Goal: Communication & Community: Ask a question

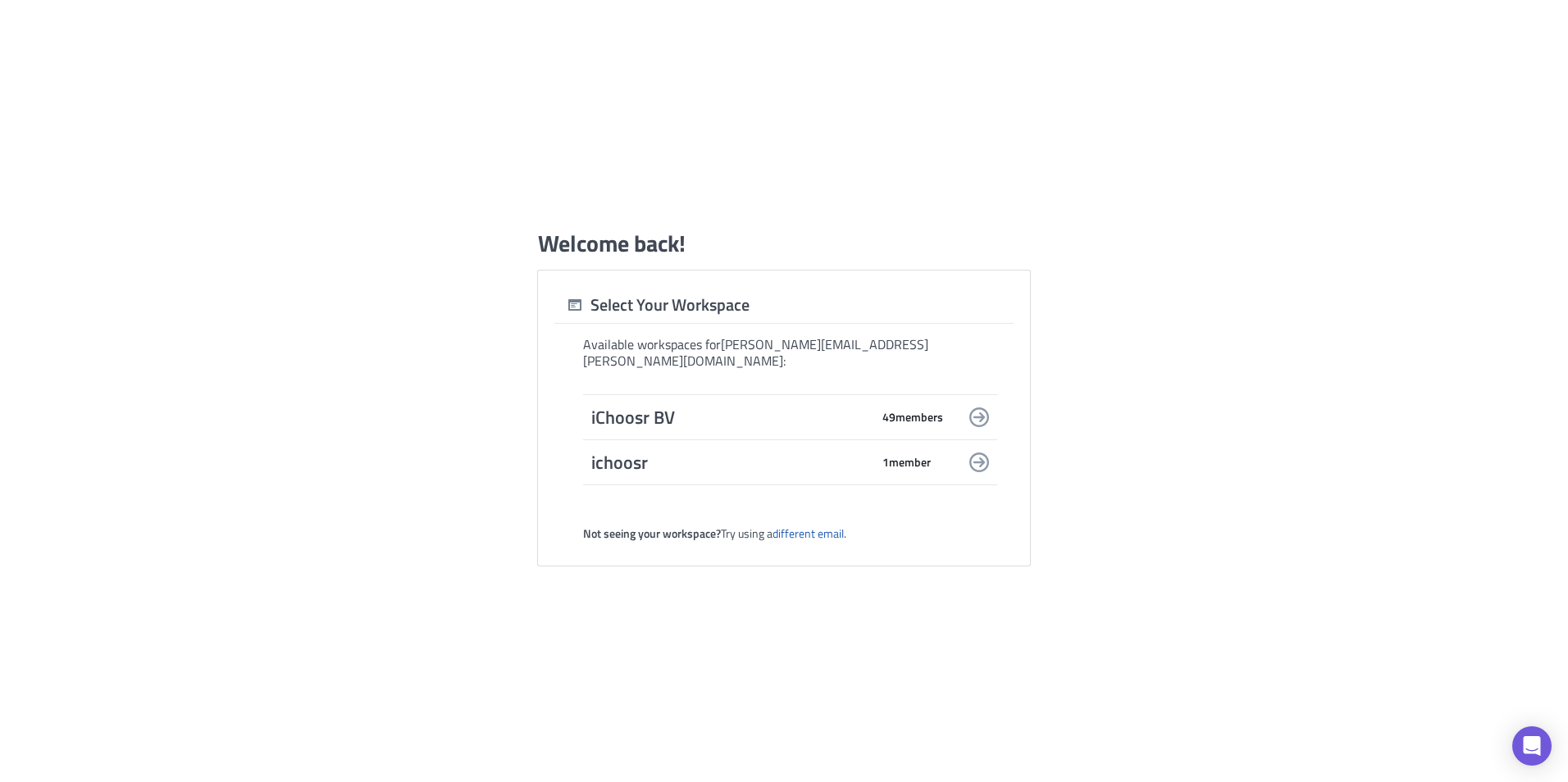
click at [733, 416] on span "iChoosr BV" at bounding box center [731, 417] width 279 height 23
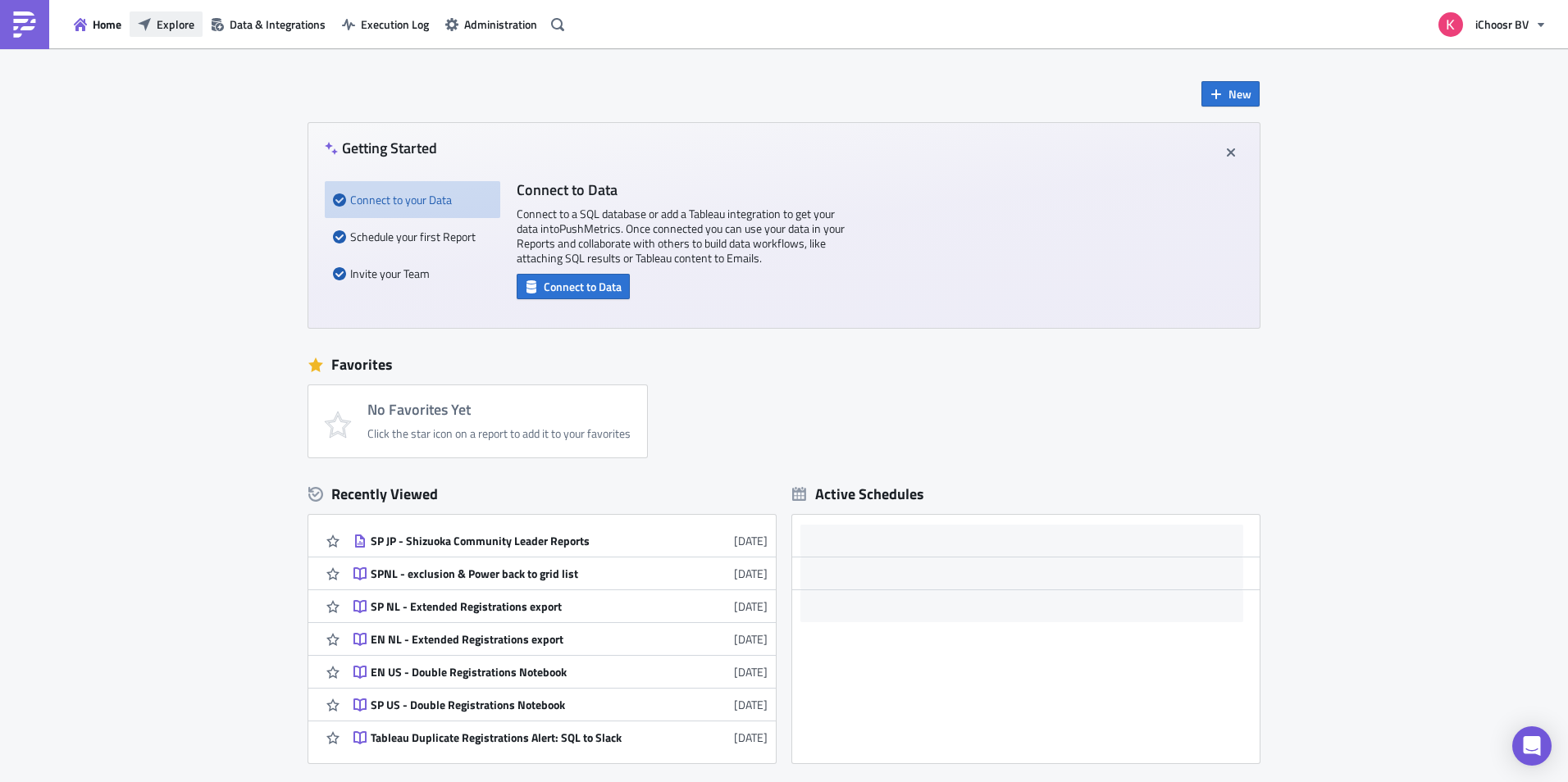
click at [152, 26] on button "Explore" at bounding box center [166, 23] width 73 height 25
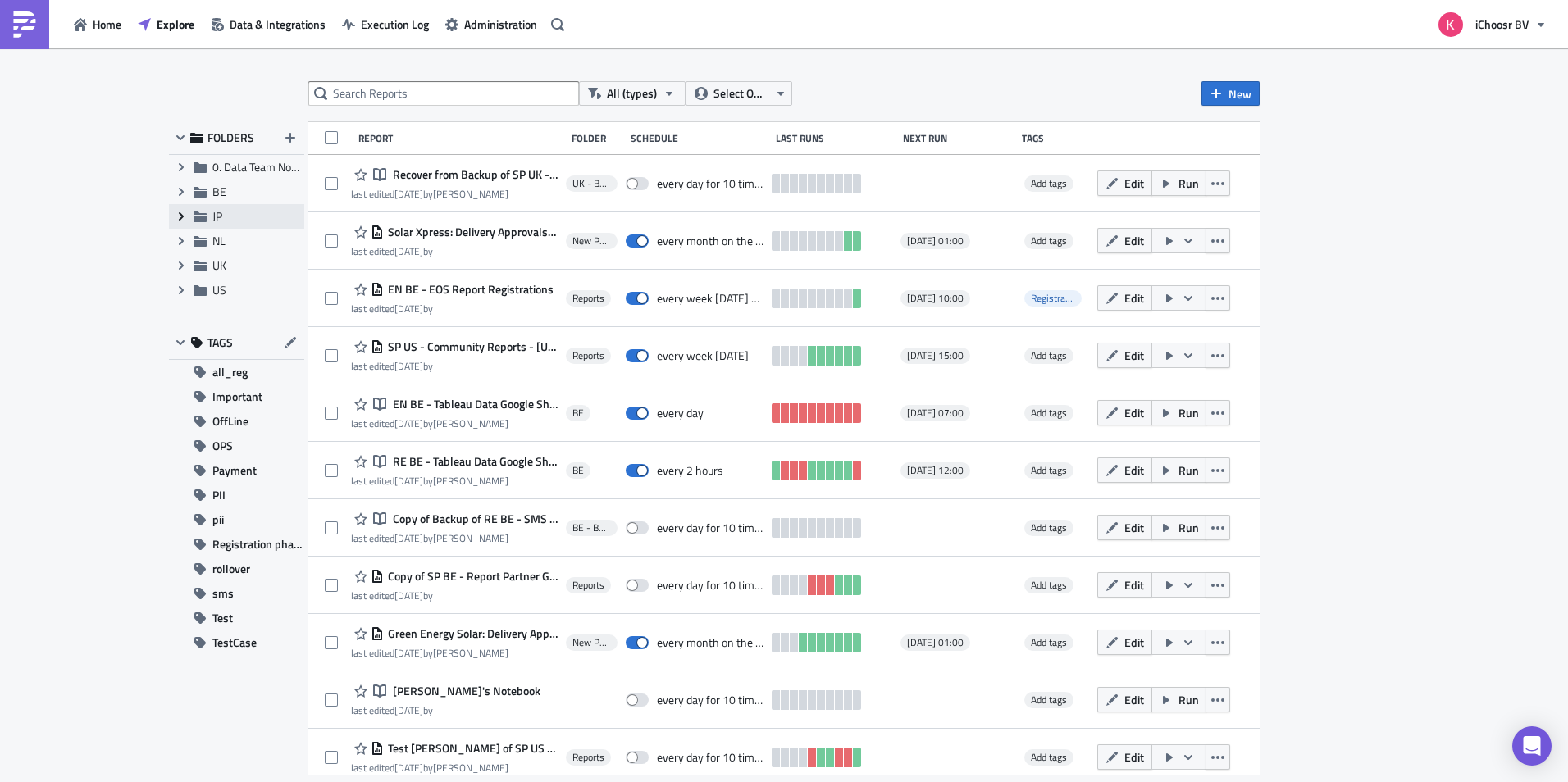
click at [178, 219] on icon "Expand group" at bounding box center [181, 216] width 13 height 13
click at [209, 217] on div "Collapse group JP" at bounding box center [236, 216] width 135 height 24
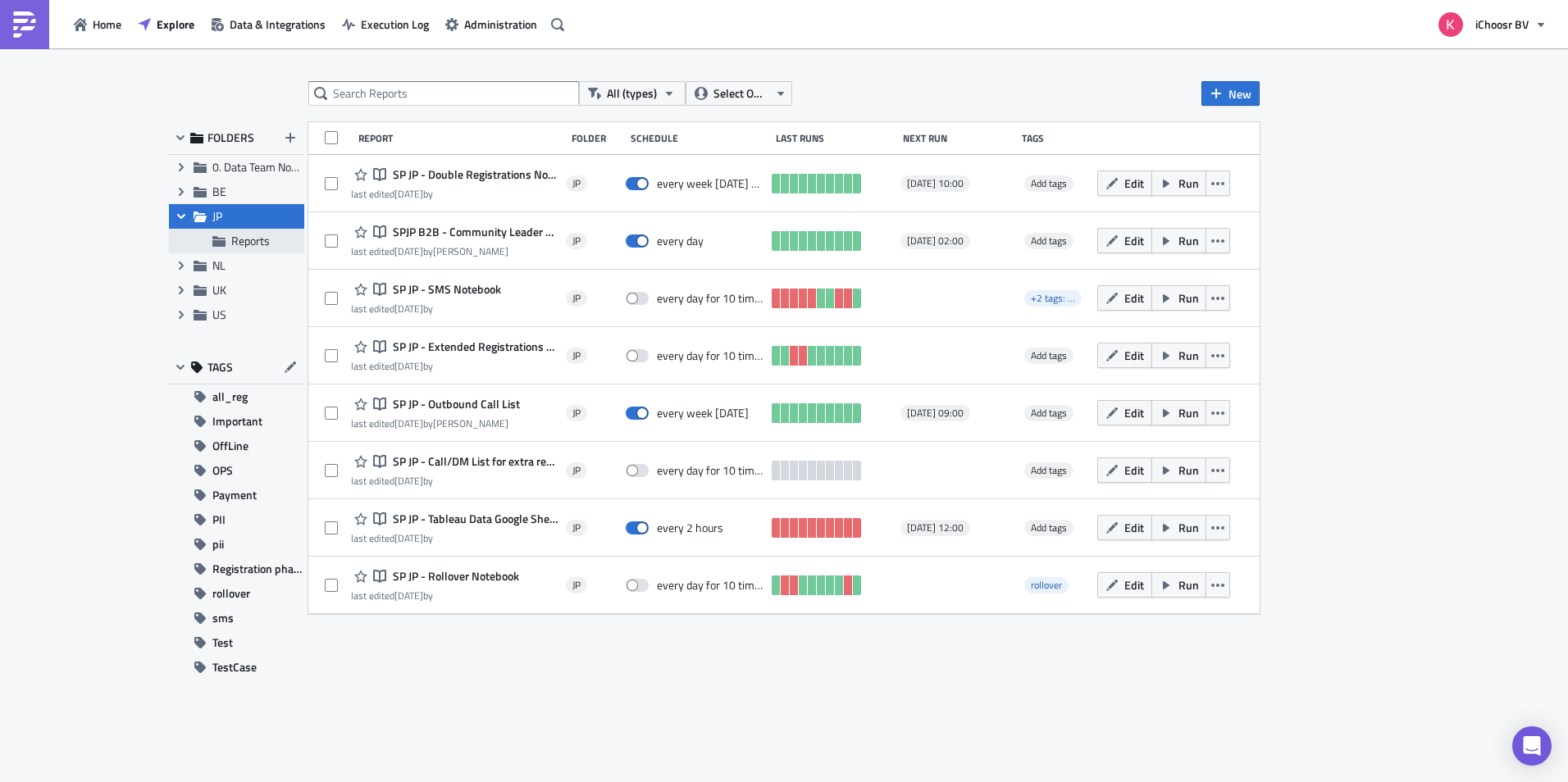
click at [243, 240] on span "Reports" at bounding box center [250, 241] width 38 height 17
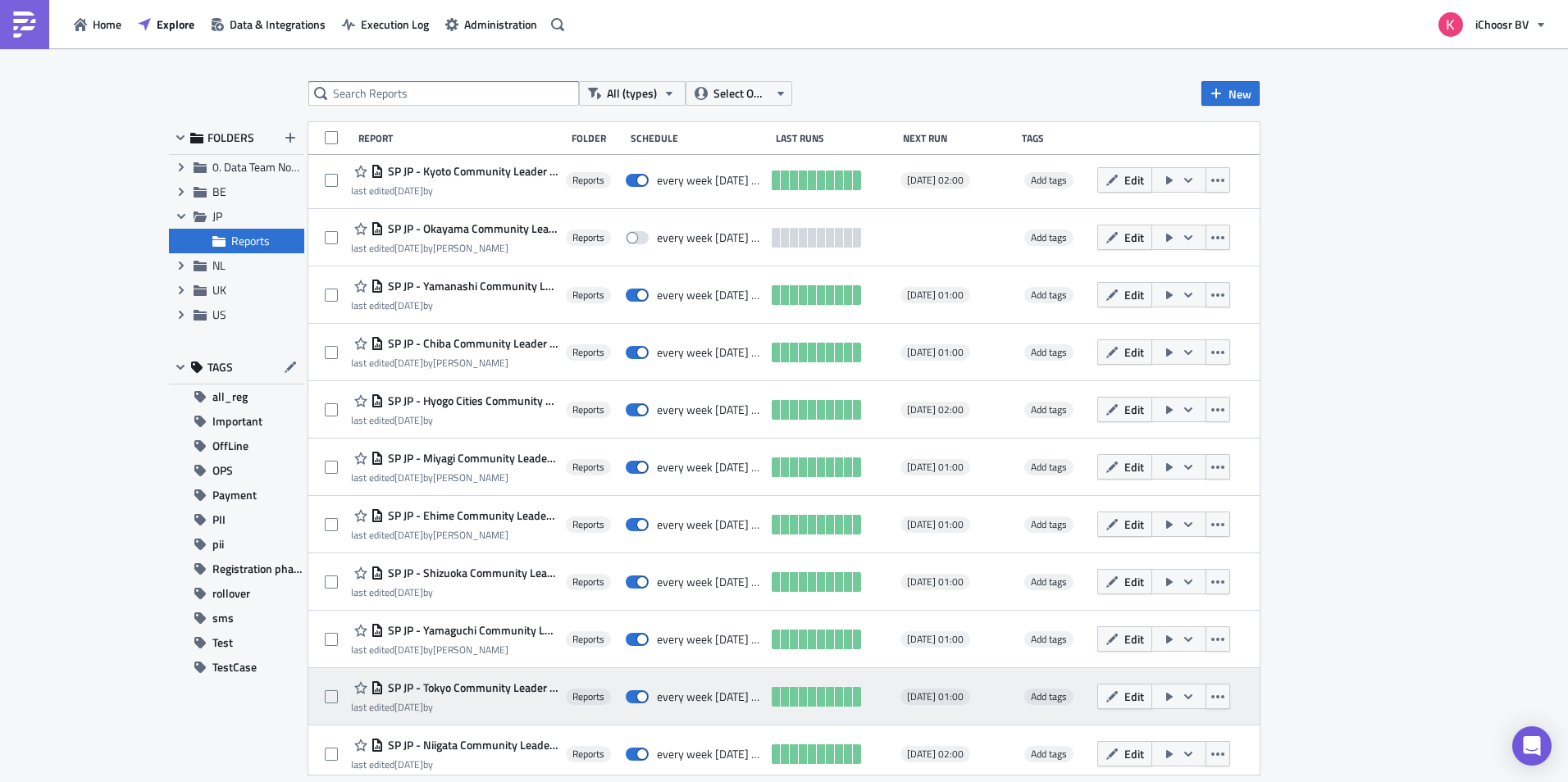
scroll to position [873, 0]
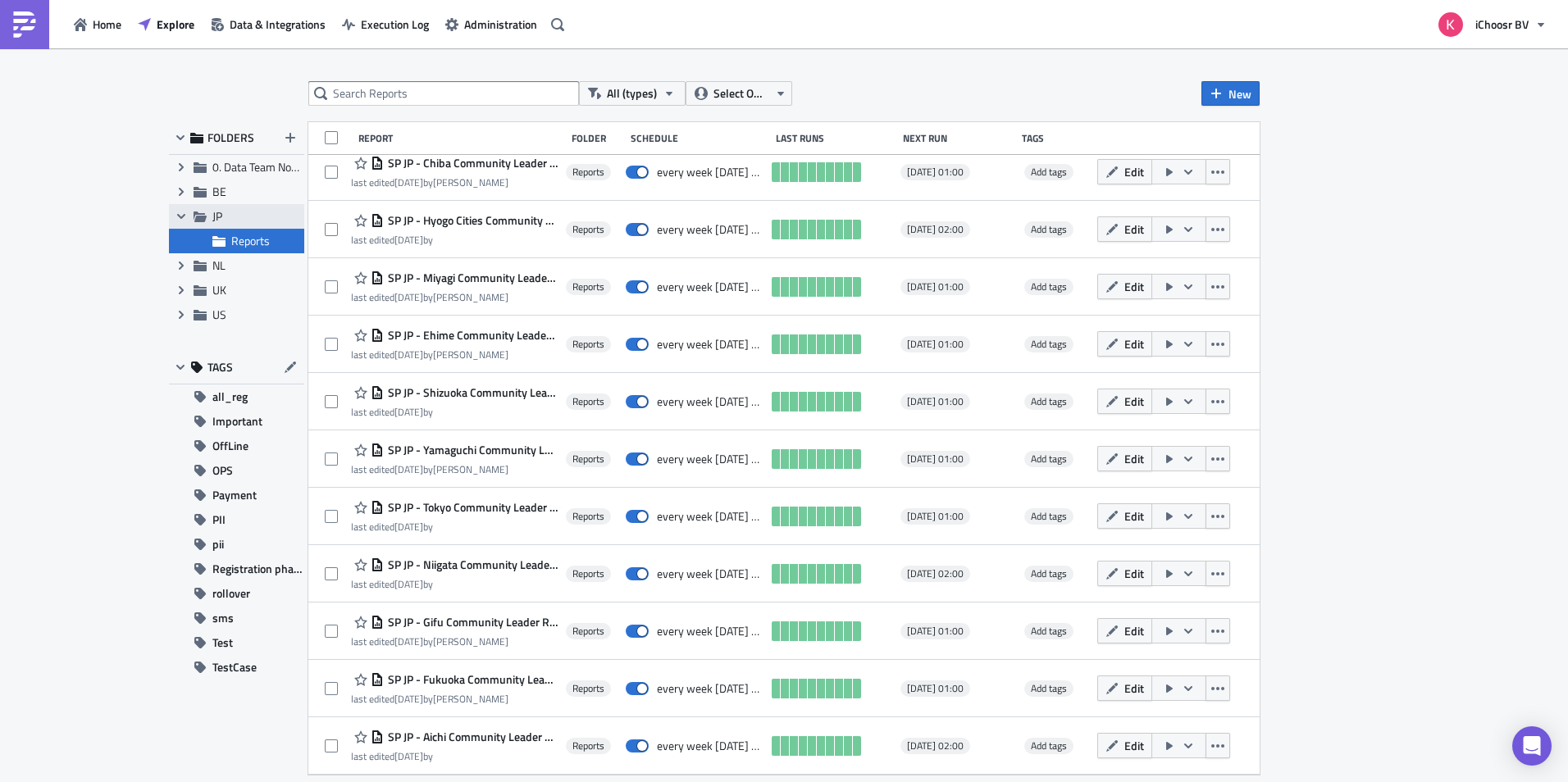
click at [228, 221] on span "JP" at bounding box center [257, 216] width 88 height 15
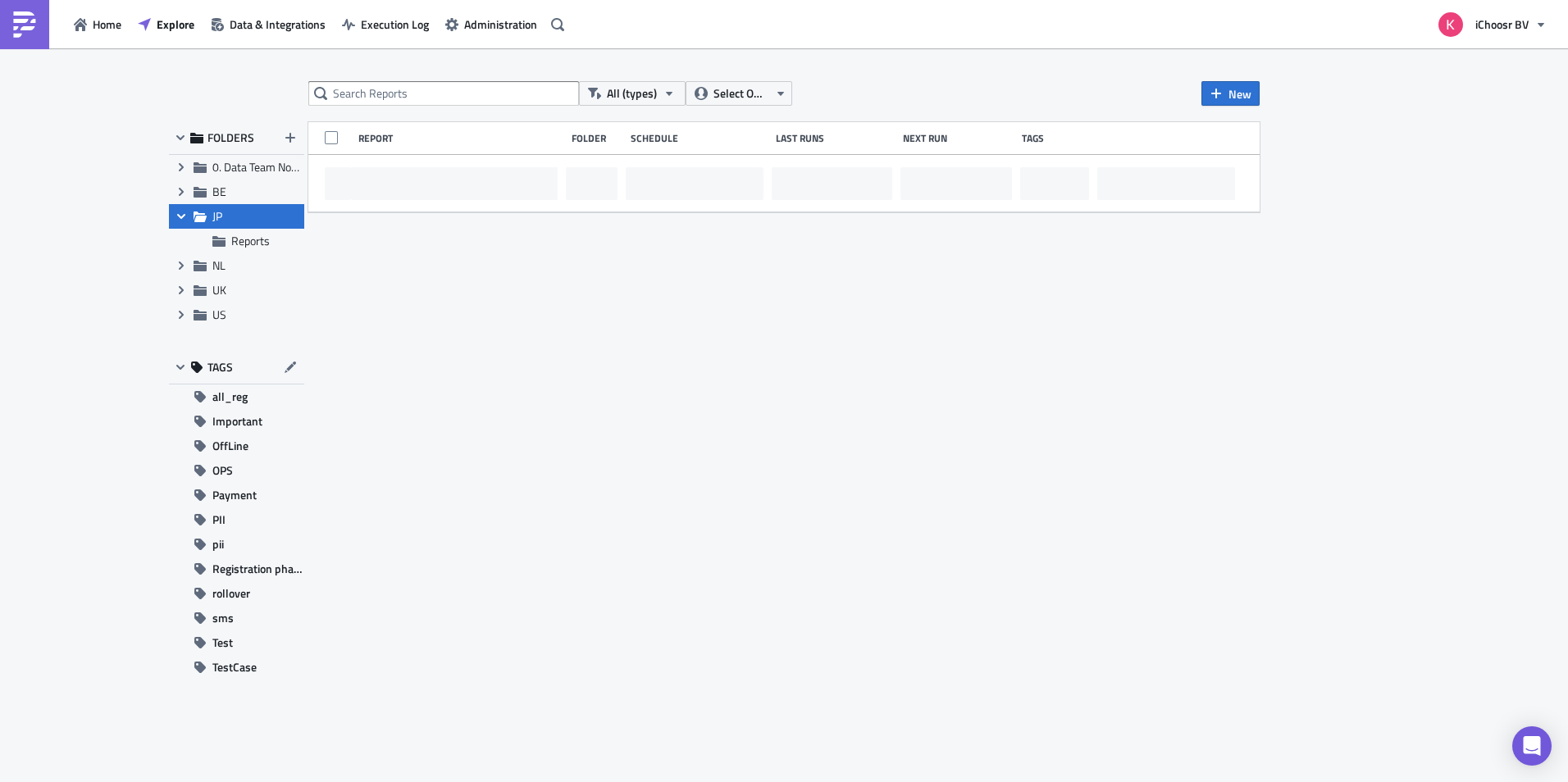
scroll to position [0, 0]
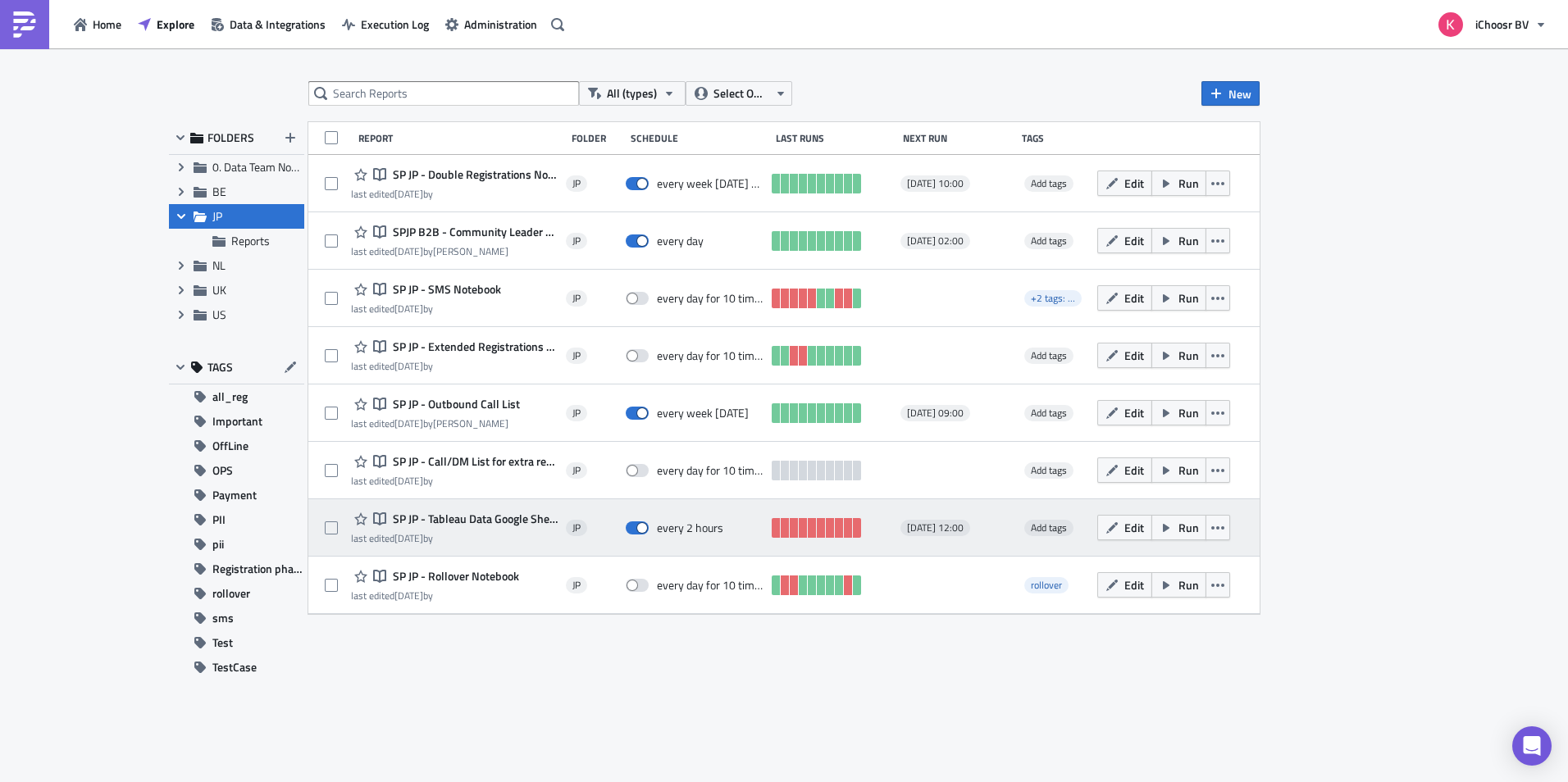
click at [454, 518] on span "SP JP - Tableau Data Google Sheet Export" at bounding box center [473, 519] width 169 height 15
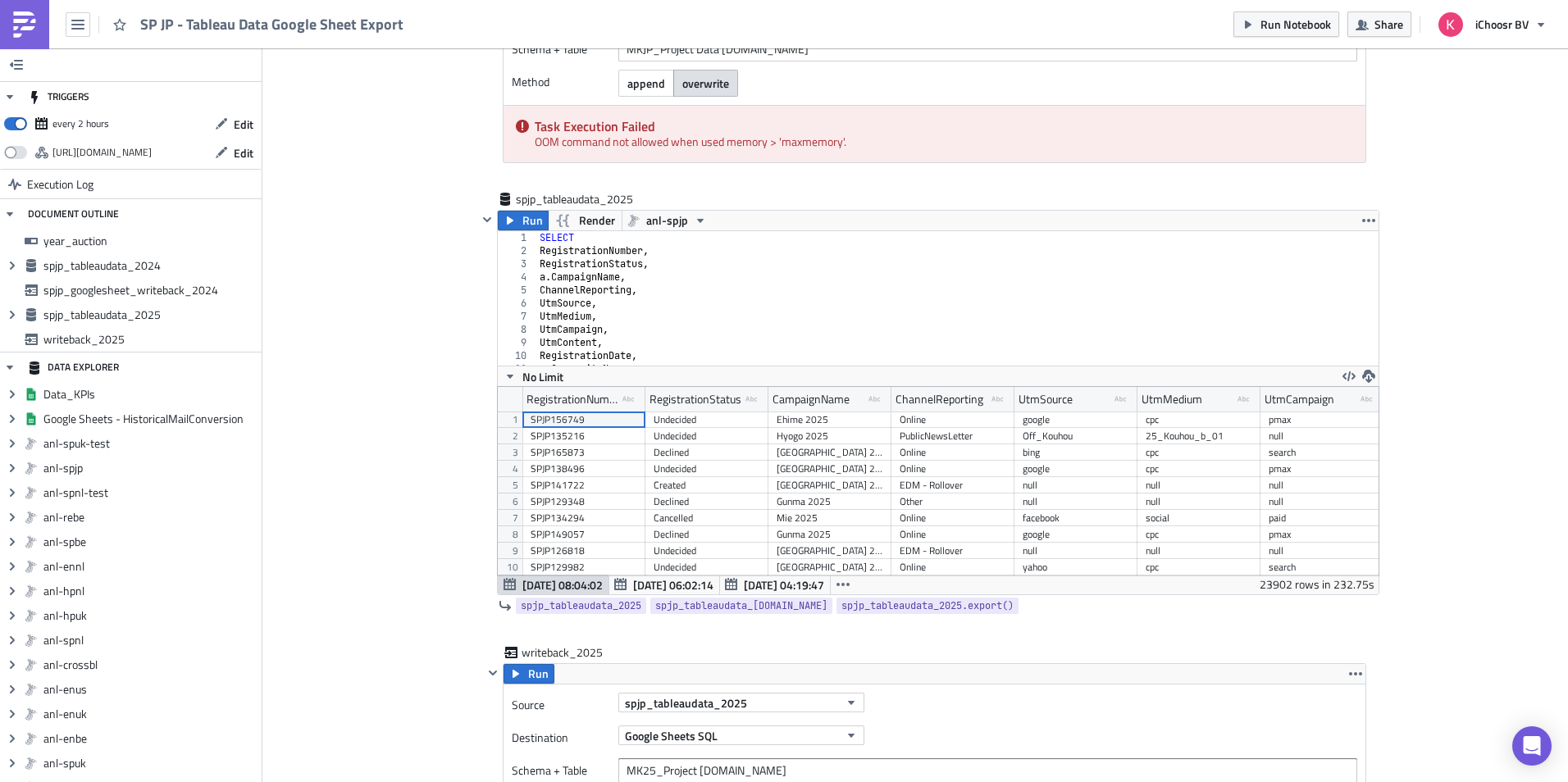
scroll to position [1218, 0]
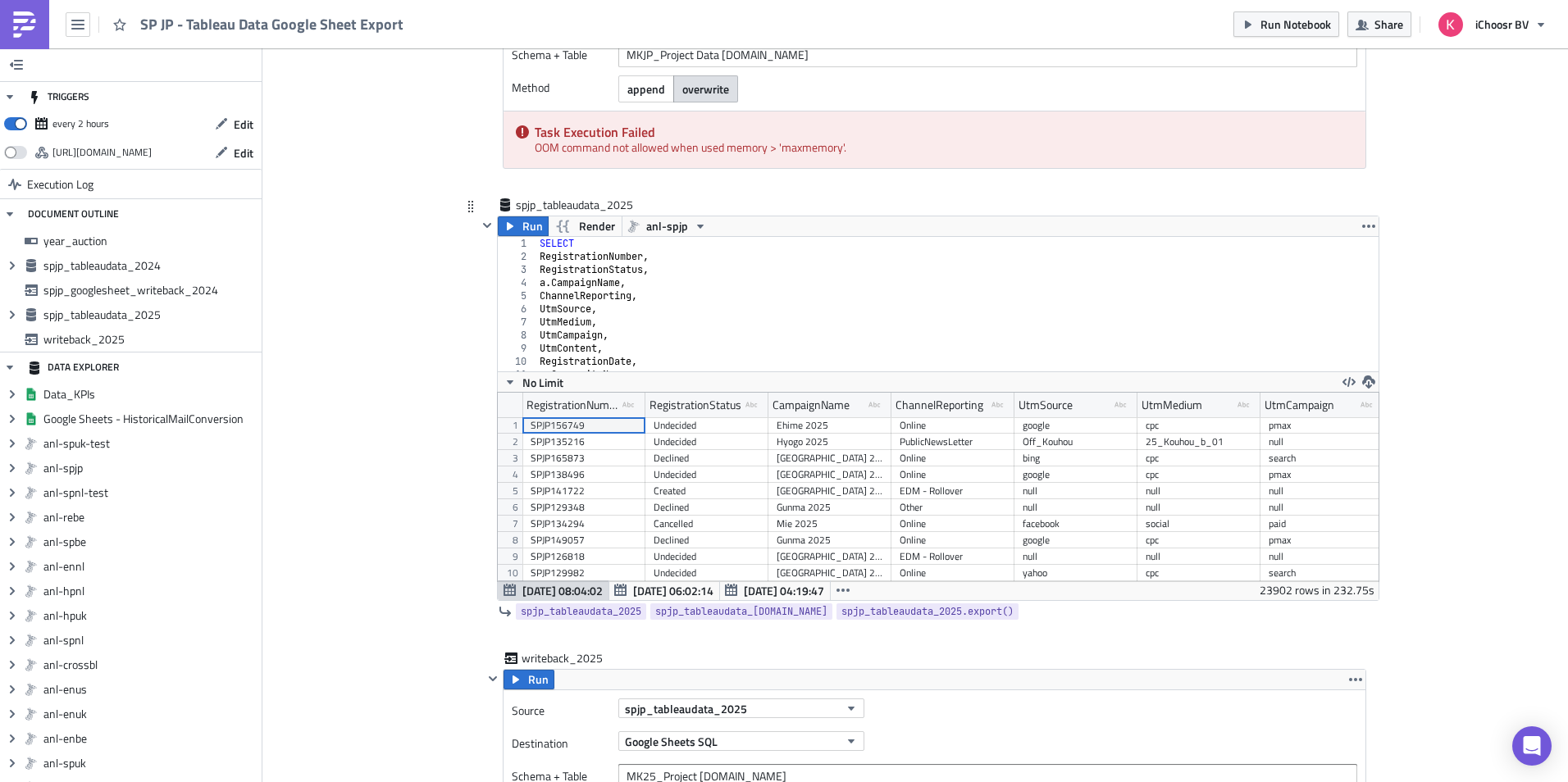
type textarea "ChannelReporting,"
click at [700, 300] on div "SELECT RegistrationNumber , RegistrationStatus , a . CampaignName , ChannelRepo…" at bounding box center [951, 317] width 830 height 161
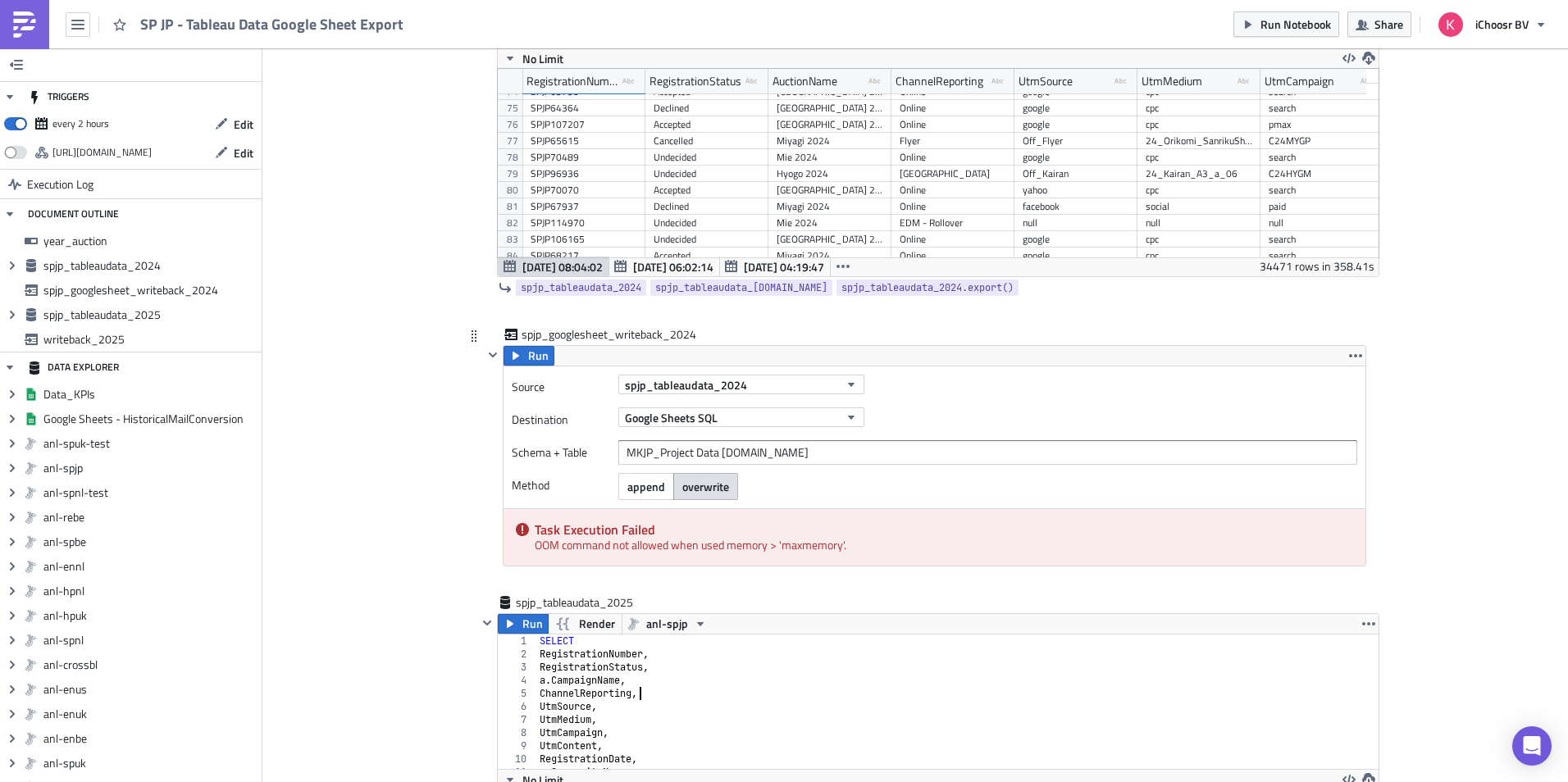
scroll to position [0, 0]
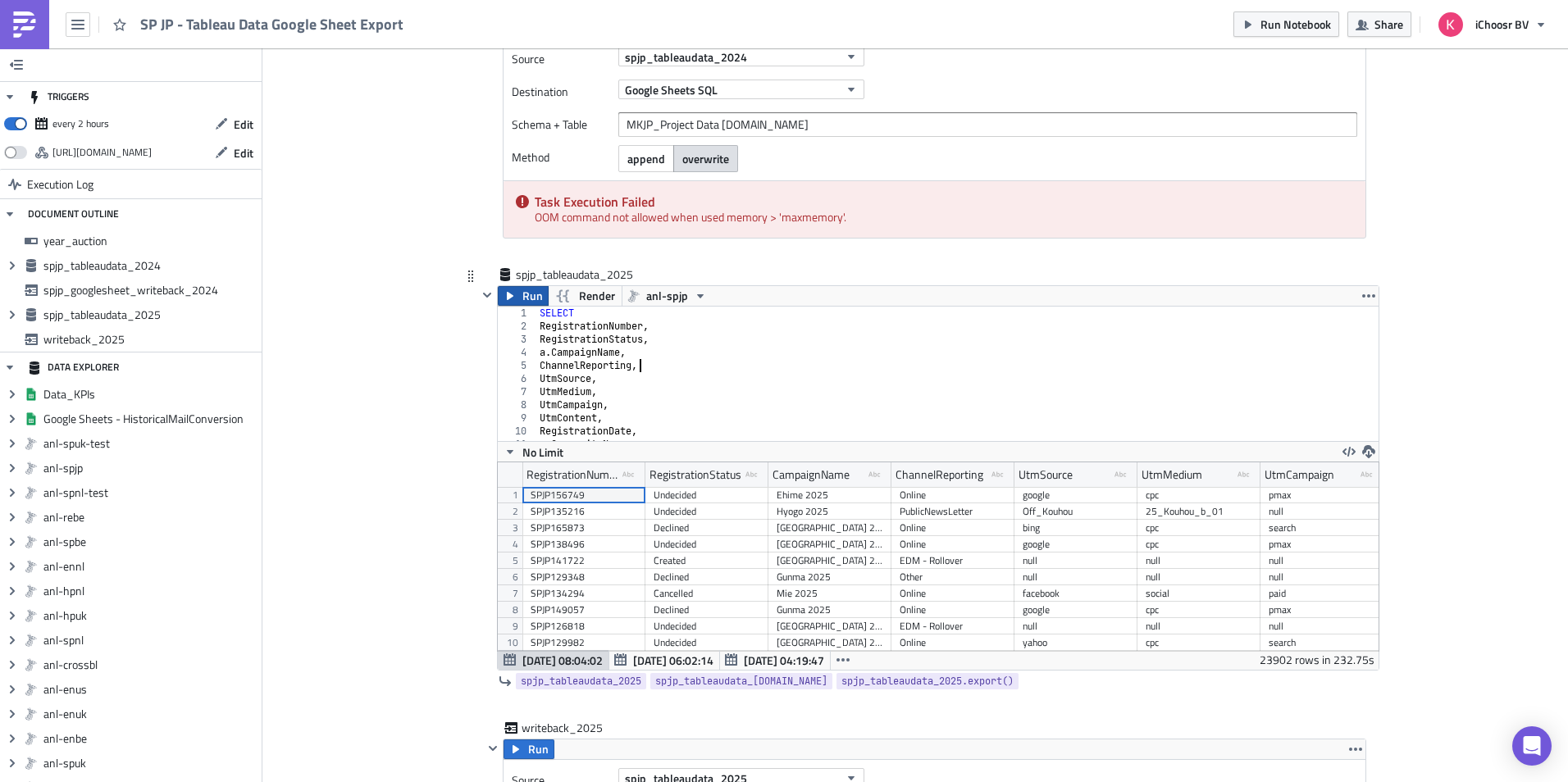
click at [523, 289] on span "Run" at bounding box center [533, 296] width 21 height 20
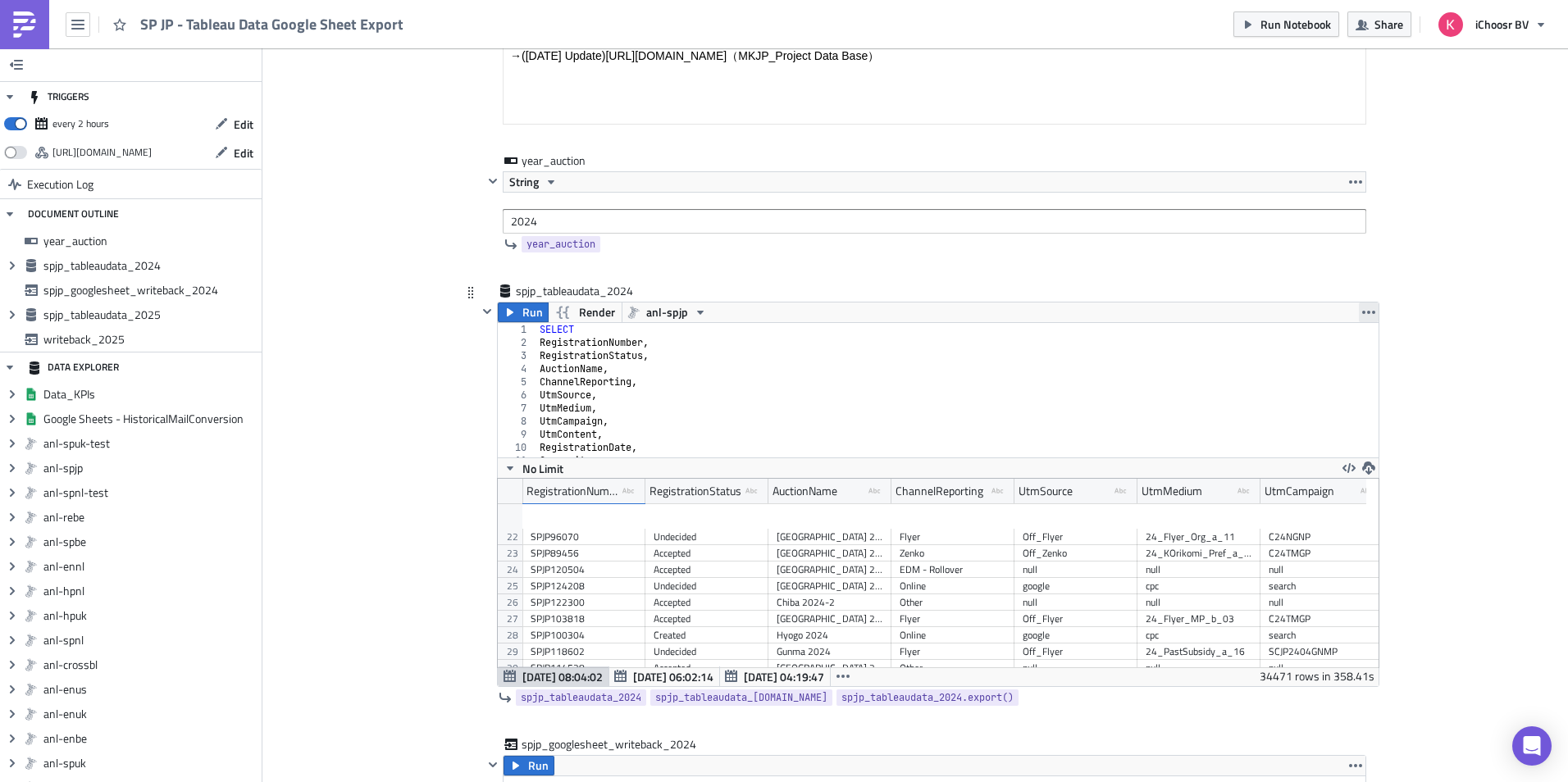
click at [1363, 313] on icon "button" at bounding box center [1369, 313] width 13 height 4
click at [1397, 291] on div "Cover Image JP Execution Log SP JP - Tableau Data Google Sheet Export <p>This n…" at bounding box center [915, 702] width 1306 height 2128
click at [464, 294] on icon at bounding box center [470, 293] width 13 height 13
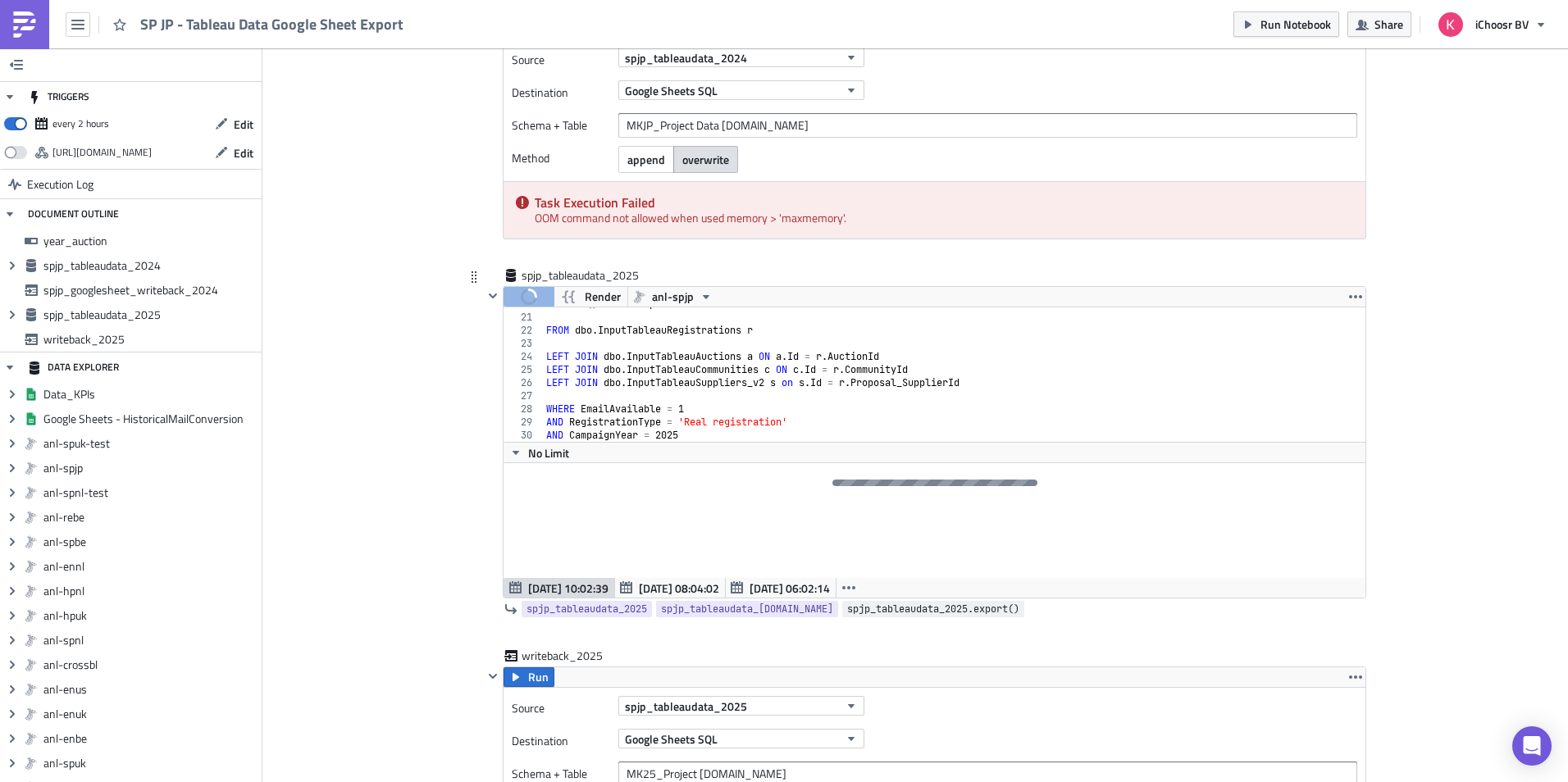
scroll to position [1148, 0]
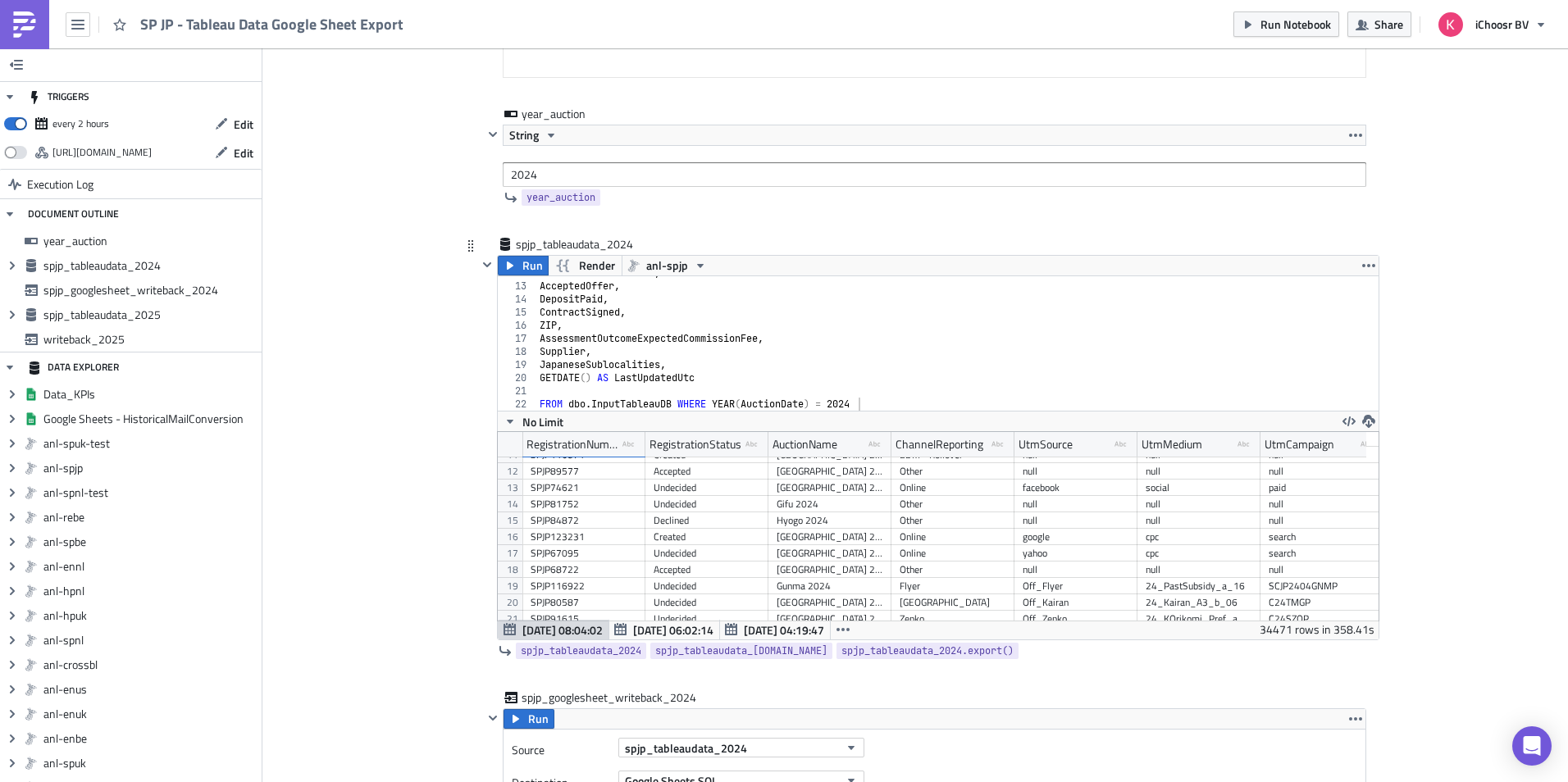
scroll to position [492, 0]
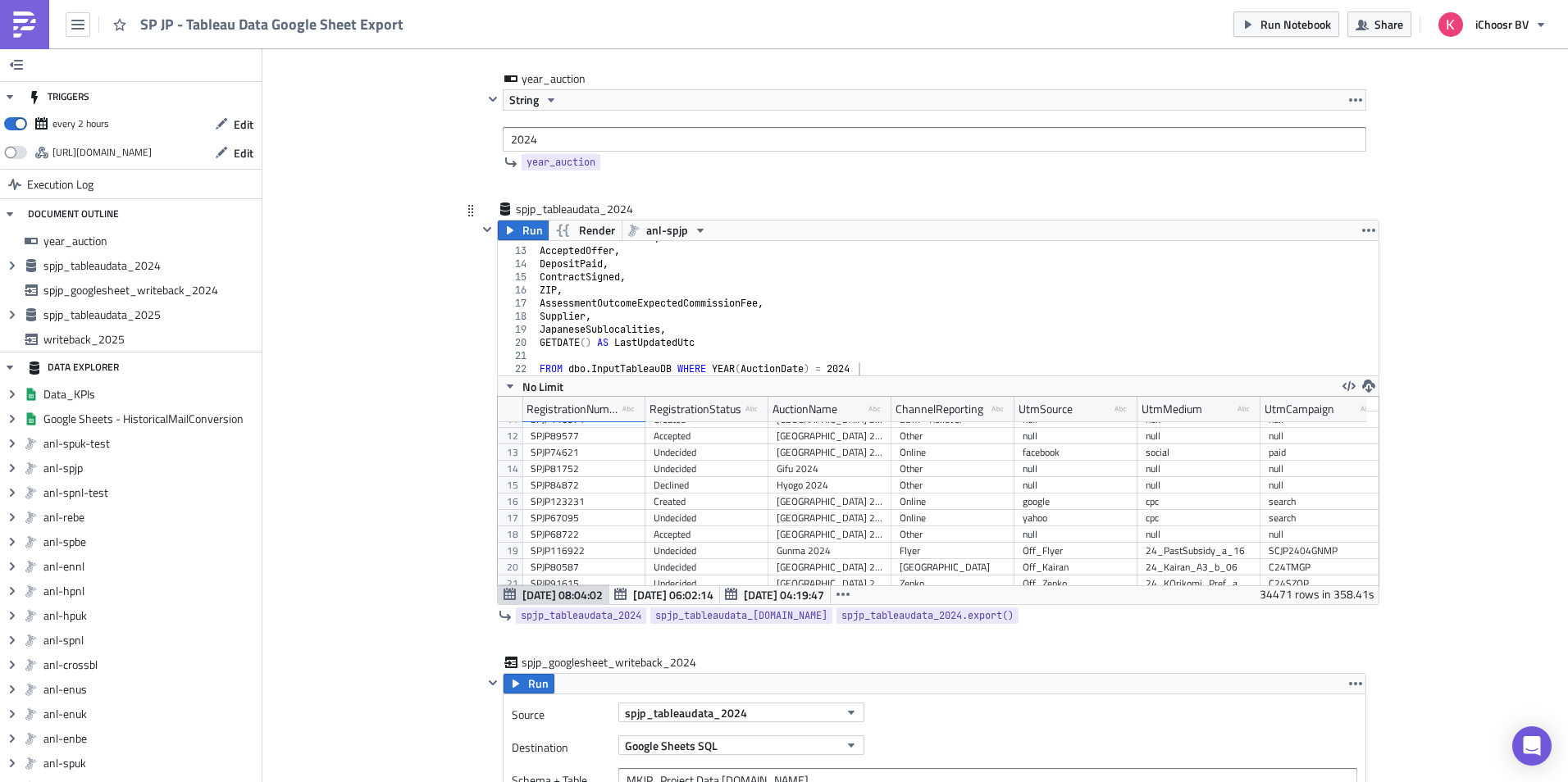
click at [909, 357] on div "VisitedPersonalOffer , AcceptedOffer , DepositPaid , ContractSigned , ZIP , Ass…" at bounding box center [951, 312] width 830 height 161
click at [1364, 235] on icon "button" at bounding box center [1369, 230] width 13 height 13
click at [983, 237] on div "Run Render anl-spjp" at bounding box center [938, 230] width 881 height 20
click at [957, 263] on div "VisitedPersonalOffer , AcceptedOffer , DepositPaid , ContractSigned , ZIP , Ass…" at bounding box center [951, 312] width 830 height 161
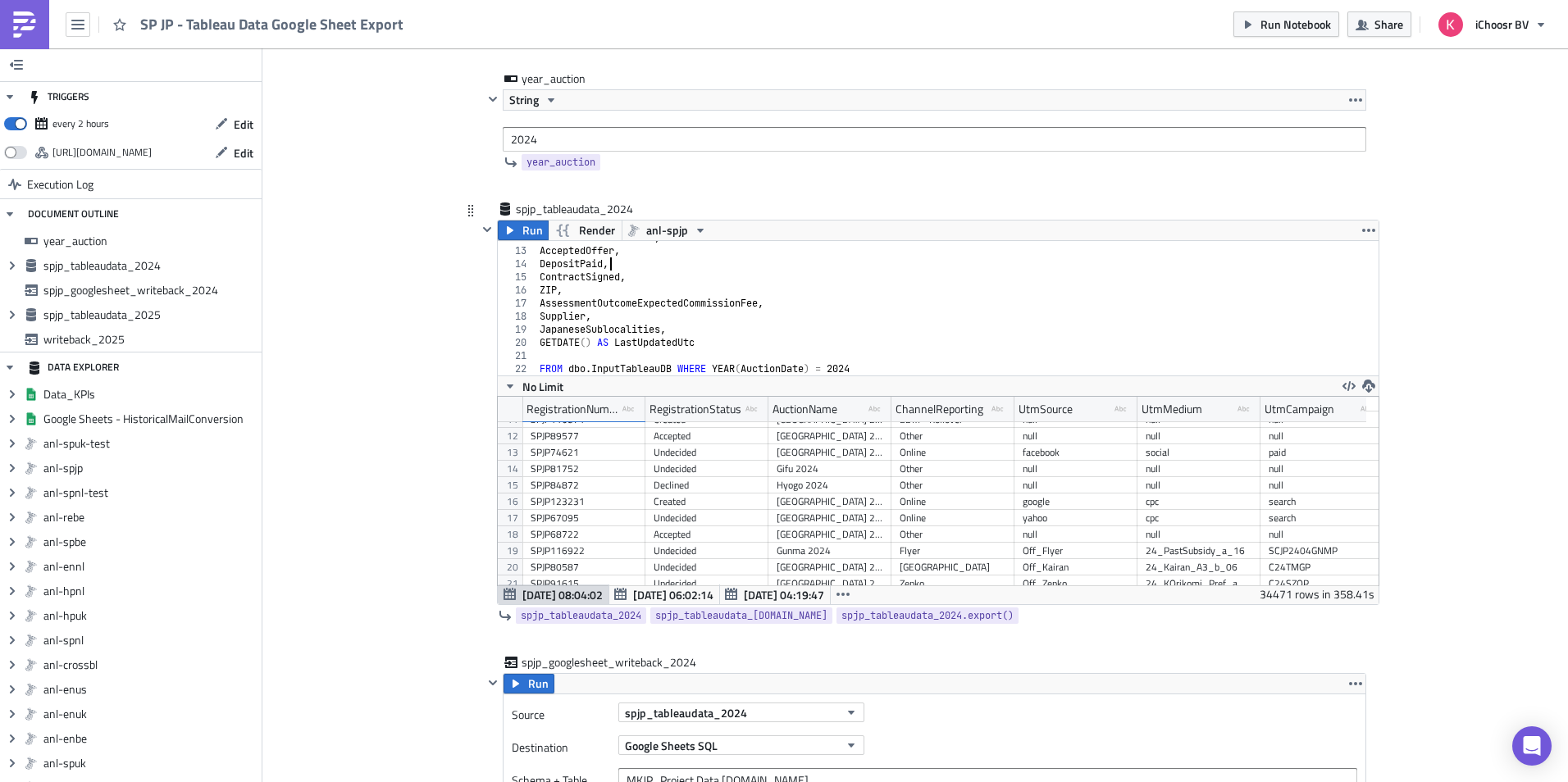
type textarea "FROM dbo.InputTableauDB WHERE YEAR(AuctionDate) = 2024"
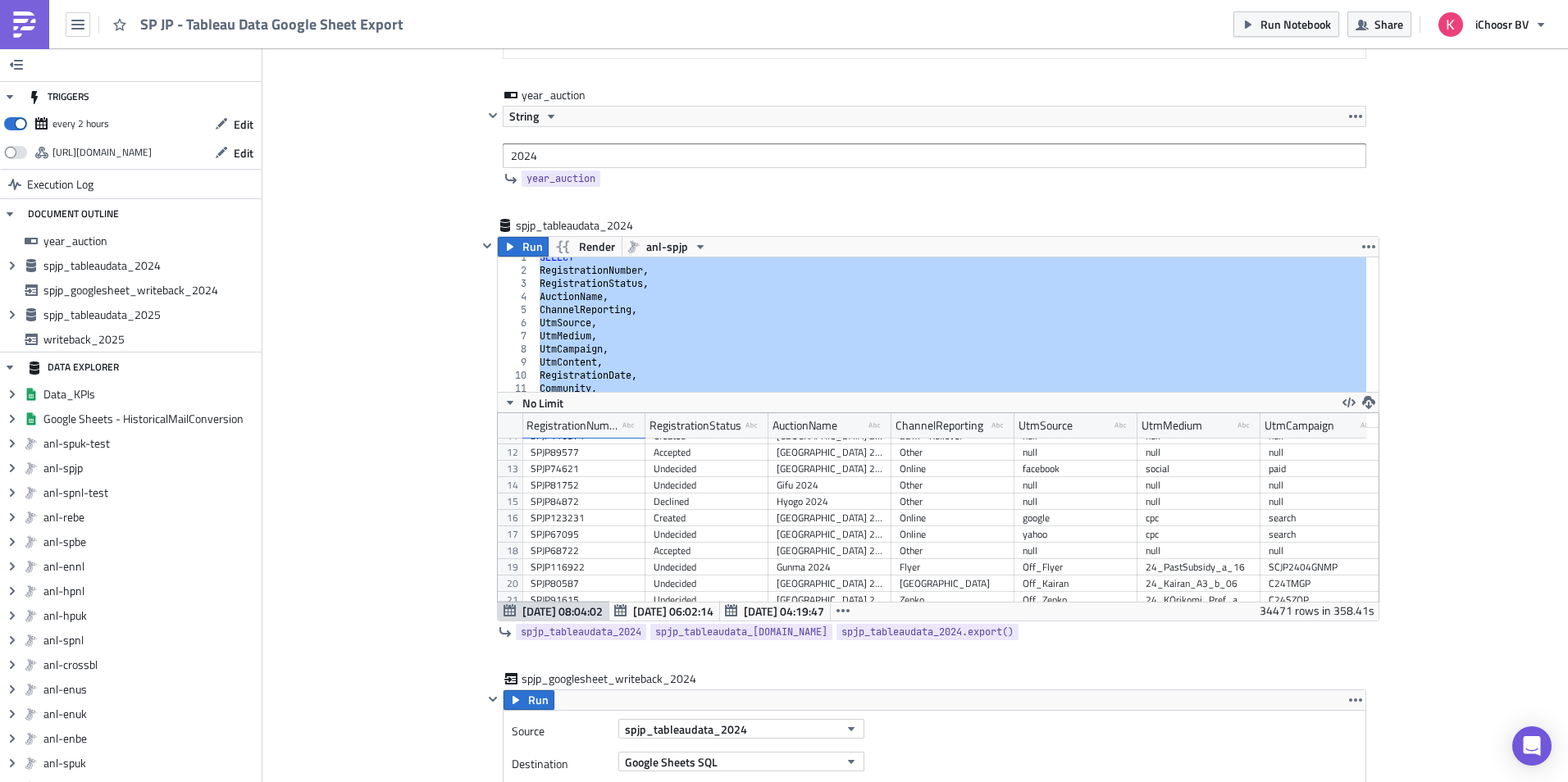
scroll to position [410, 0]
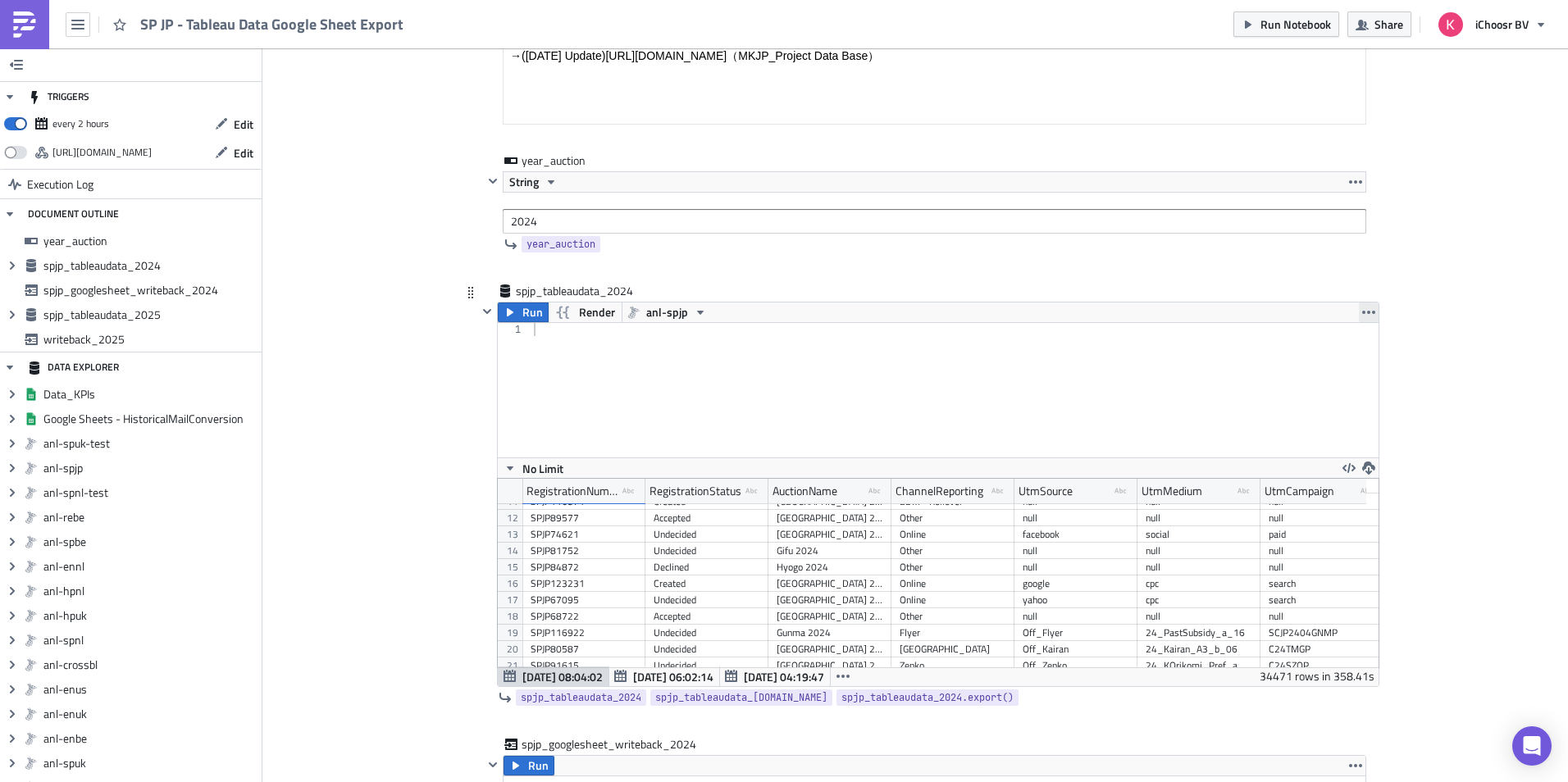
click at [1365, 311] on icon "button" at bounding box center [1369, 313] width 13 height 13
click at [1363, 408] on div "Remove" at bounding box center [1372, 410] width 109 height 17
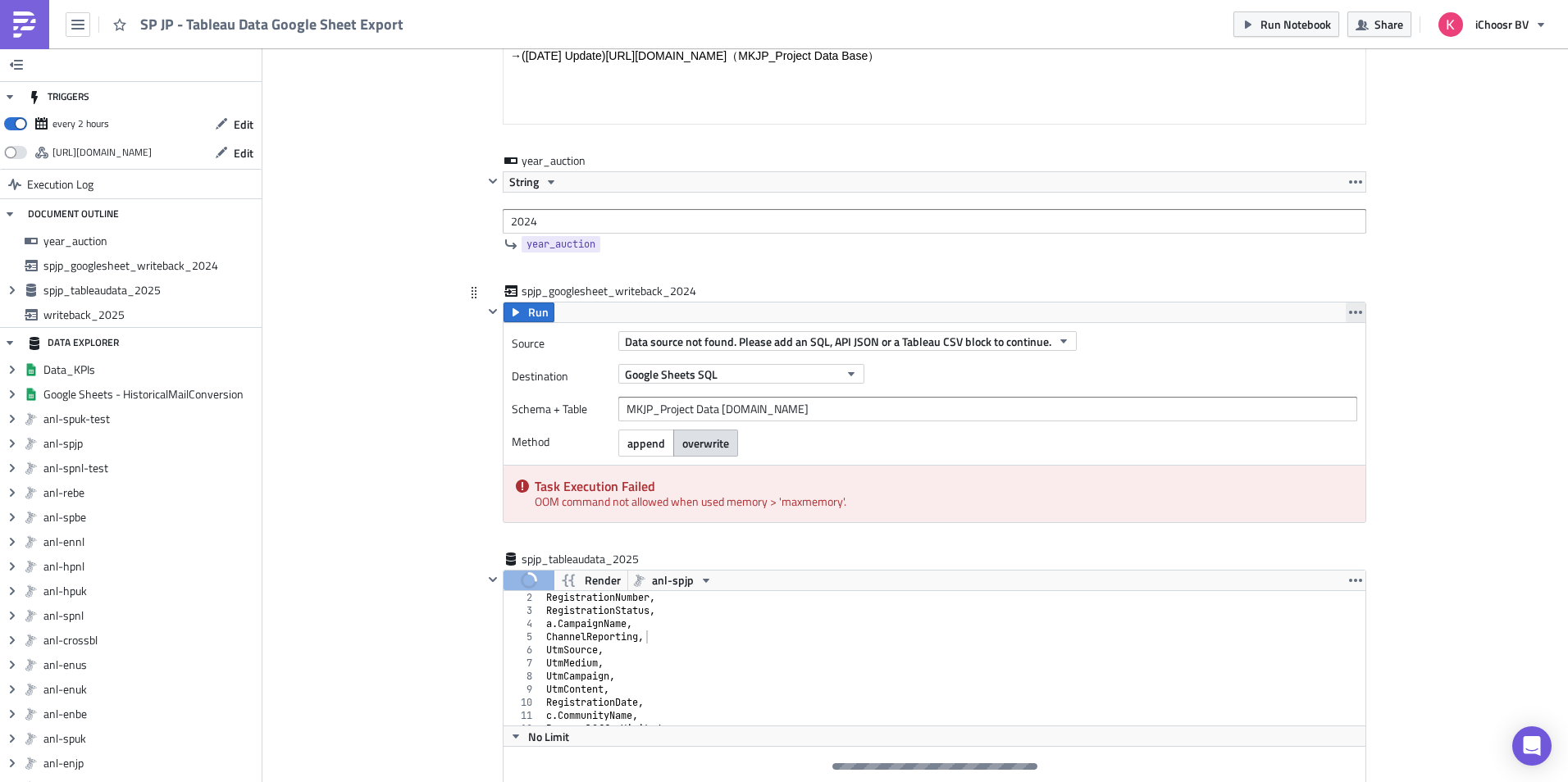
click at [1352, 309] on icon "button" at bounding box center [1356, 313] width 13 height 13
click at [1352, 388] on div "Remove" at bounding box center [1359, 384] width 109 height 17
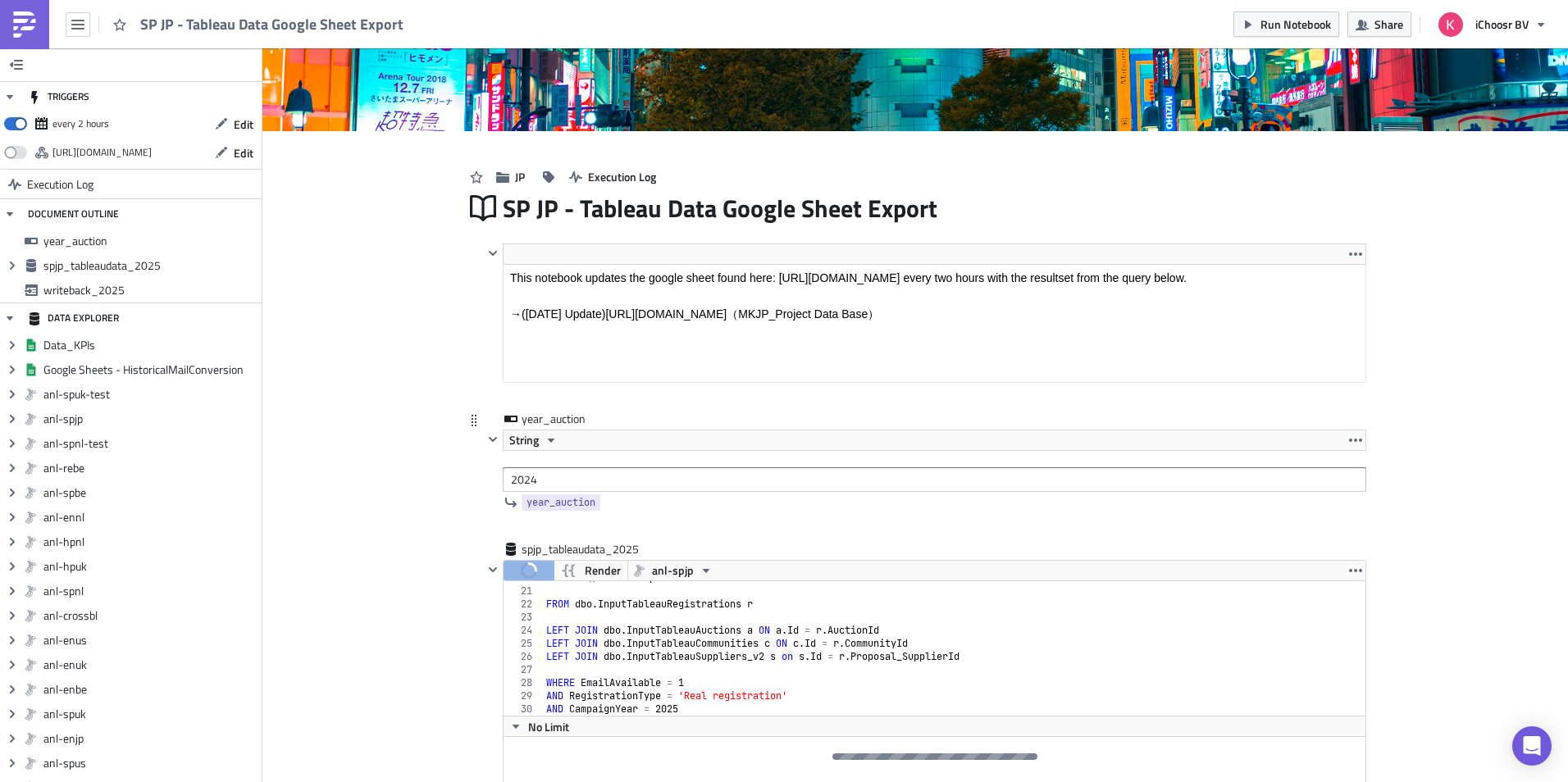
scroll to position [95, 0]
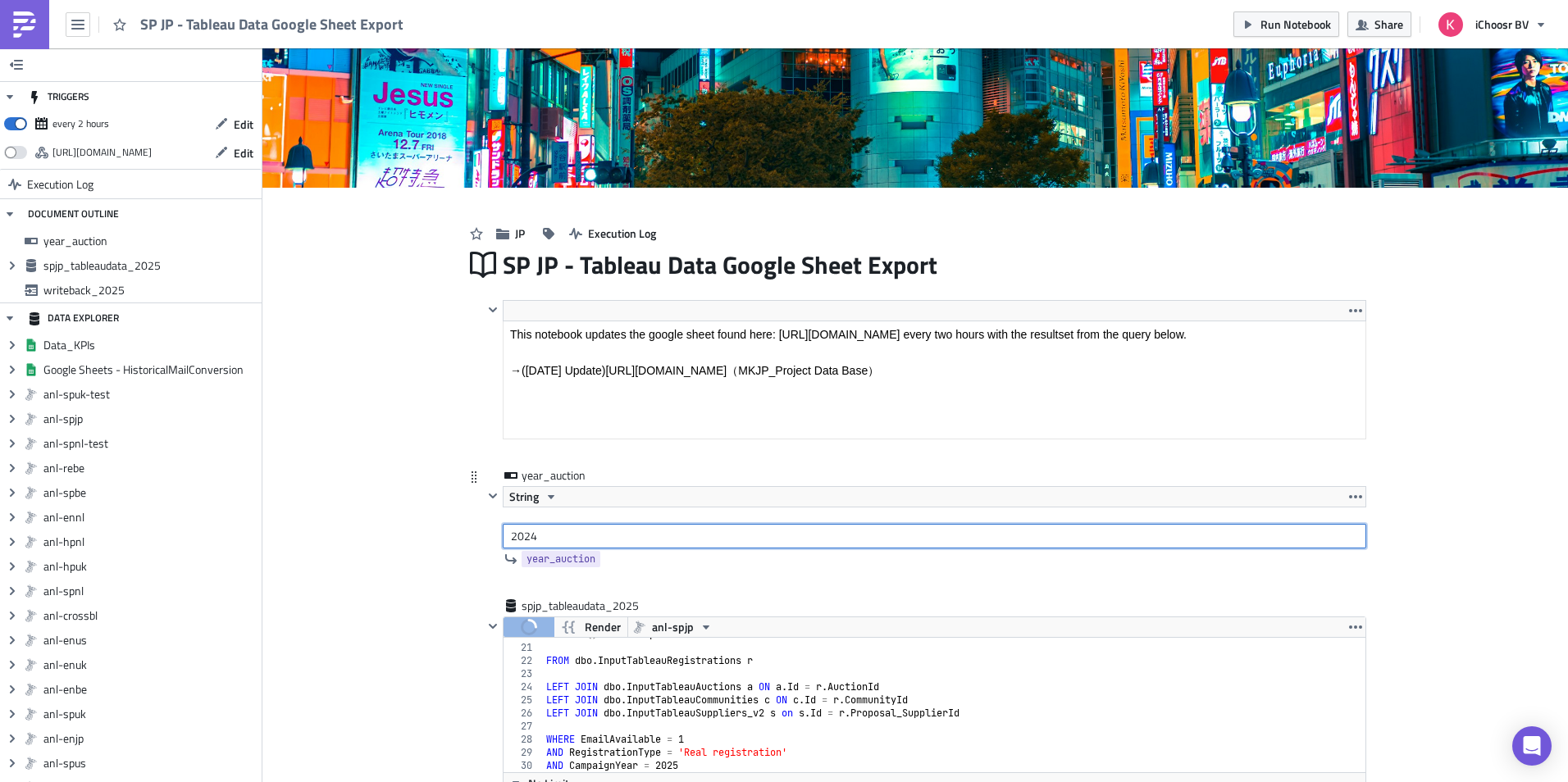
click at [806, 536] on input "2024" at bounding box center [934, 537] width 863 height 24
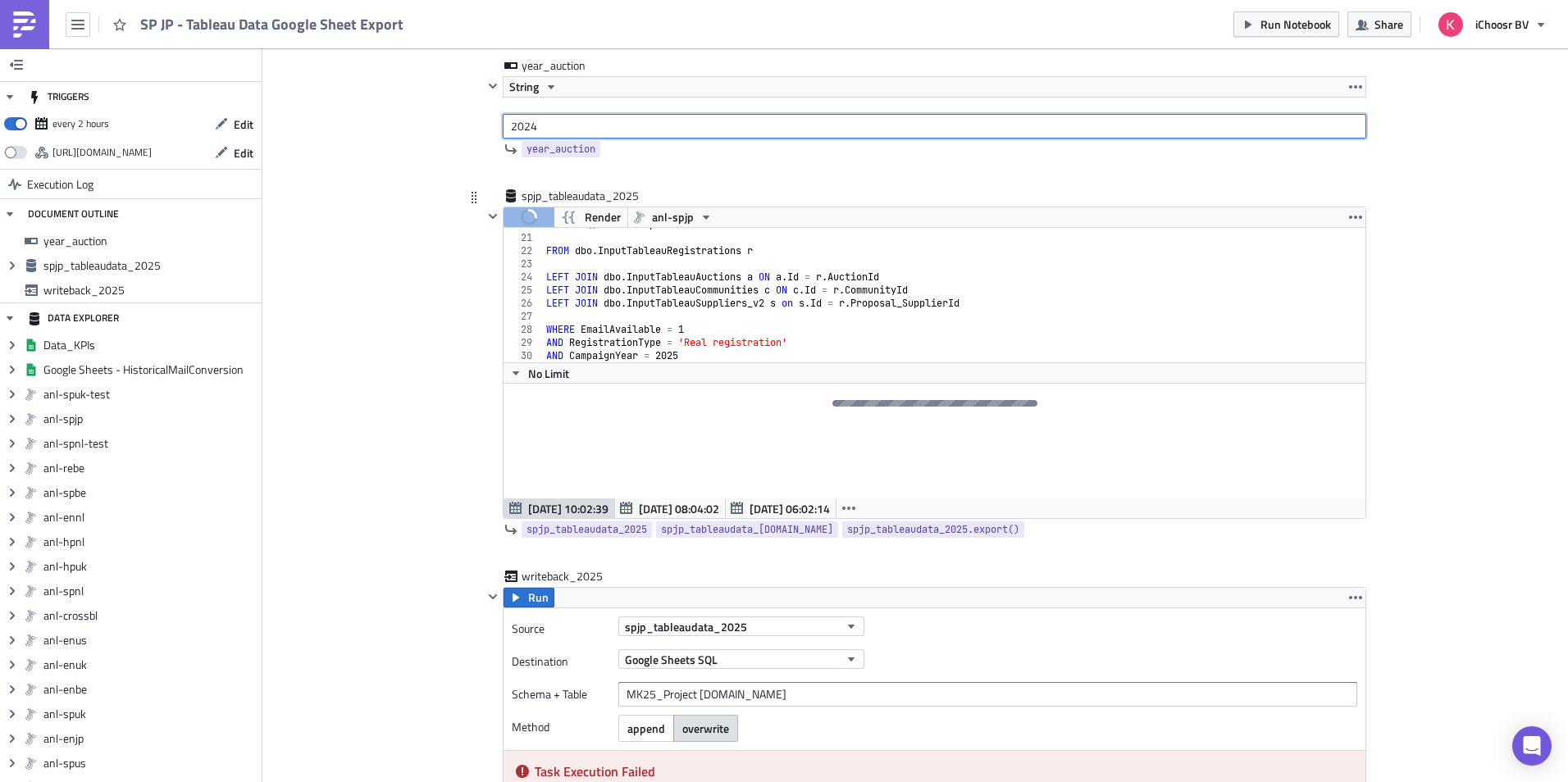
scroll to position [587, 0]
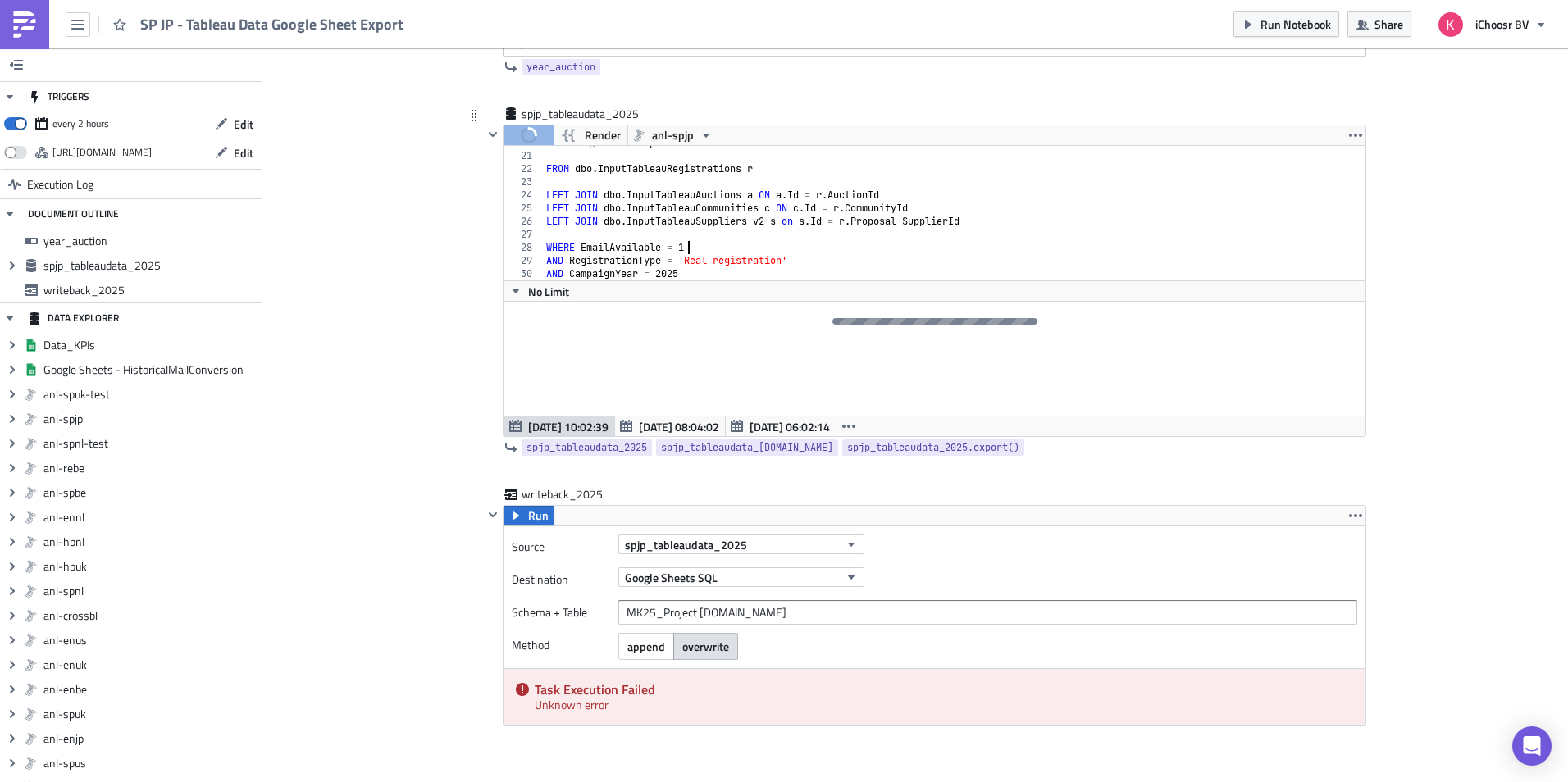
click at [1046, 249] on div "GETDATE ( ) AS LastUpdatedUtc FROM dbo . InputTableauRegistrations r LEFT JOIN …" at bounding box center [948, 216] width 811 height 161
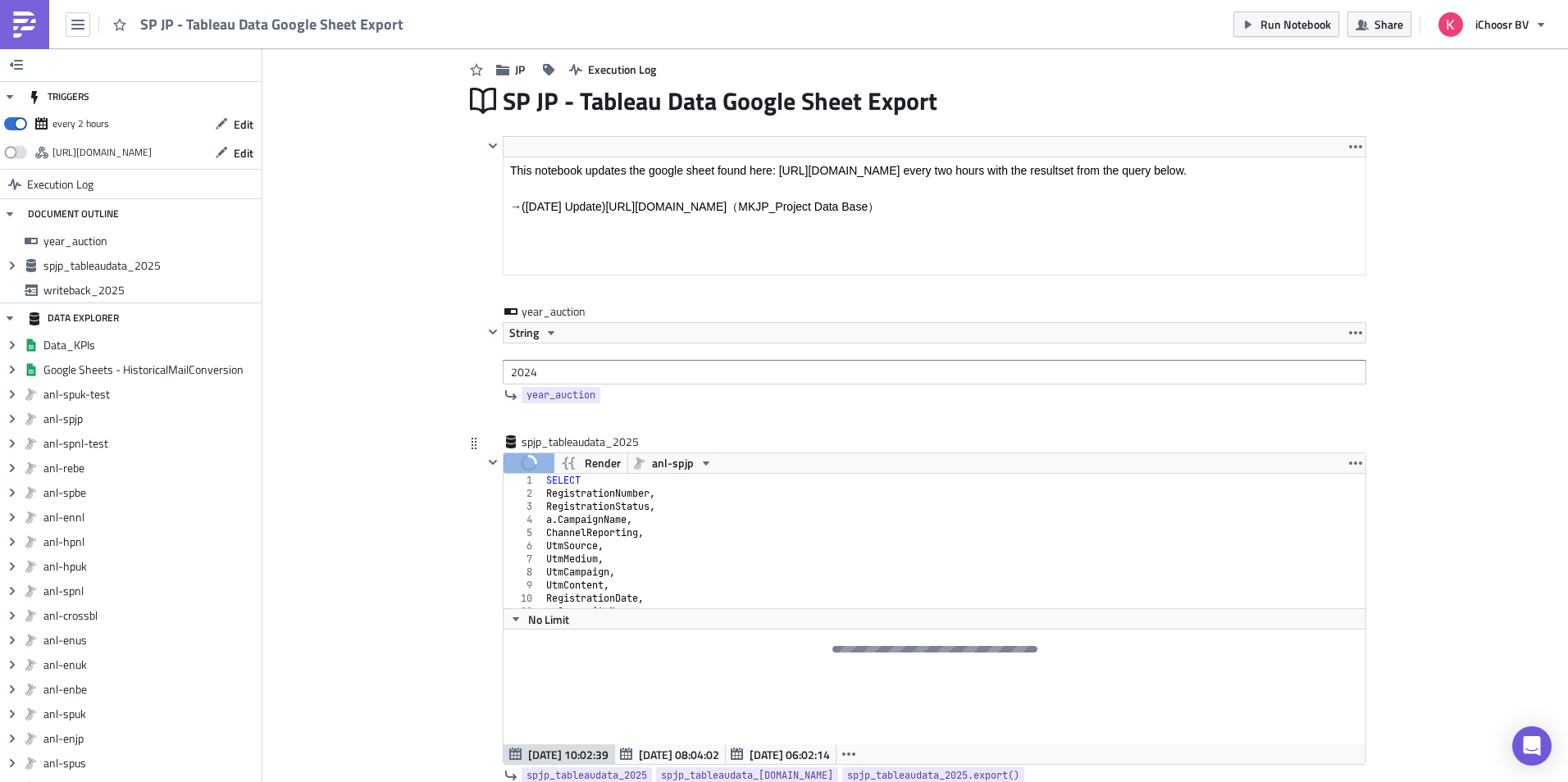
scroll to position [0, 0]
click at [717, 526] on div "SELECT RegistrationNumber , RegistrationStatus , a . CampaignName , ChannelRepo…" at bounding box center [948, 554] width 811 height 161
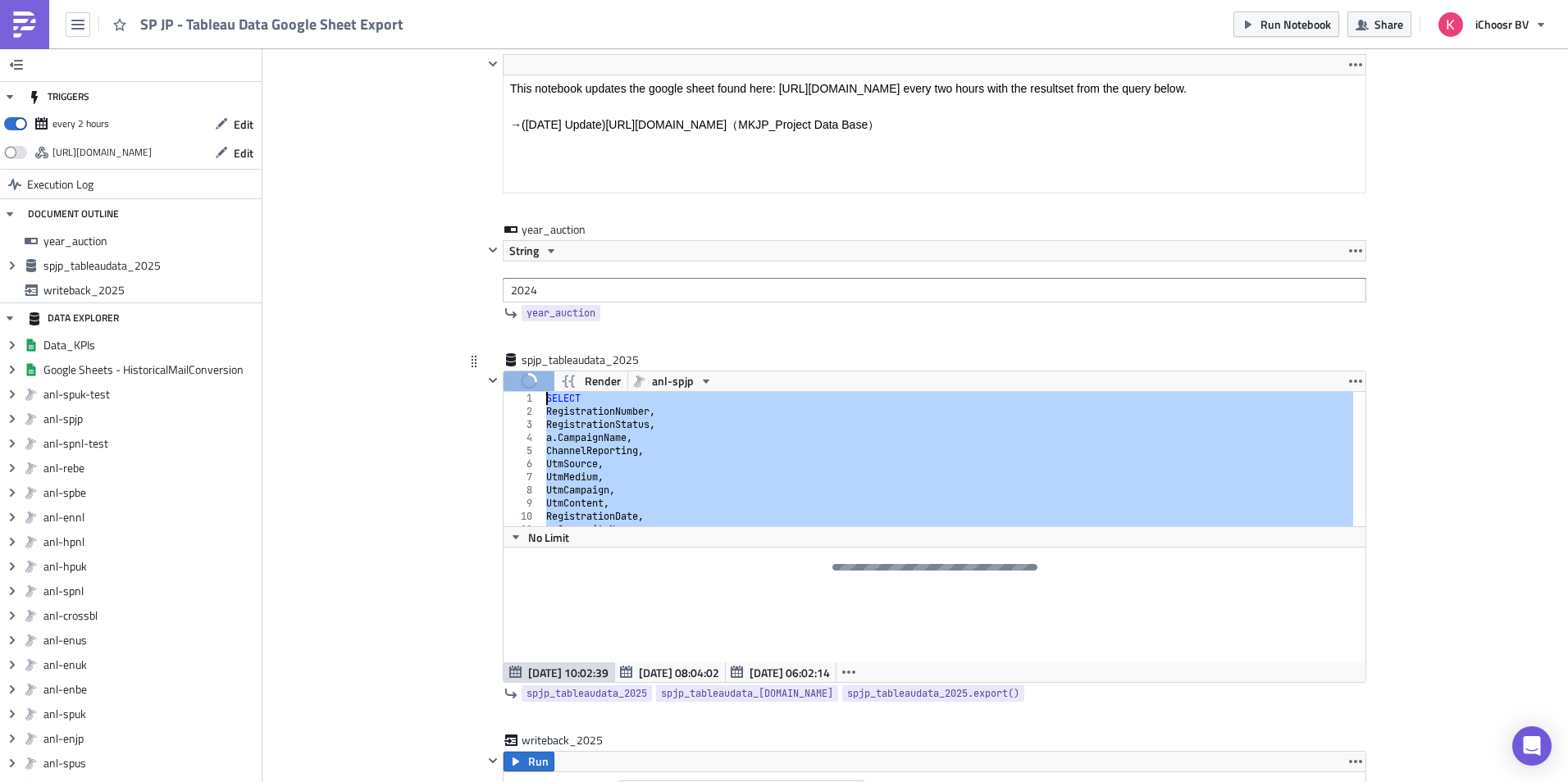
drag, startPoint x: 756, startPoint y: 521, endPoint x: 517, endPoint y: 398, distance: 268.8
click at [517, 398] on div "a.CampaignName, 1 2 3 4 5 6 7 8 9 10 11 12 SELECT RegistrationNumber , Registra…" at bounding box center [935, 459] width 862 height 134
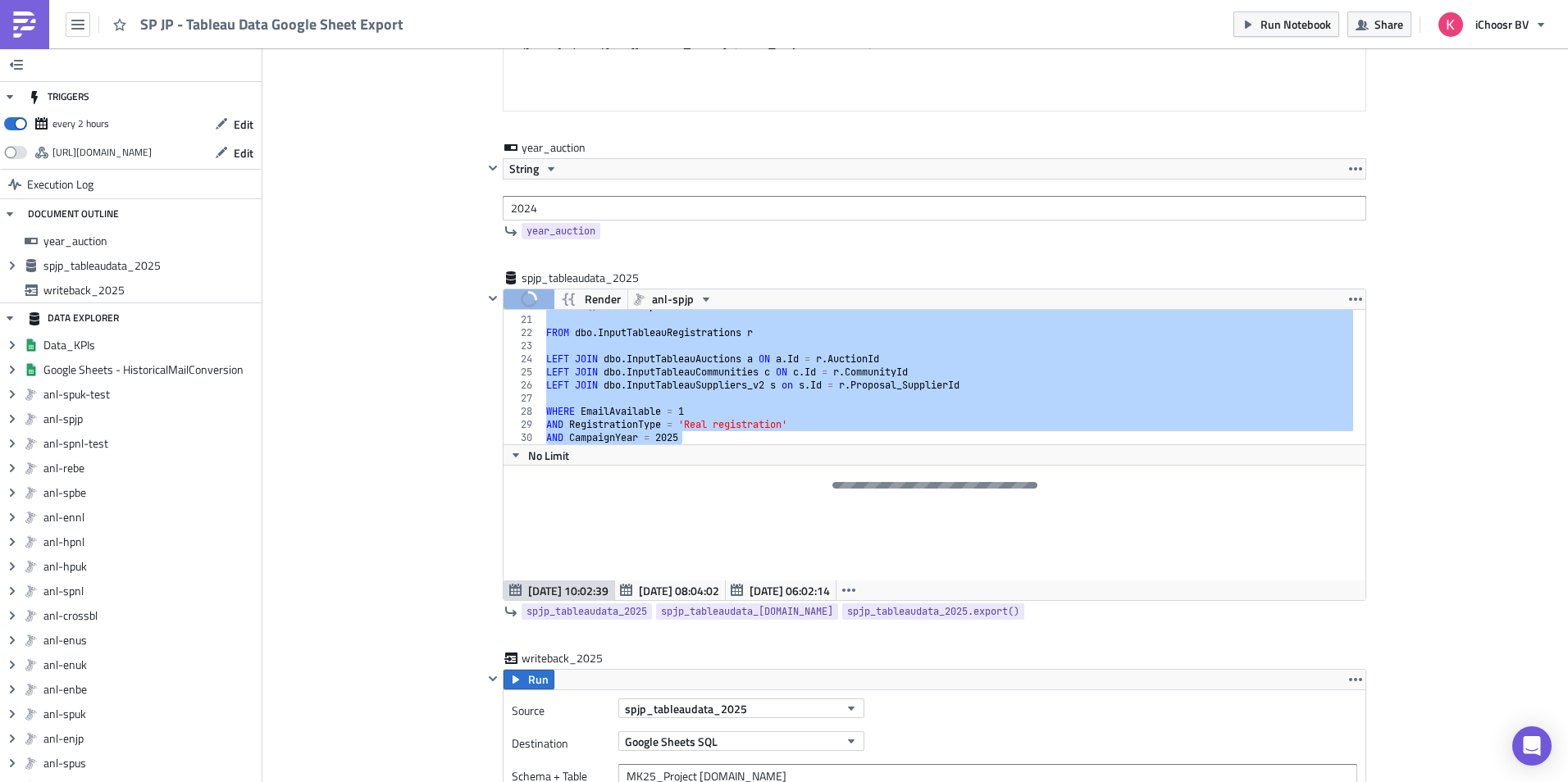
scroll to position [259, 0]
click at [855, 410] on div "GETDATE ( ) AS LastUpdatedUtc FROM dbo . InputTableauRegistrations r LEFT JOIN …" at bounding box center [948, 377] width 810 height 134
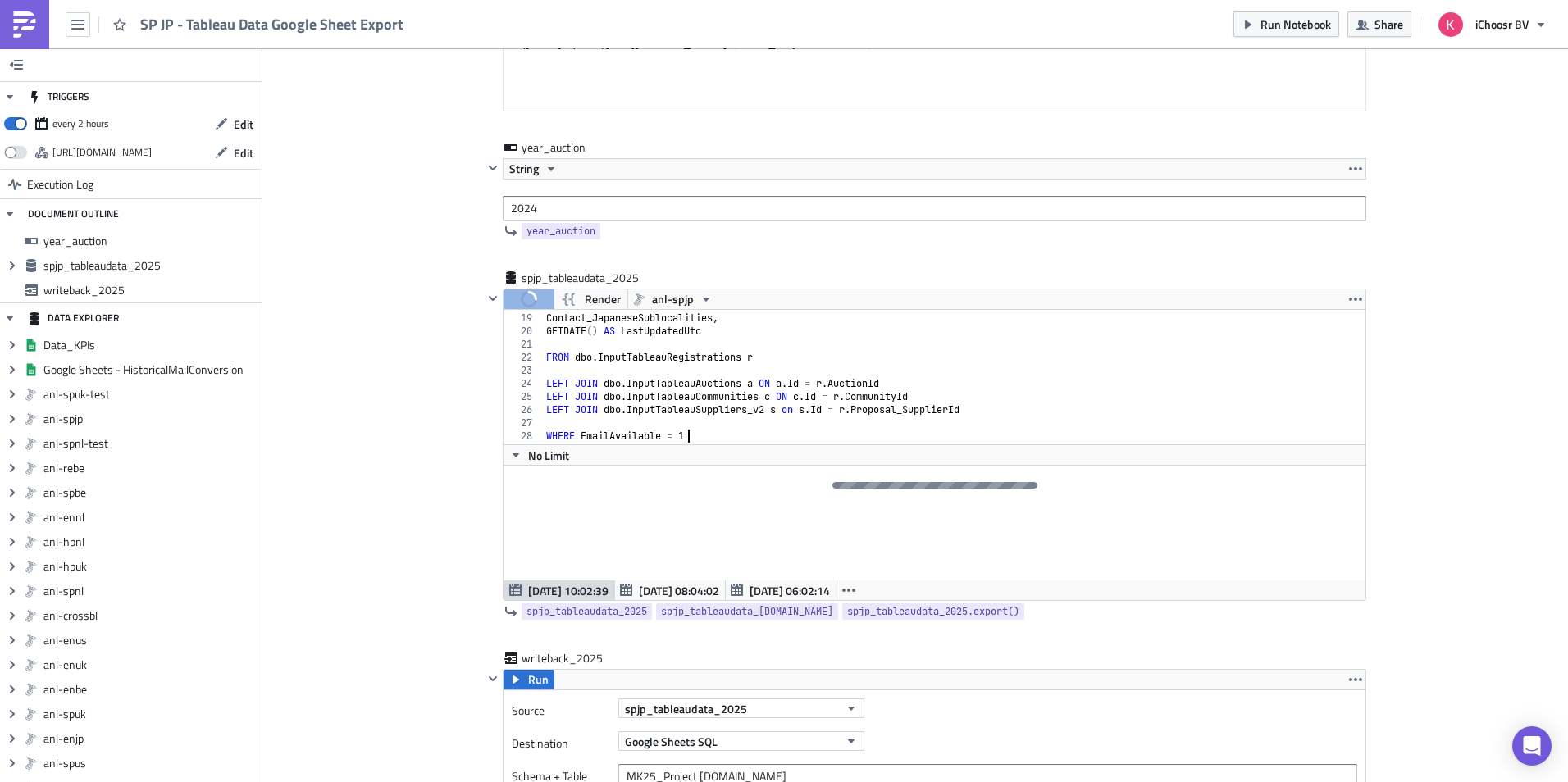
scroll to position [234, 0]
click at [798, 411] on div "s . SupplierName AS Supplier , Contact_JapaneseSublocalities , GETDATE ( ) AS L…" at bounding box center [948, 379] width 811 height 161
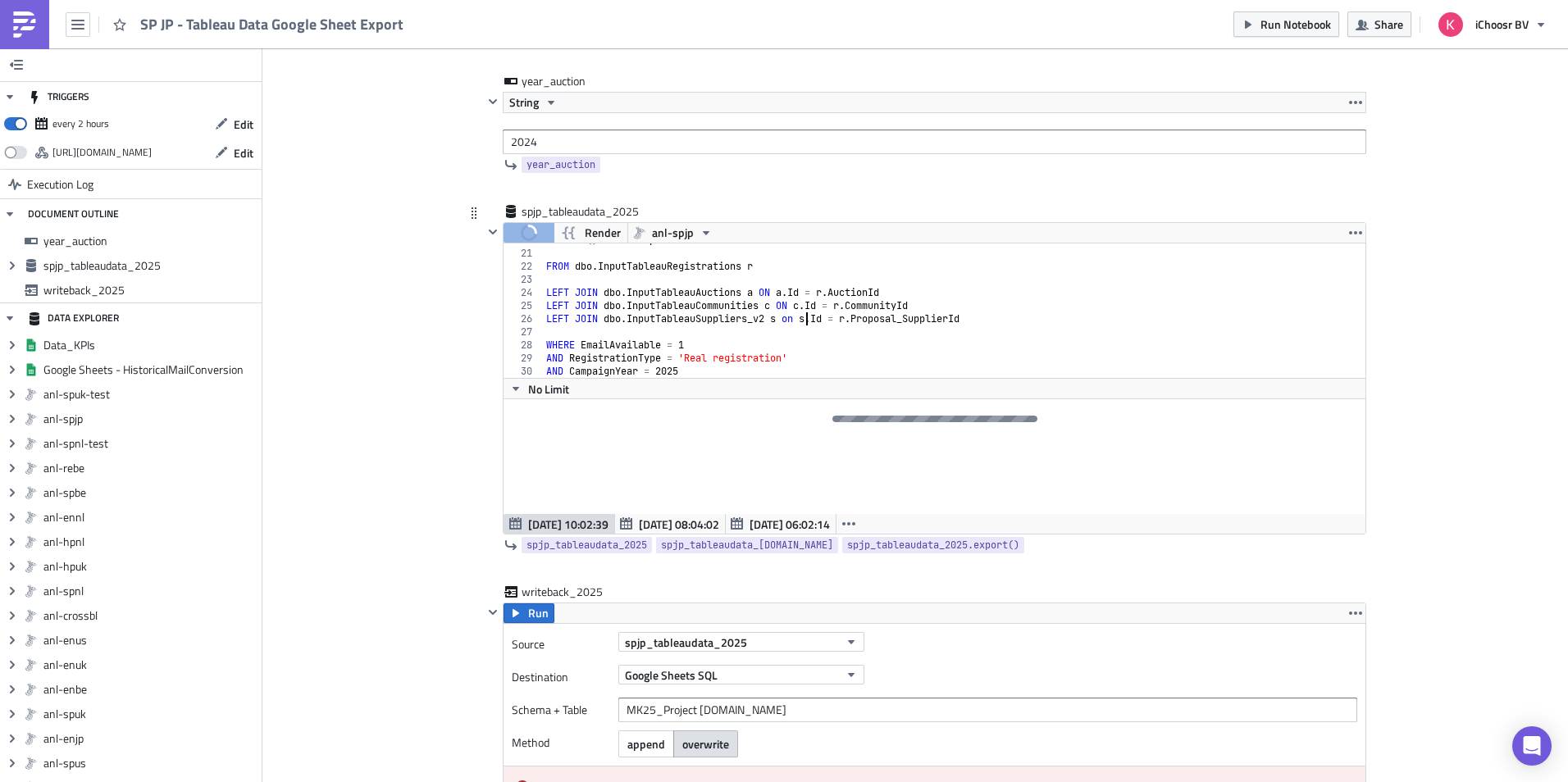
scroll to position [505, 0]
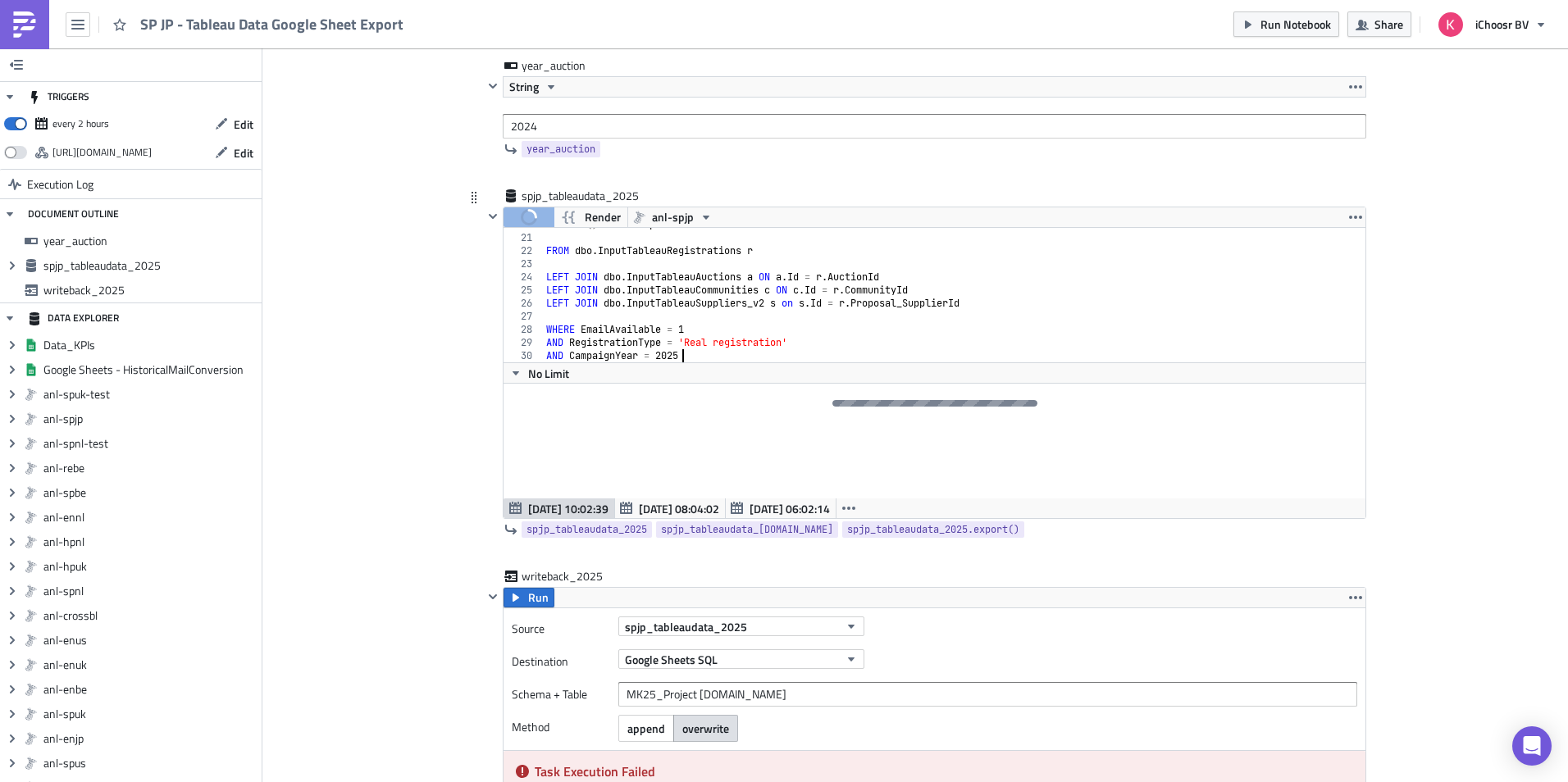
click at [831, 356] on div "GETDATE ( ) AS LastUpdatedUtc FROM dbo . InputTableauRegistrations r LEFT JOIN …" at bounding box center [948, 299] width 811 height 161
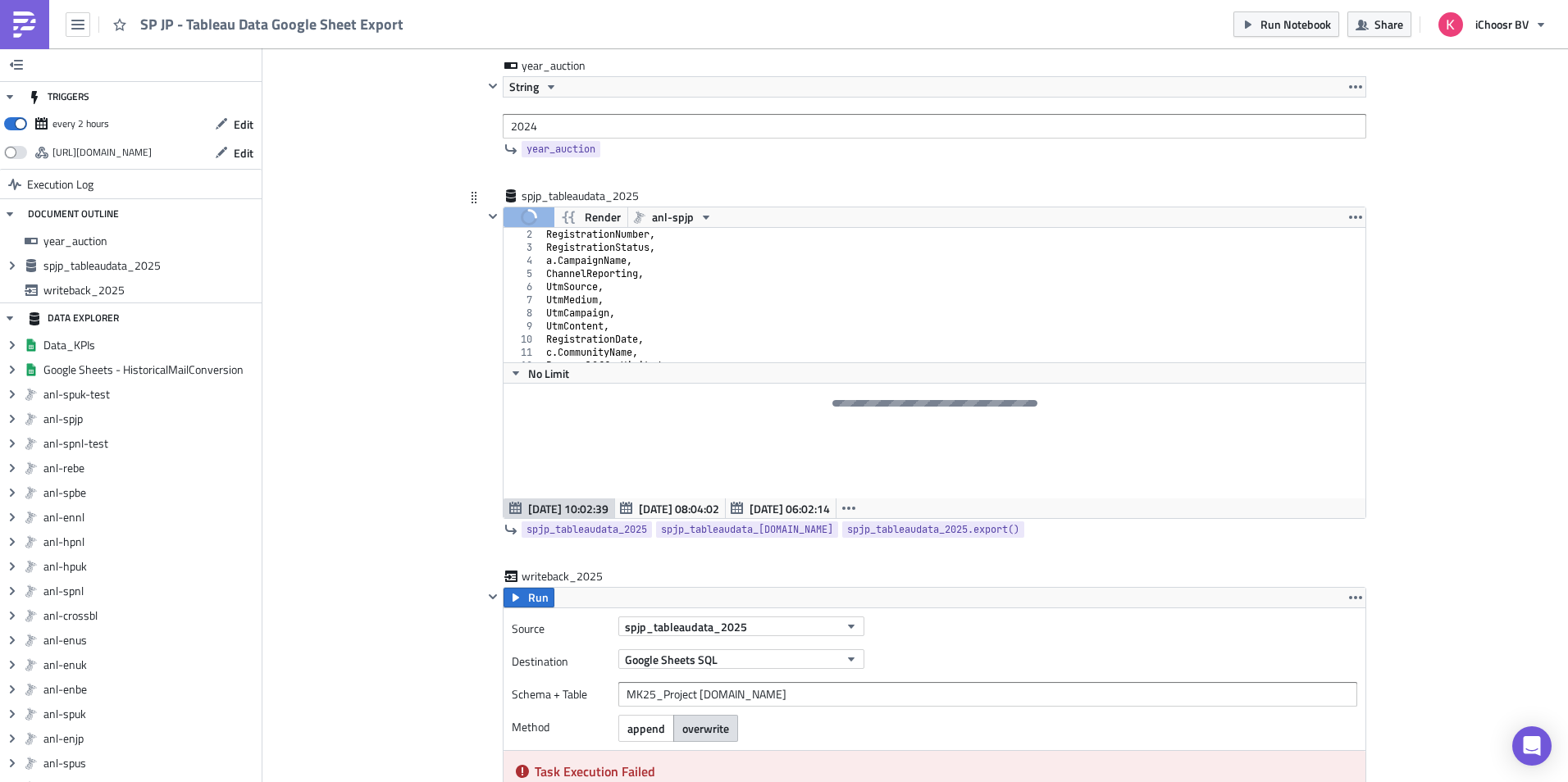
scroll to position [0, 0]
click at [900, 293] on div "SELECT RegistrationNumber , RegistrationStatus , a . CampaignName , ChannelRepo…" at bounding box center [948, 308] width 811 height 161
click at [680, 506] on span "[DATE] 08:04:02" at bounding box center [679, 509] width 80 height 17
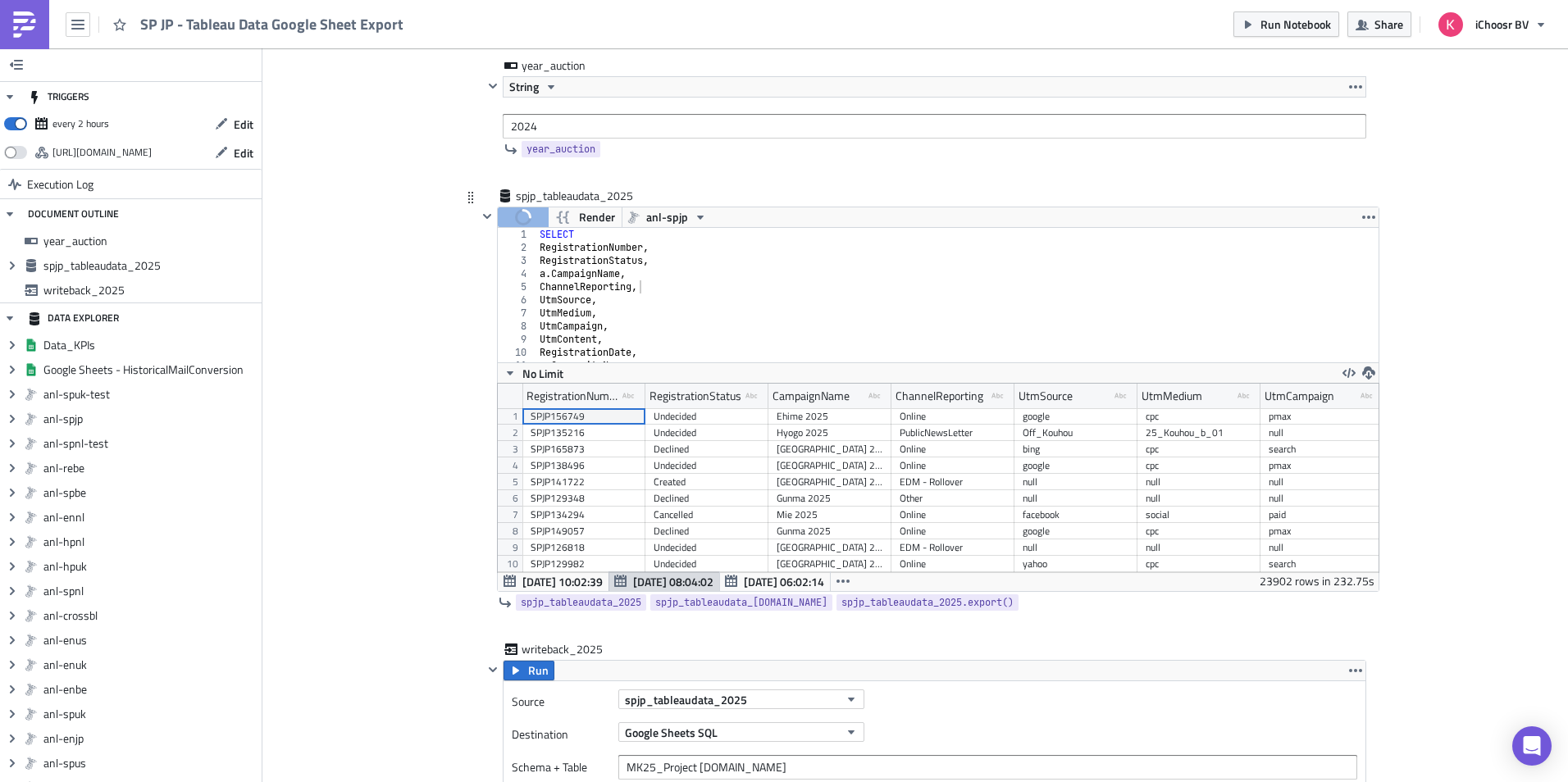
scroll to position [189, 881]
click at [553, 585] on span "[DATE] 10:02:39" at bounding box center [563, 581] width 80 height 17
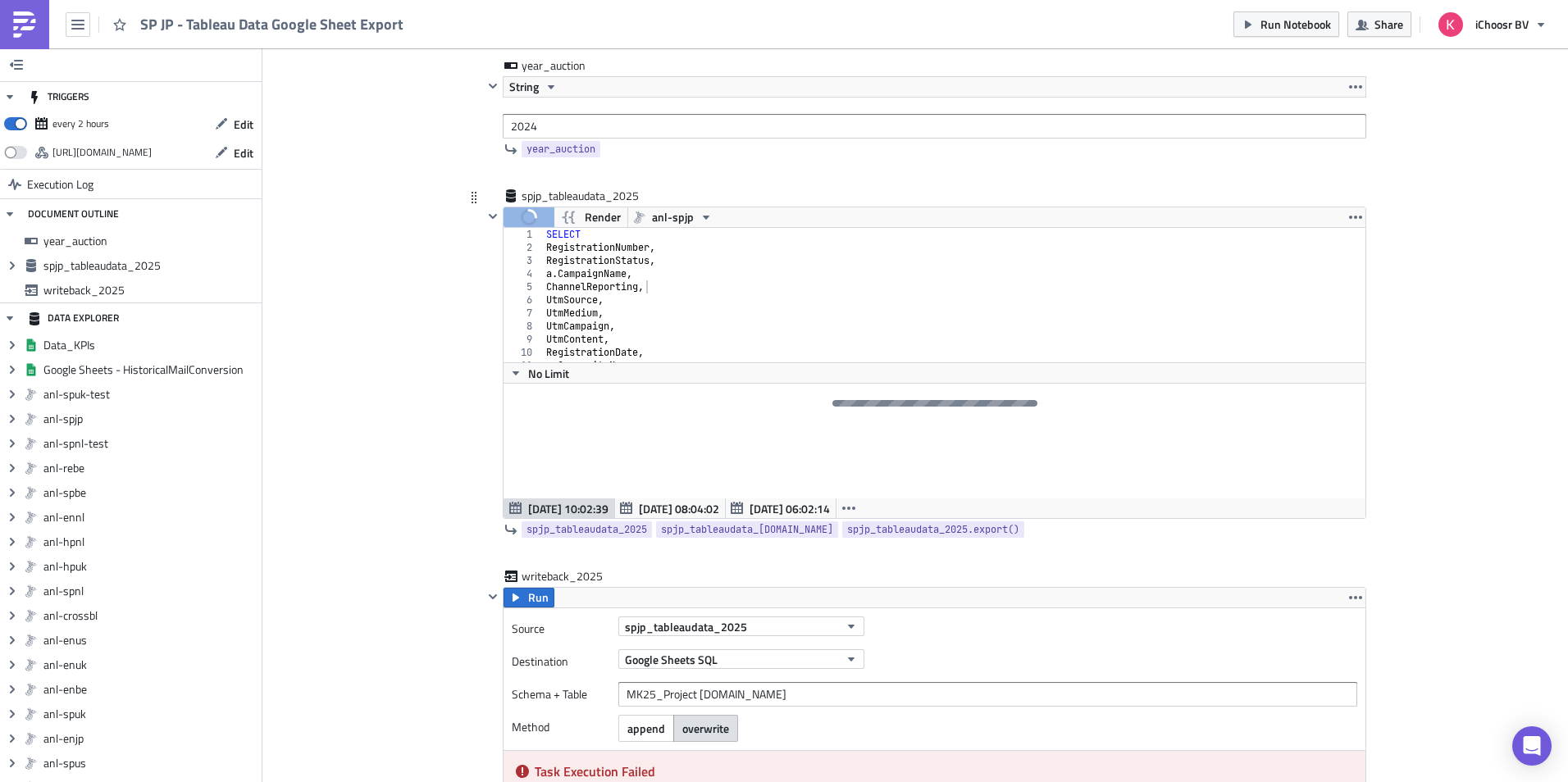
scroll to position [49, 0]
type textarea "RegistrationDate,"
click at [725, 303] on div "a . CampaignName , ChannelReporting , UtmSource , UtmMedium , UtmCampaign , Utm…" at bounding box center [948, 299] width 811 height 161
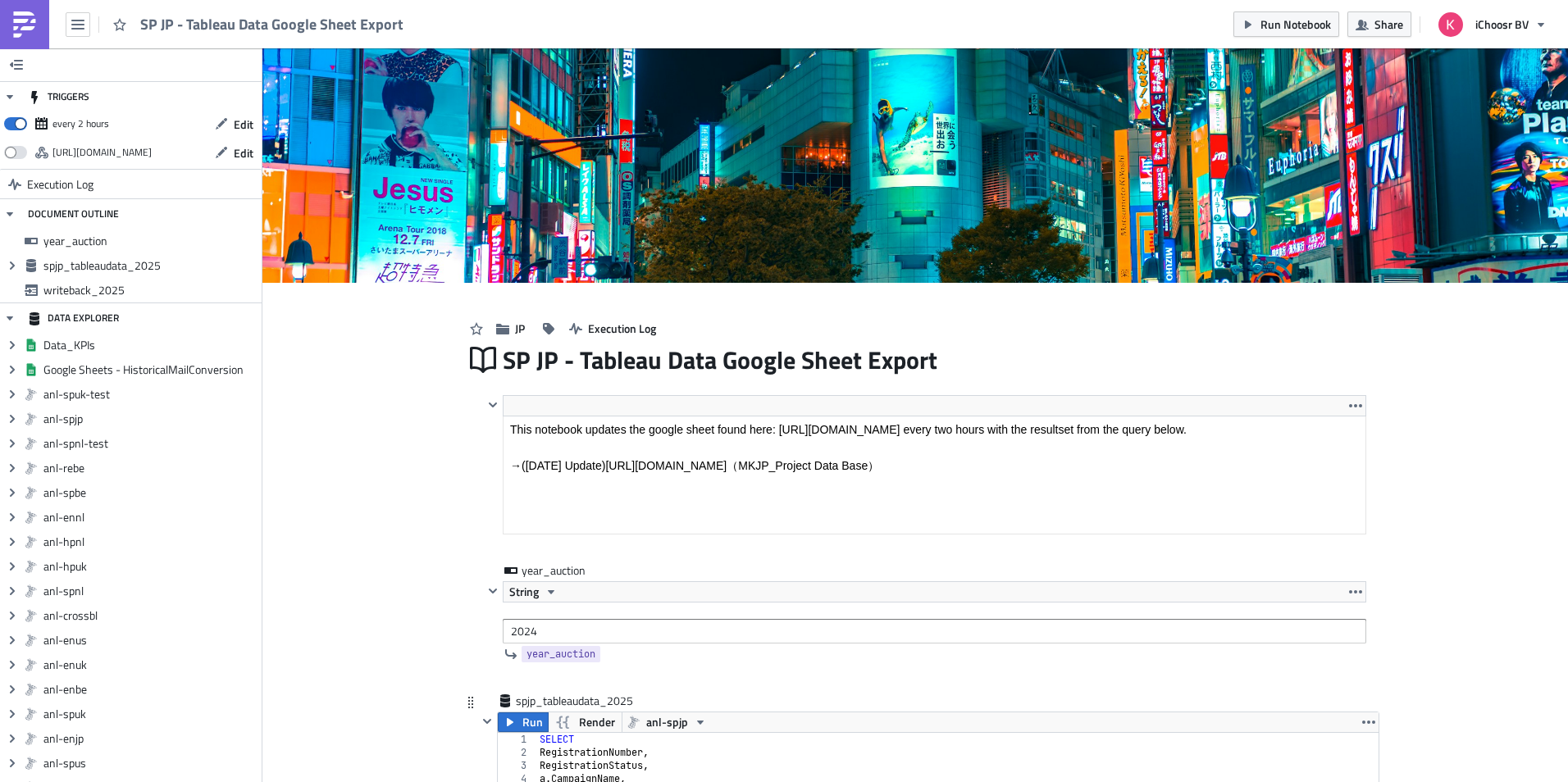
scroll to position [189, 881]
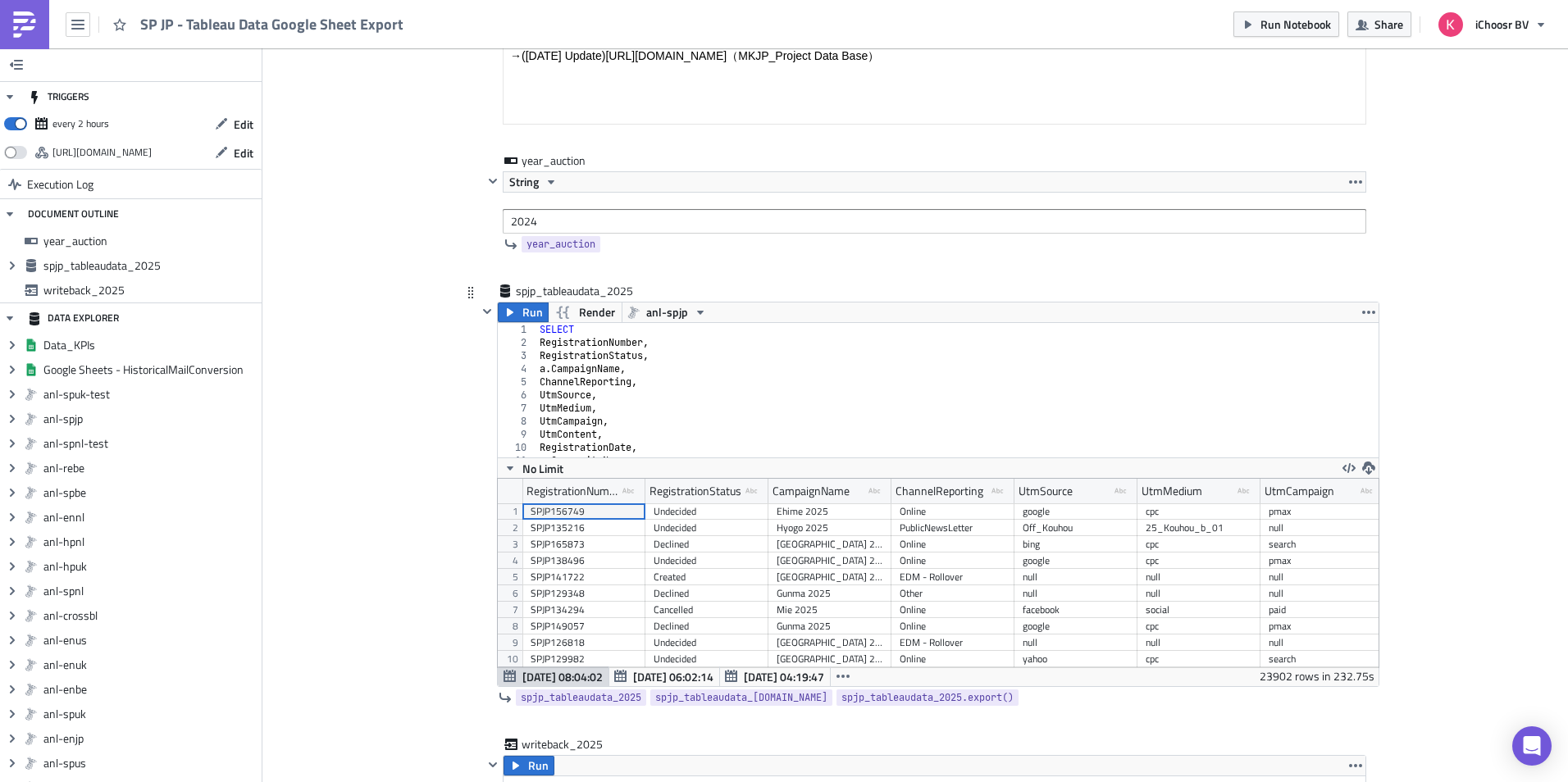
type textarea "UtmMedium,"
click at [817, 412] on div "SELECT RegistrationNumber , RegistrationStatus , a . CampaignName , ChannelRepo…" at bounding box center [951, 403] width 830 height 161
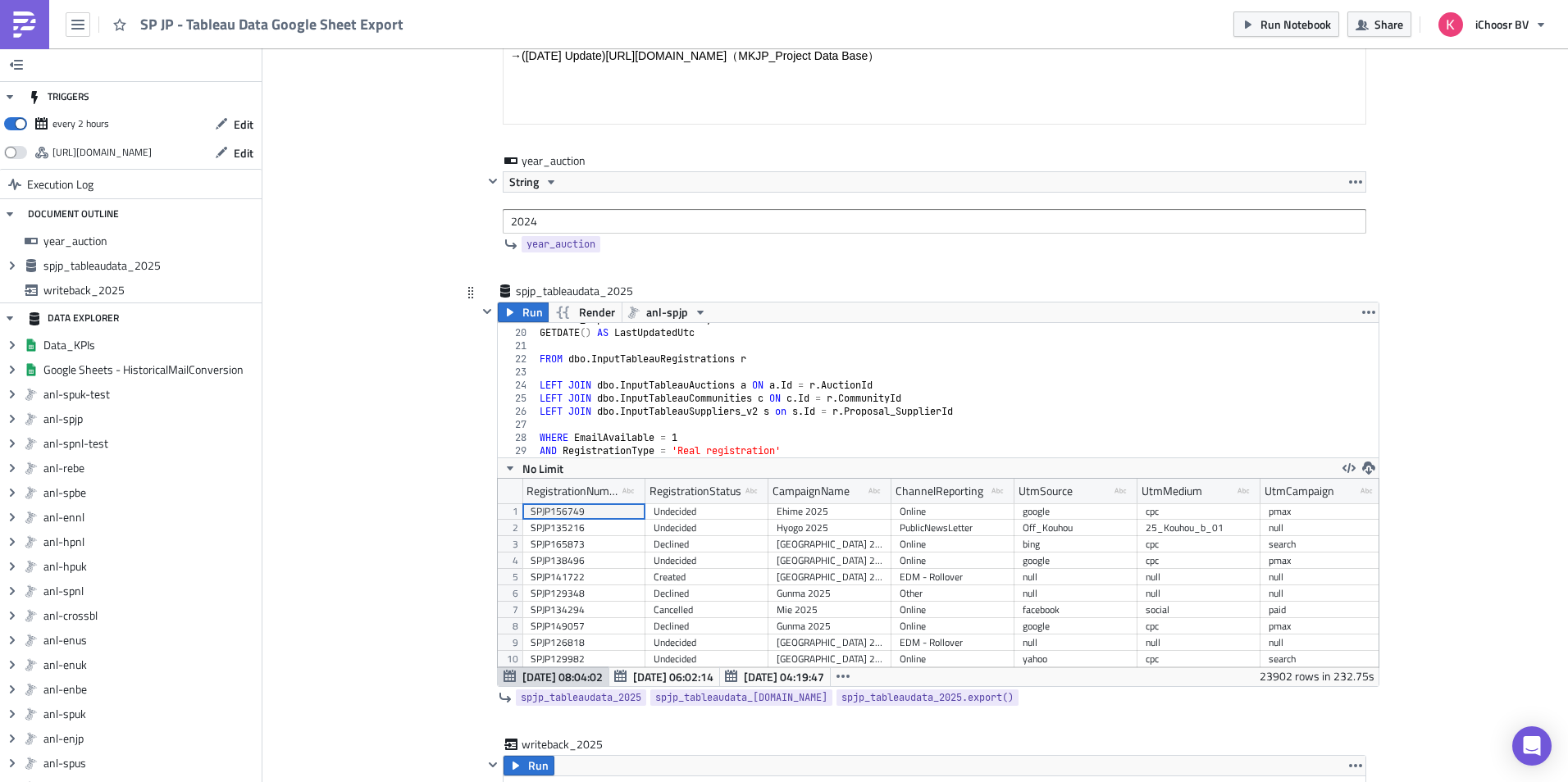
scroll to position [259, 0]
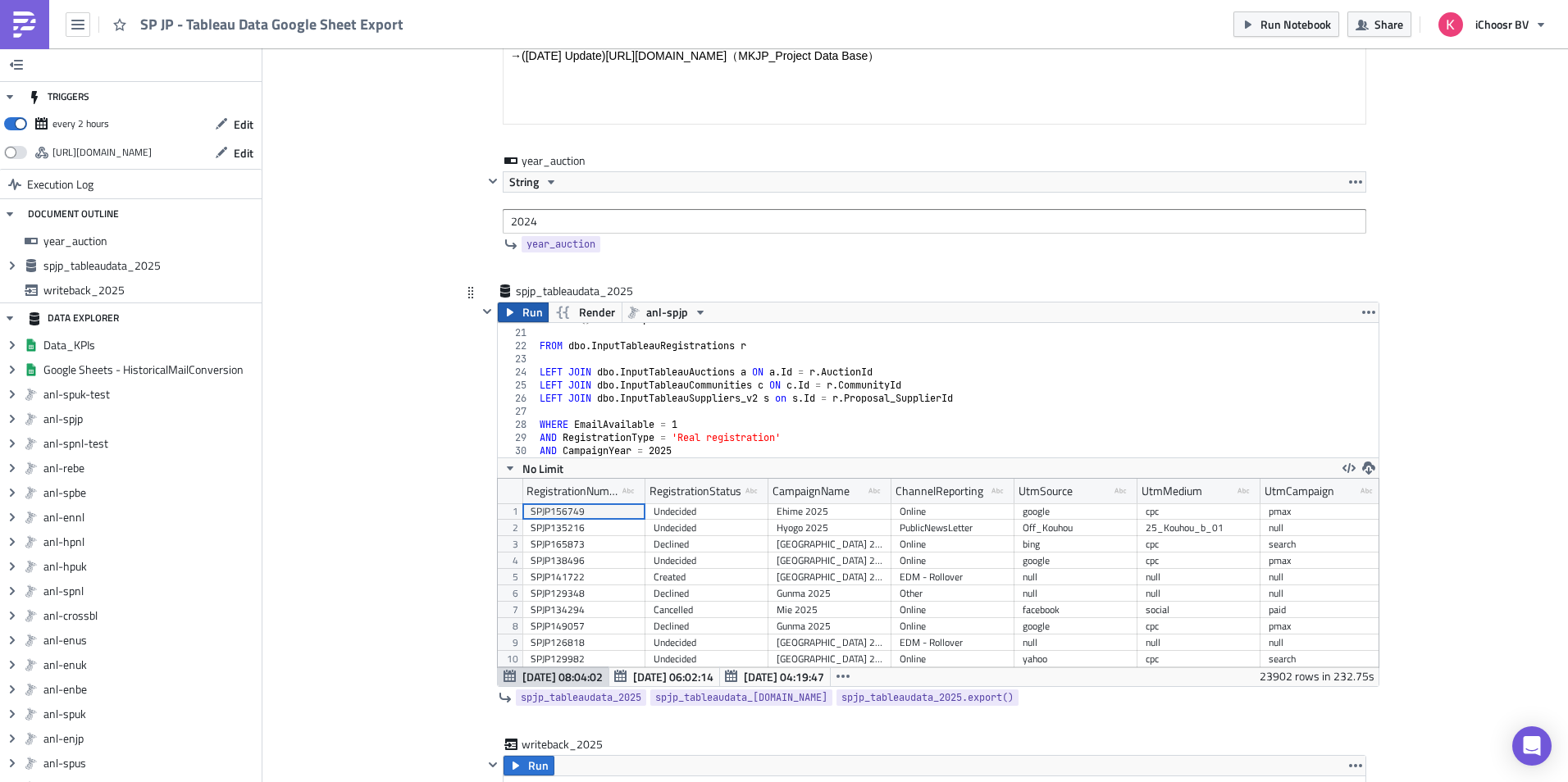
click at [523, 314] on span "Run" at bounding box center [533, 312] width 21 height 20
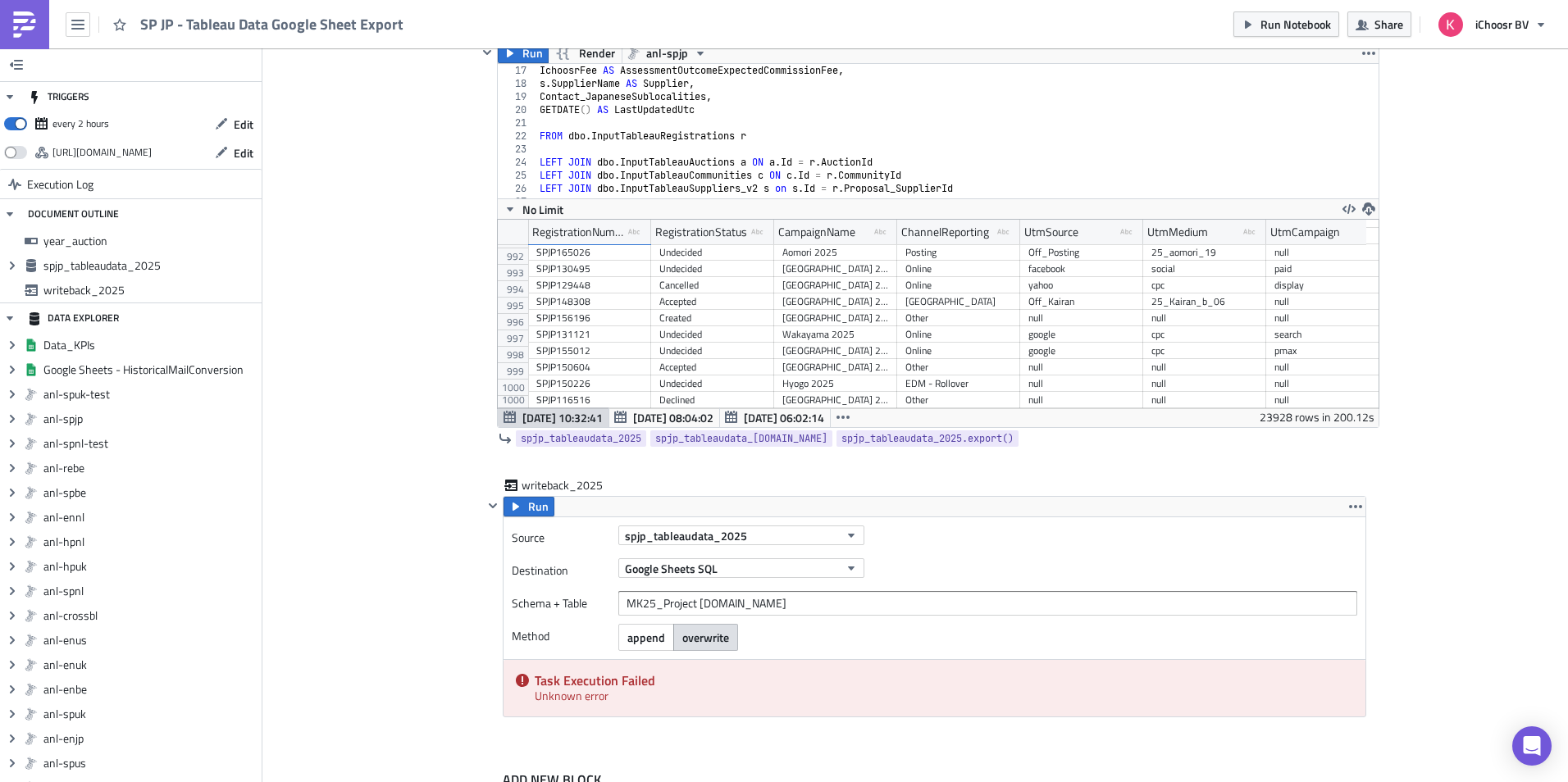
scroll to position [742, 0]
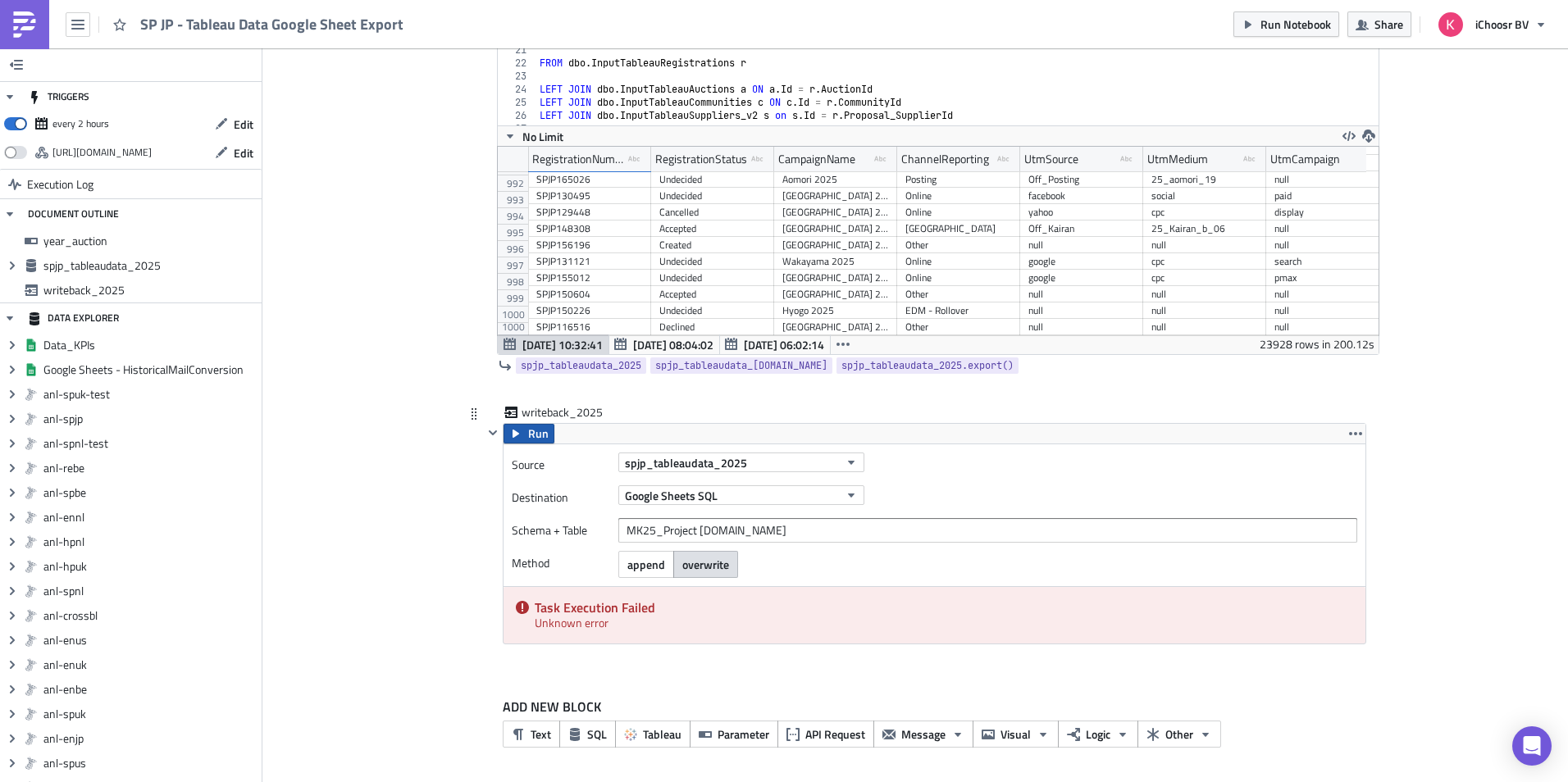
click at [536, 429] on span "Run" at bounding box center [539, 433] width 21 height 20
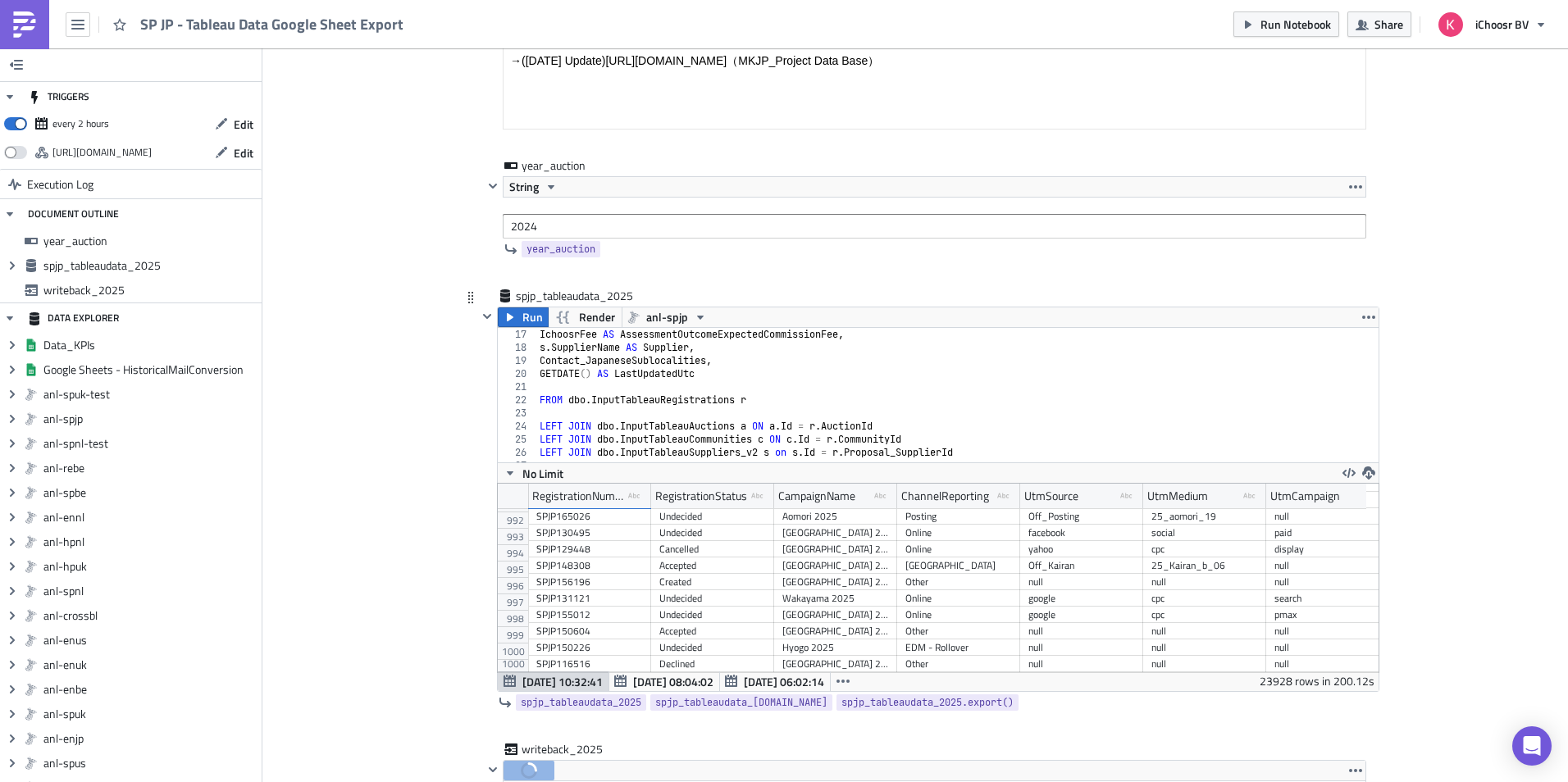
scroll to position [145, 0]
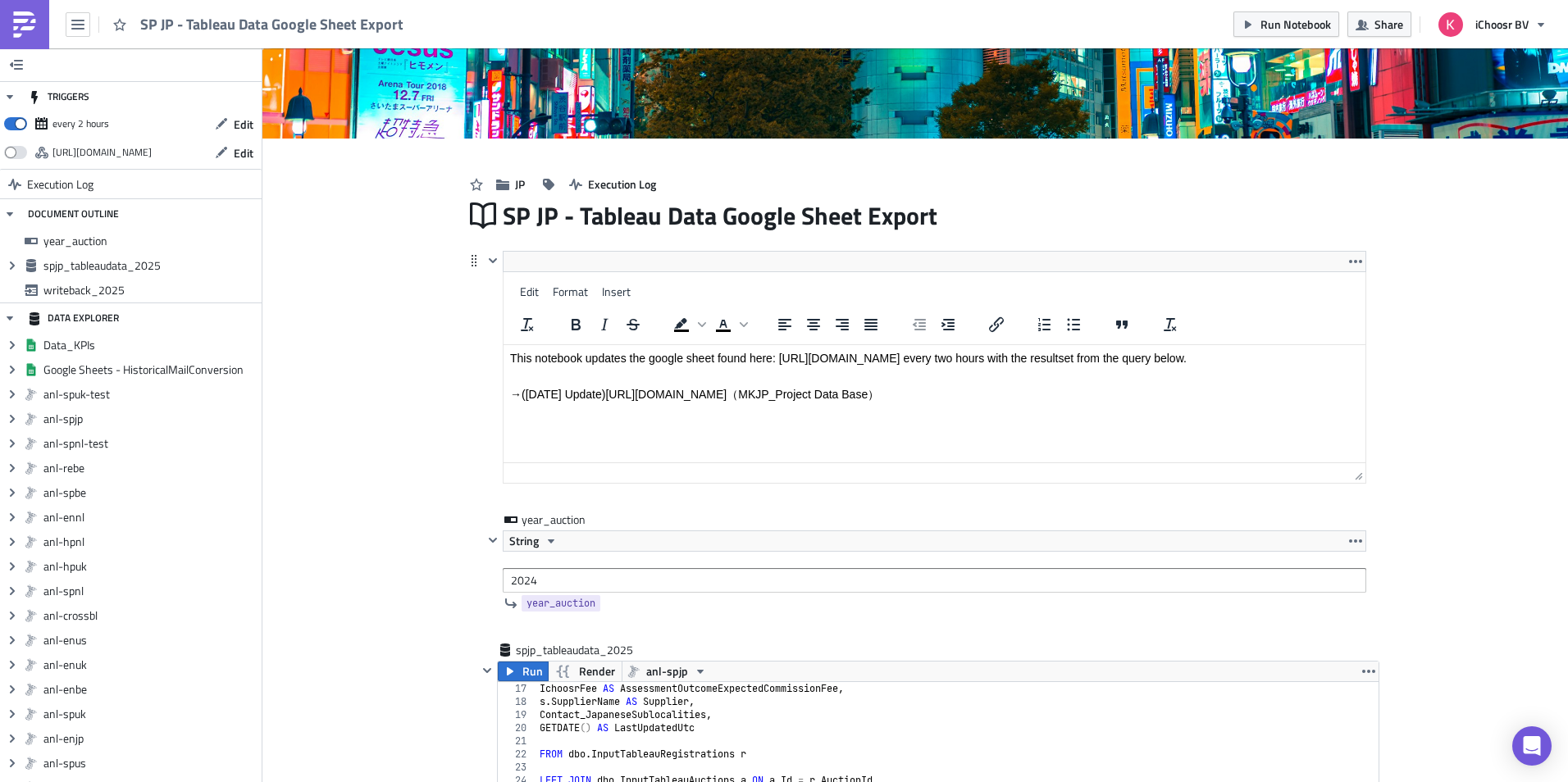
drag, startPoint x: 1313, startPoint y: 408, endPoint x: 607, endPoint y: 410, distance: 706.0
click at [607, 402] on p "→([DATE] Update)[URL][DOMAIN_NAME]（MKJP_Project Data Base）" at bounding box center [935, 396] width 849 height 15
copy p "https://docs.google.com/spreadsheets/d/1krJ1xTDl2T_eURog-T8ig9IGwIpDn2hIgdDFuSq…"
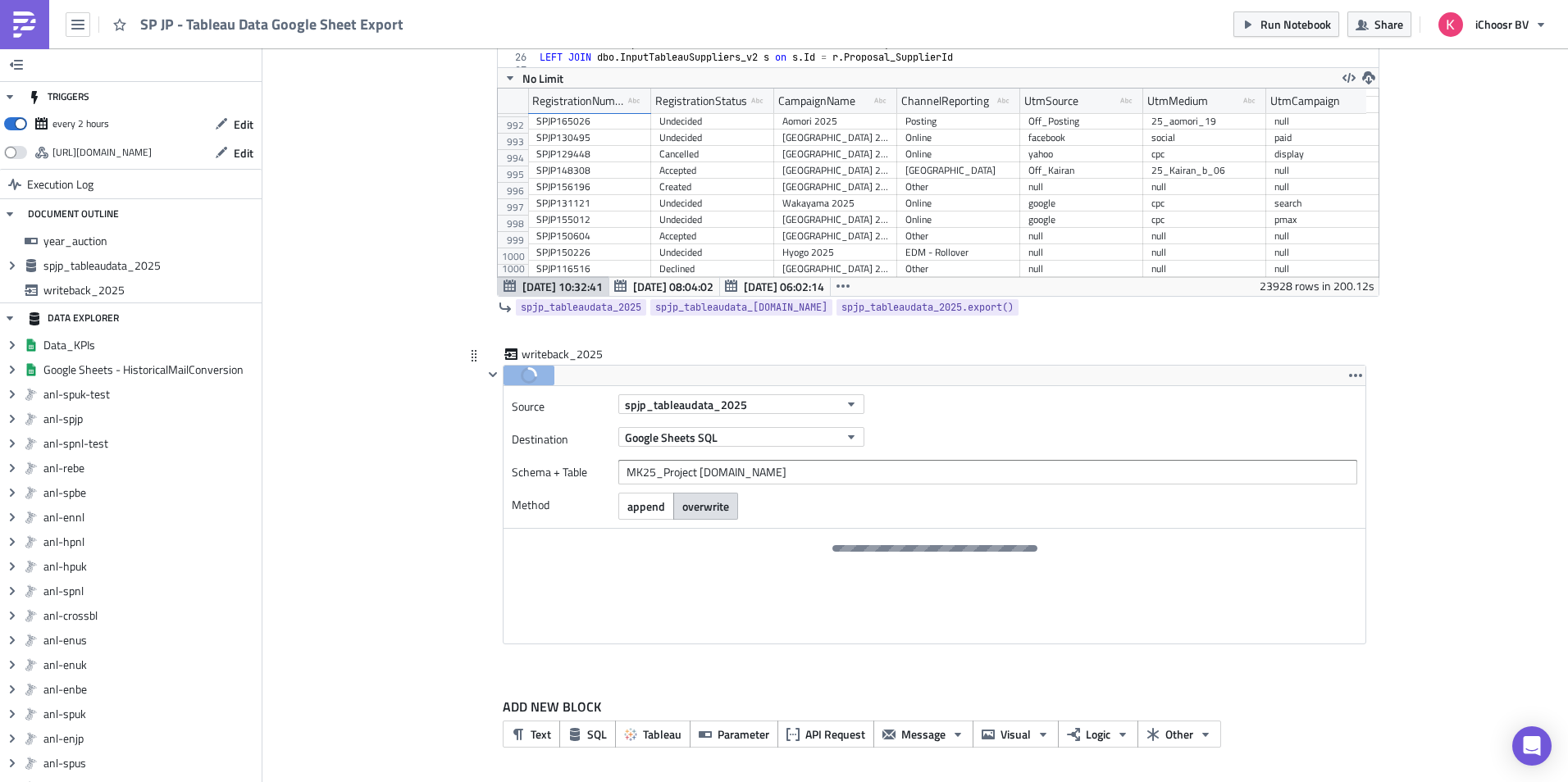
click at [937, 591] on div at bounding box center [935, 586] width 862 height 115
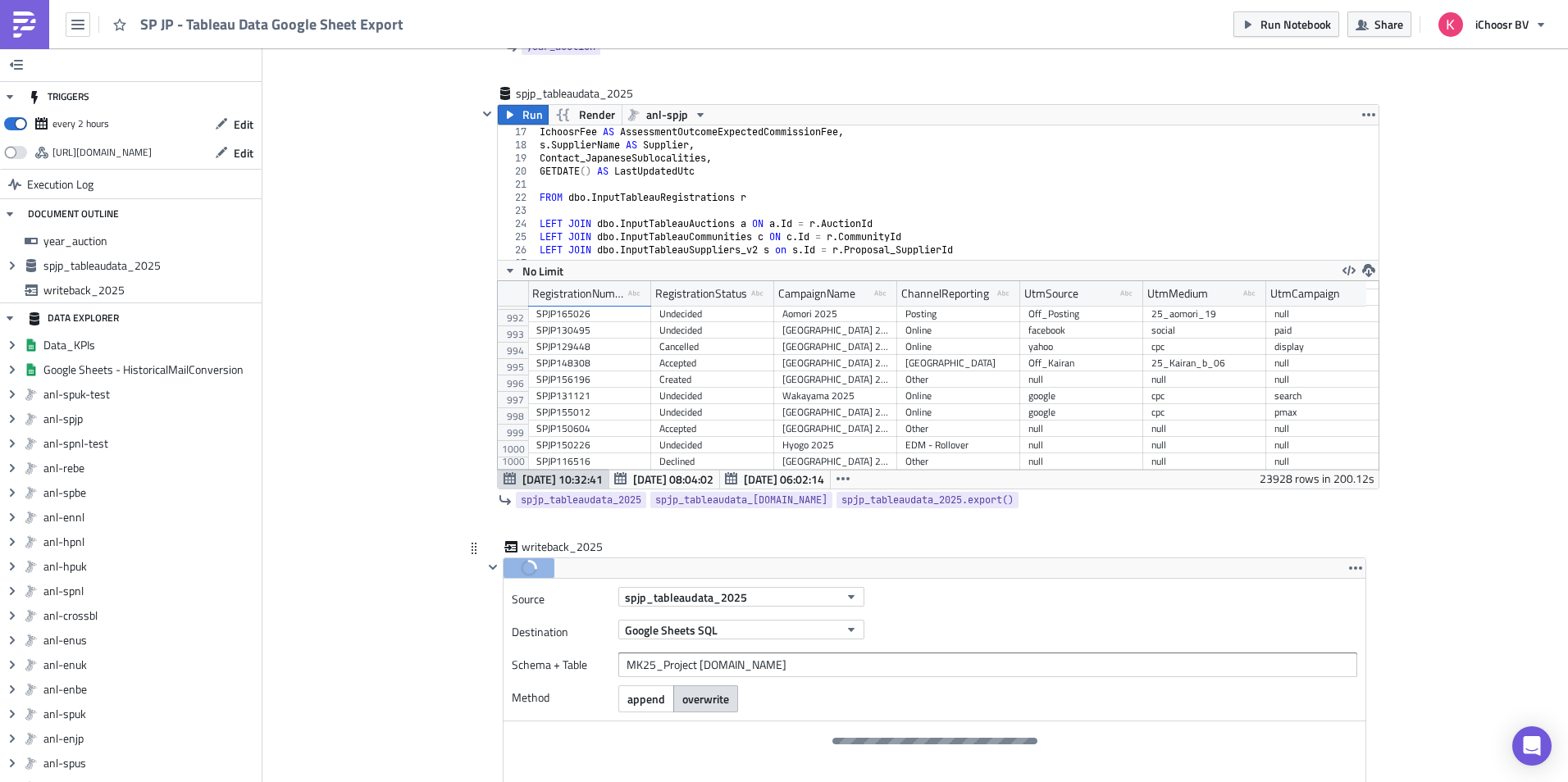
scroll to position [801, 0]
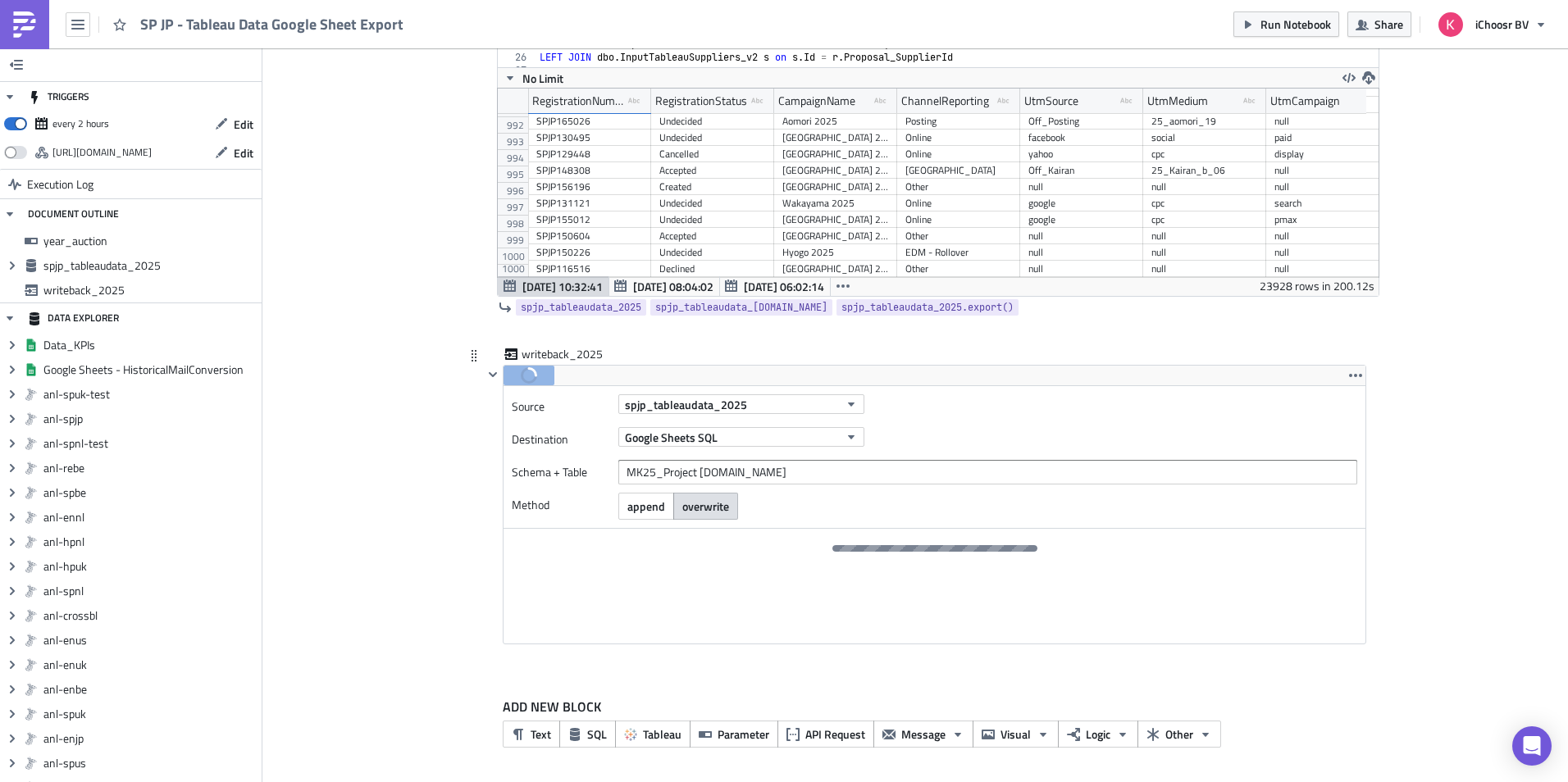
click at [797, 587] on div at bounding box center [935, 586] width 862 height 115
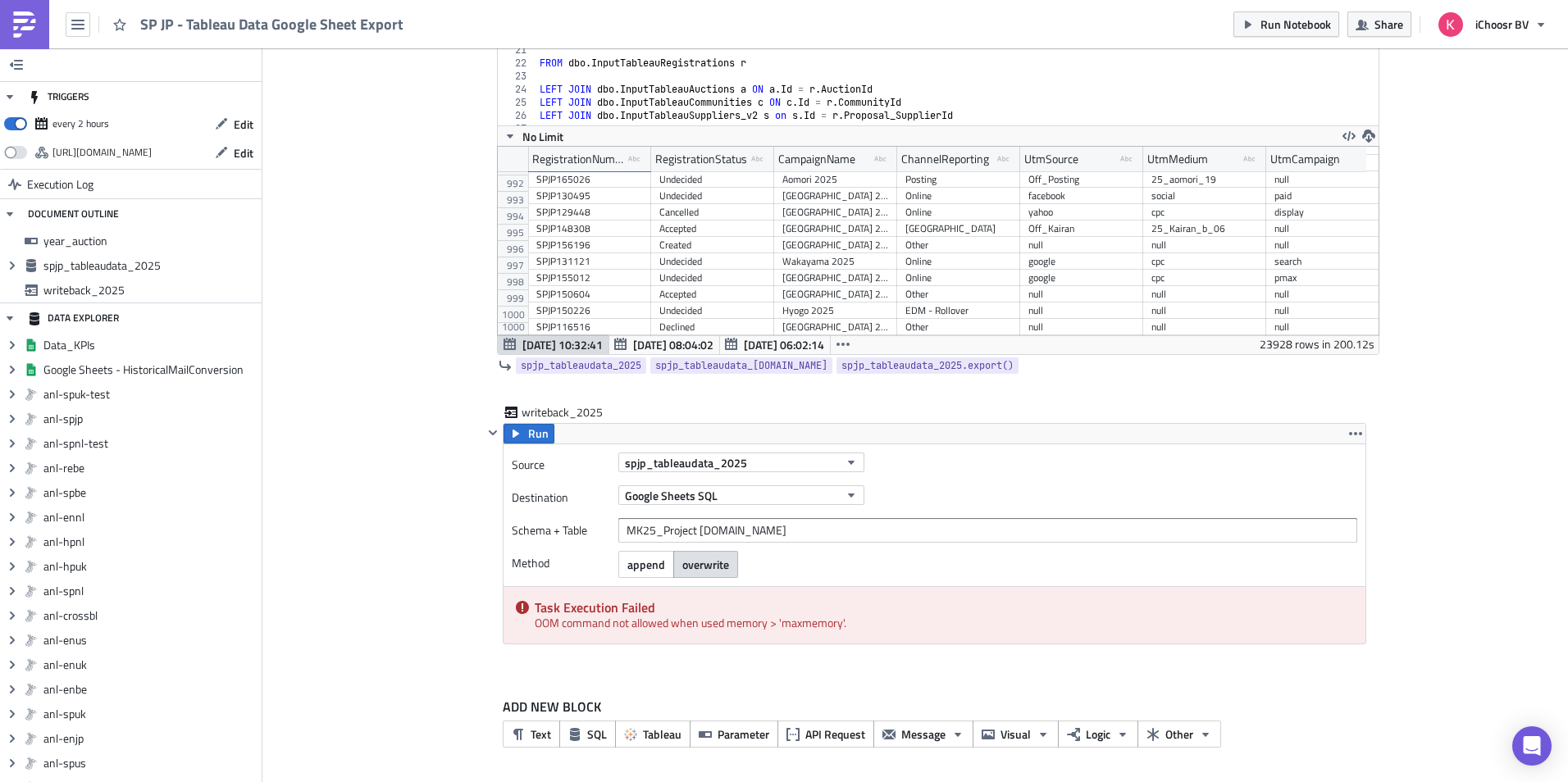
scroll to position [742, 0]
drag, startPoint x: 855, startPoint y: 626, endPoint x: 511, endPoint y: 602, distance: 344.8
click at [511, 602] on div "Task Execution Failed OOM command not allowed when used memory > 'maxmemory'." at bounding box center [935, 615] width 862 height 57
click at [1038, 643] on div "Task Execution Failed OOM command not allowed when used memory > 'maxmemory'." at bounding box center [935, 615] width 862 height 57
drag, startPoint x: 984, startPoint y: 630, endPoint x: 519, endPoint y: 607, distance: 465.6
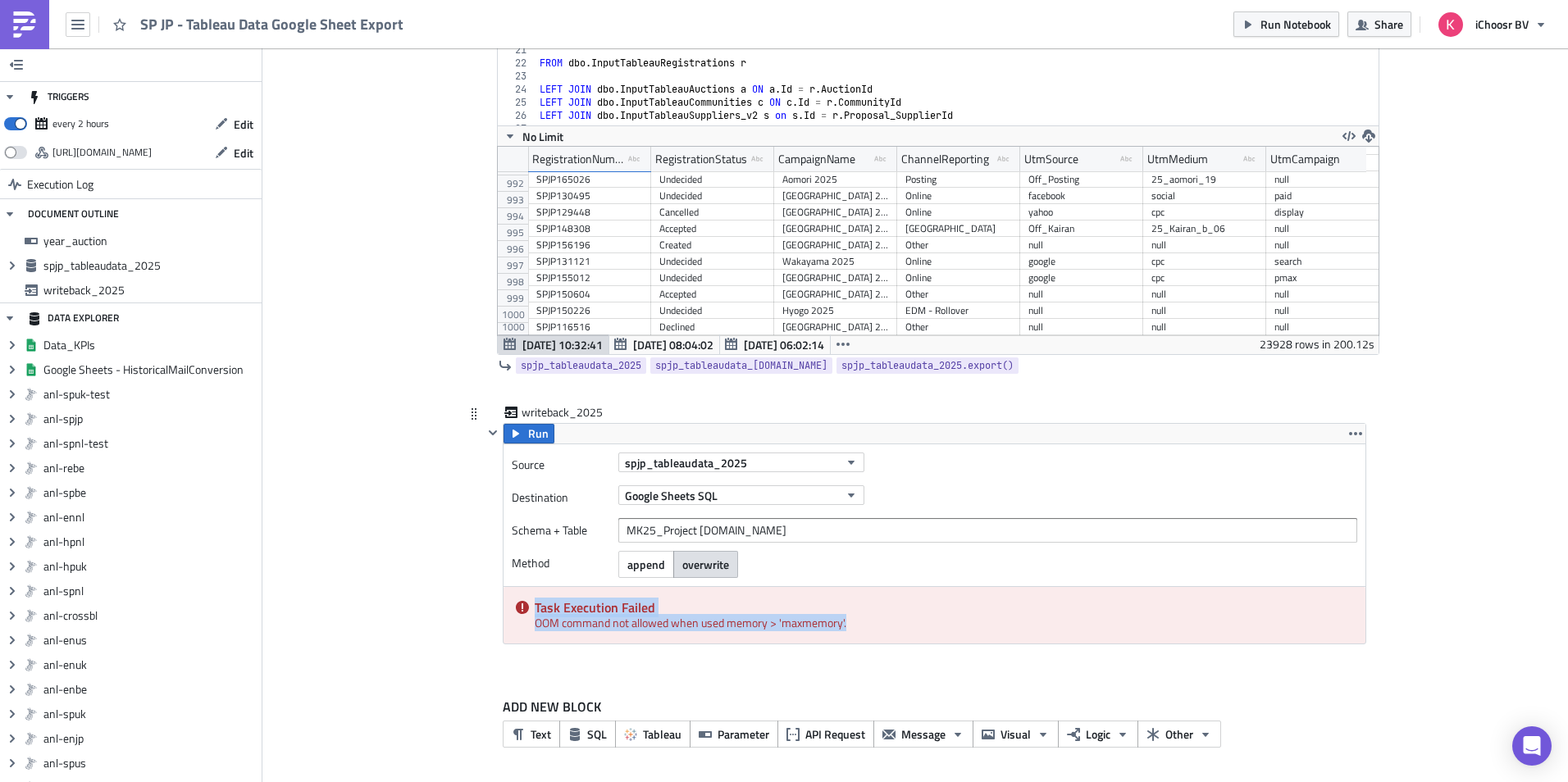
click at [519, 607] on div "Task Execution Failed OOM command not allowed when used memory > 'maxmemory'." at bounding box center [935, 615] width 862 height 57
copy div "Task Execution Failed OOM command not allowed when used memory > 'maxmemory'."
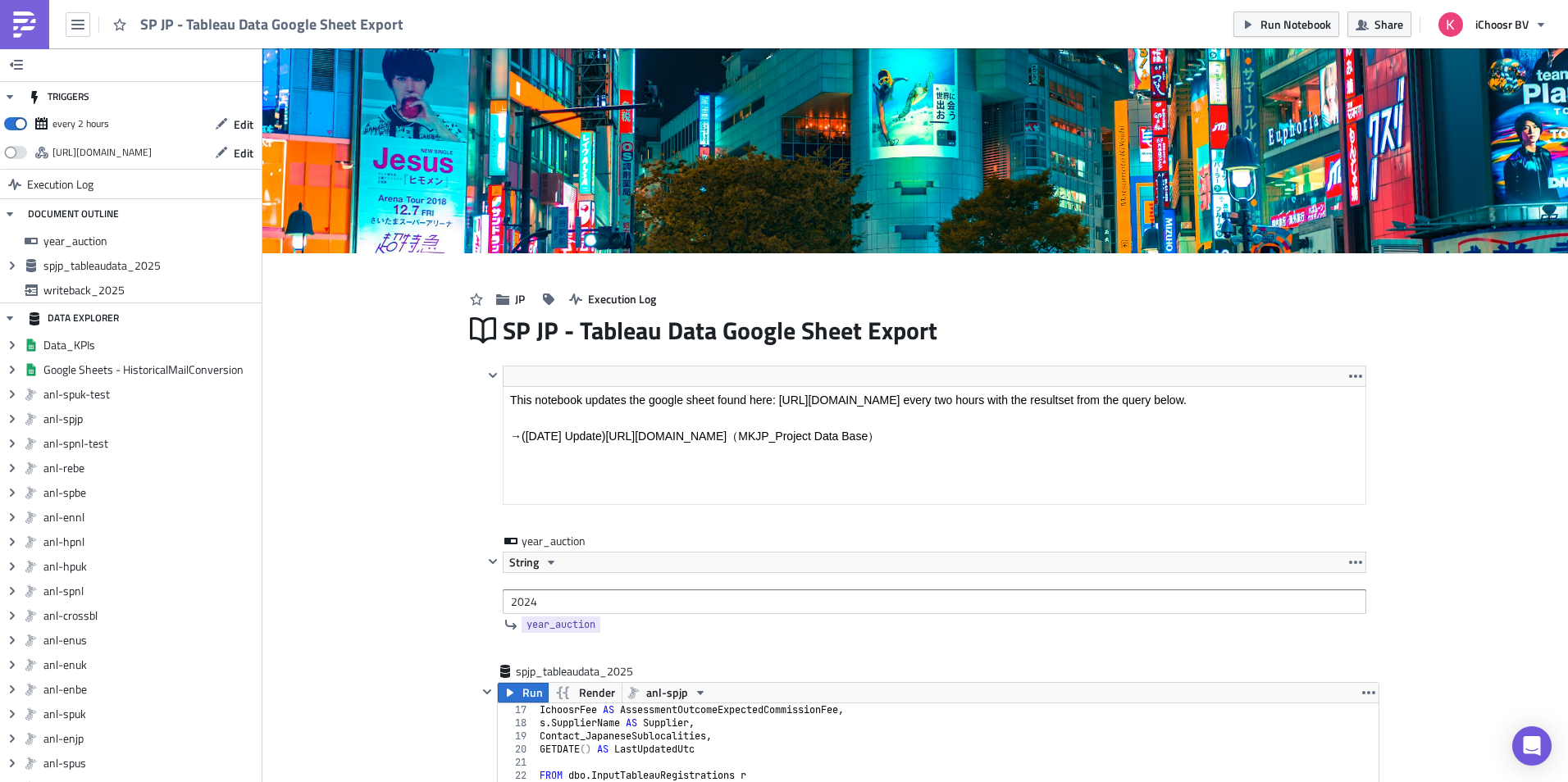
scroll to position [0, 0]
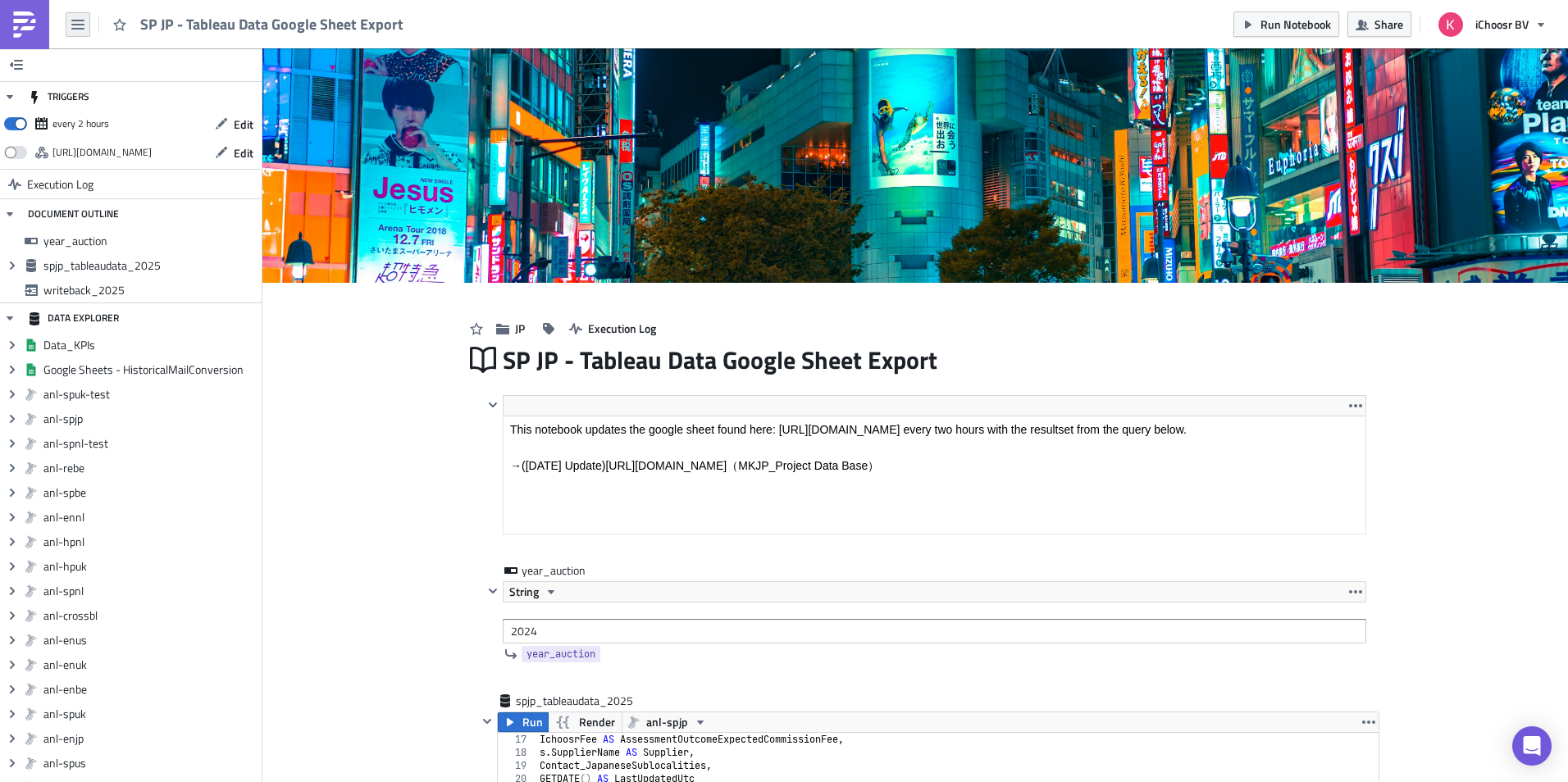
click at [68, 26] on button "button" at bounding box center [77, 24] width 24 height 24
click at [17, 27] on img at bounding box center [24, 24] width 26 height 26
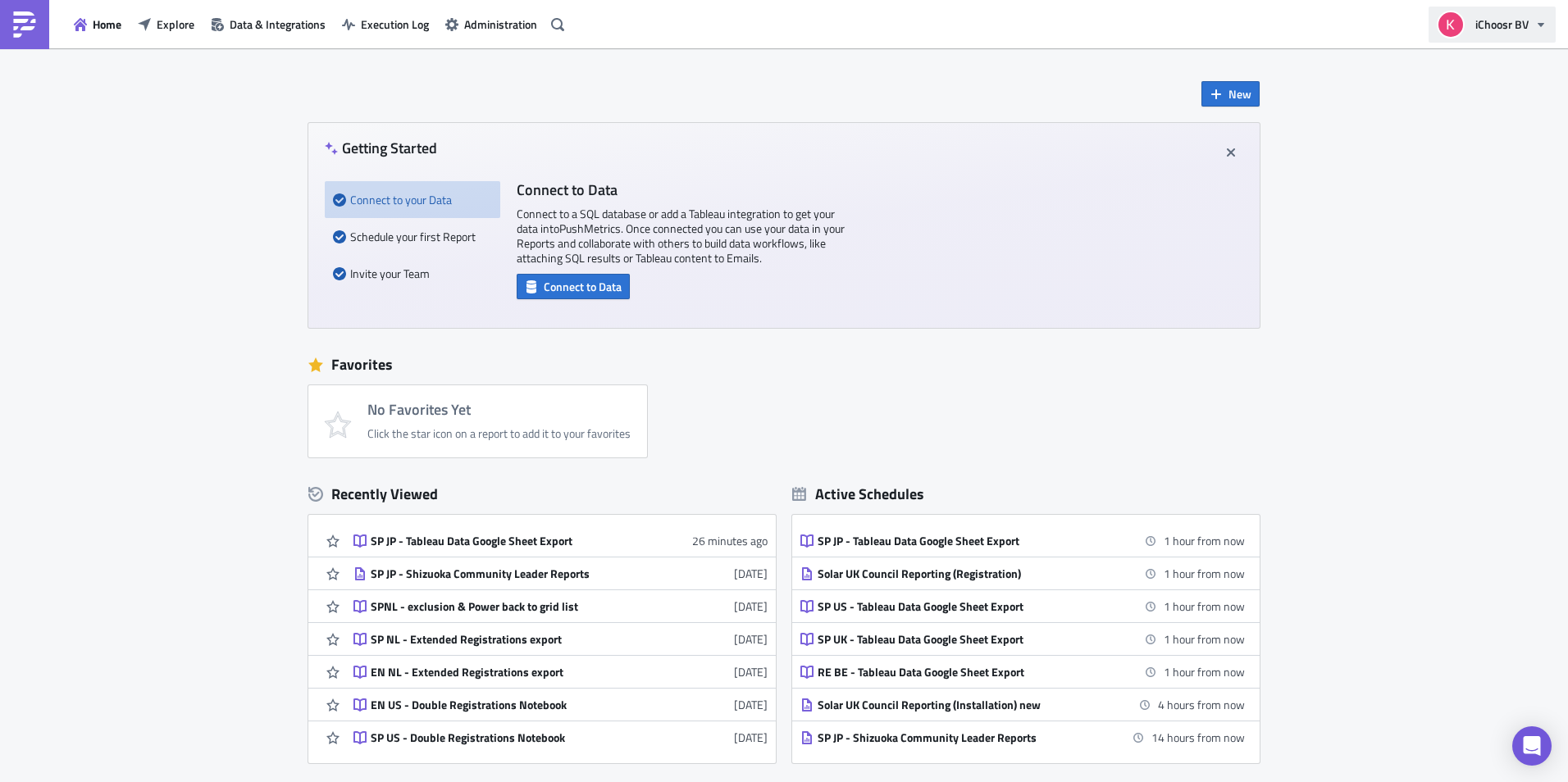
click at [1539, 33] on button "iChoosr BV" at bounding box center [1492, 24] width 127 height 36
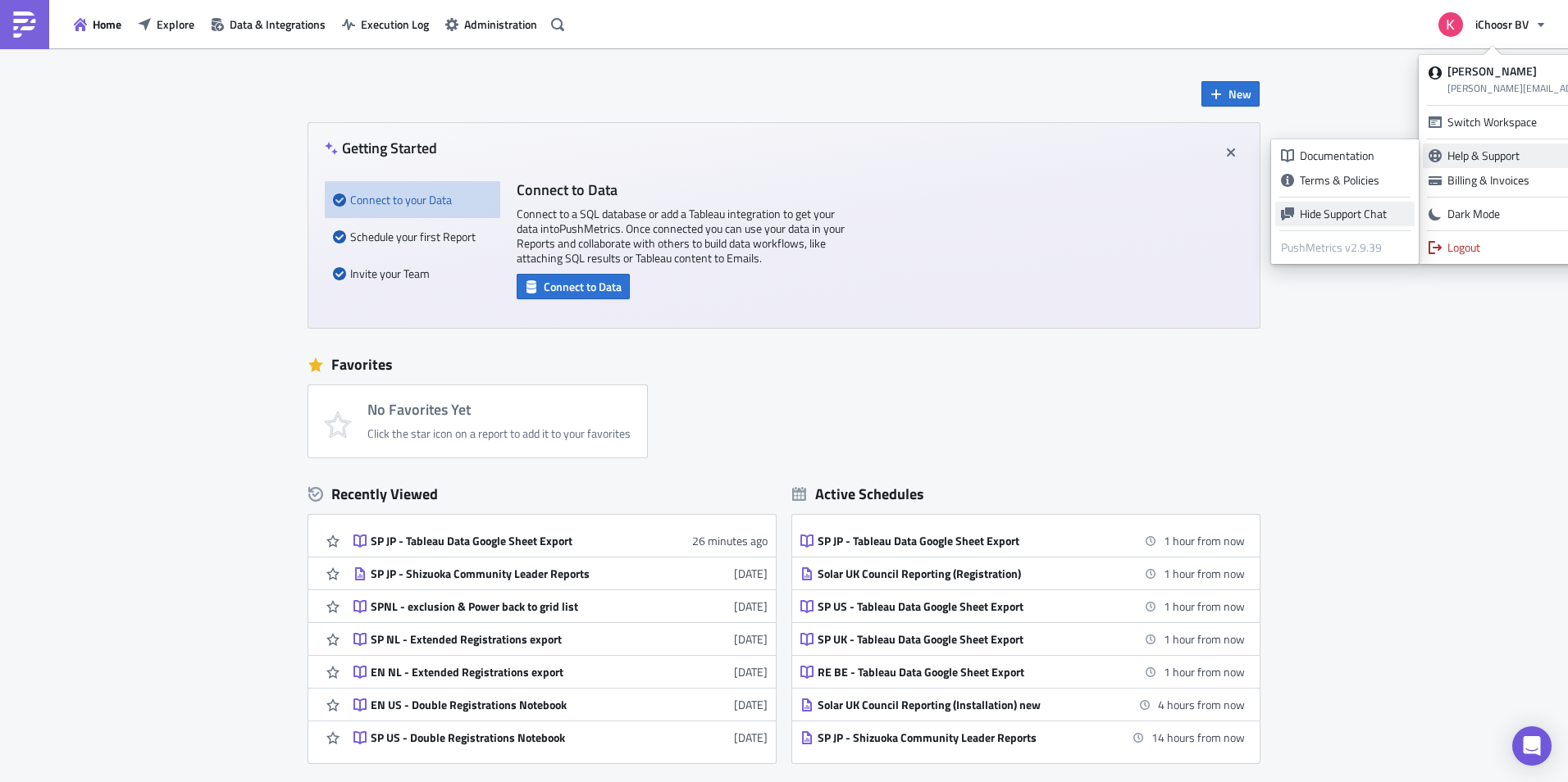
click at [1352, 219] on div "Hide Support Chat" at bounding box center [1354, 215] width 109 height 17
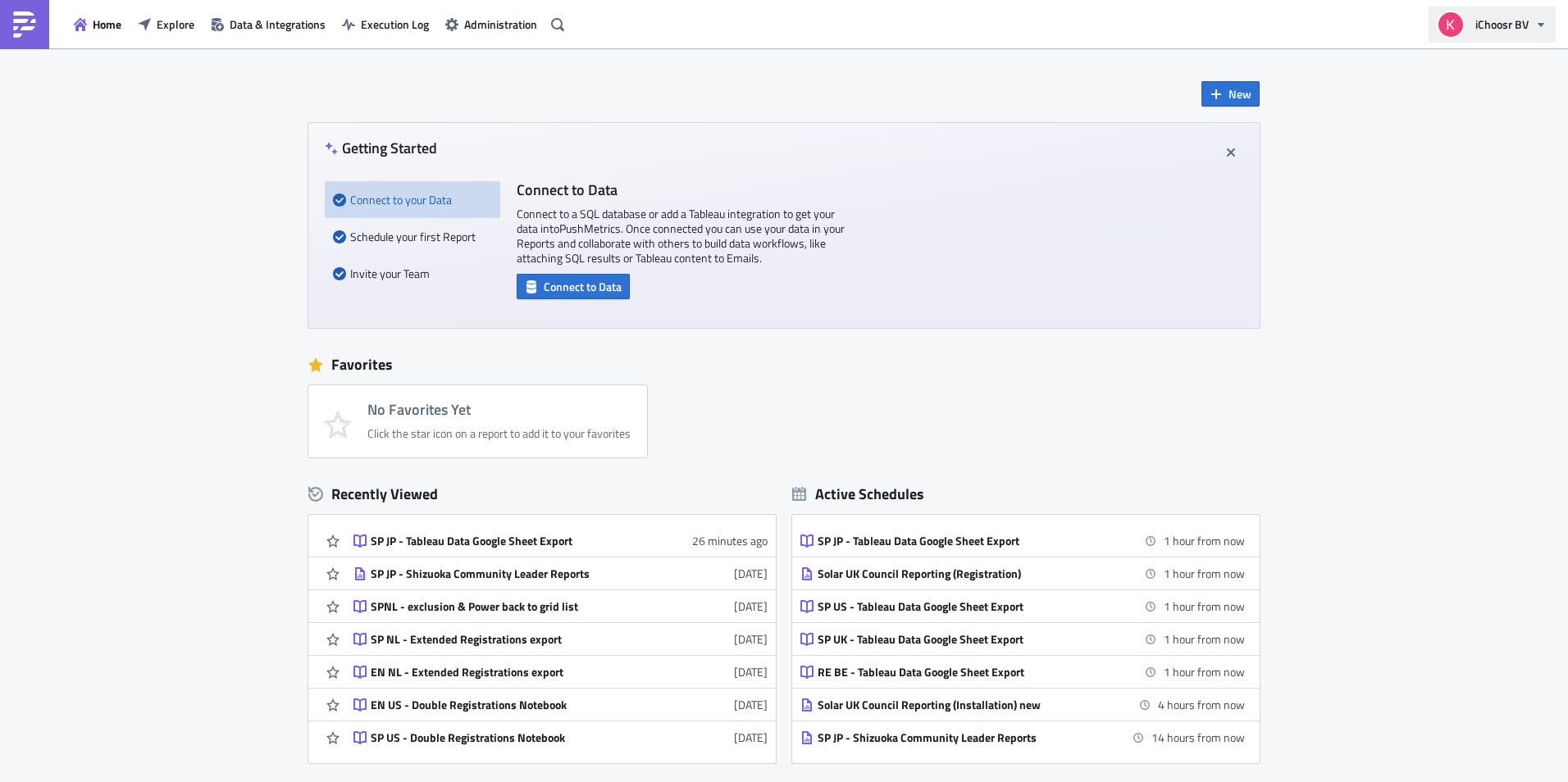
click at [1523, 21] on span "iChoosr BV" at bounding box center [1502, 24] width 53 height 17
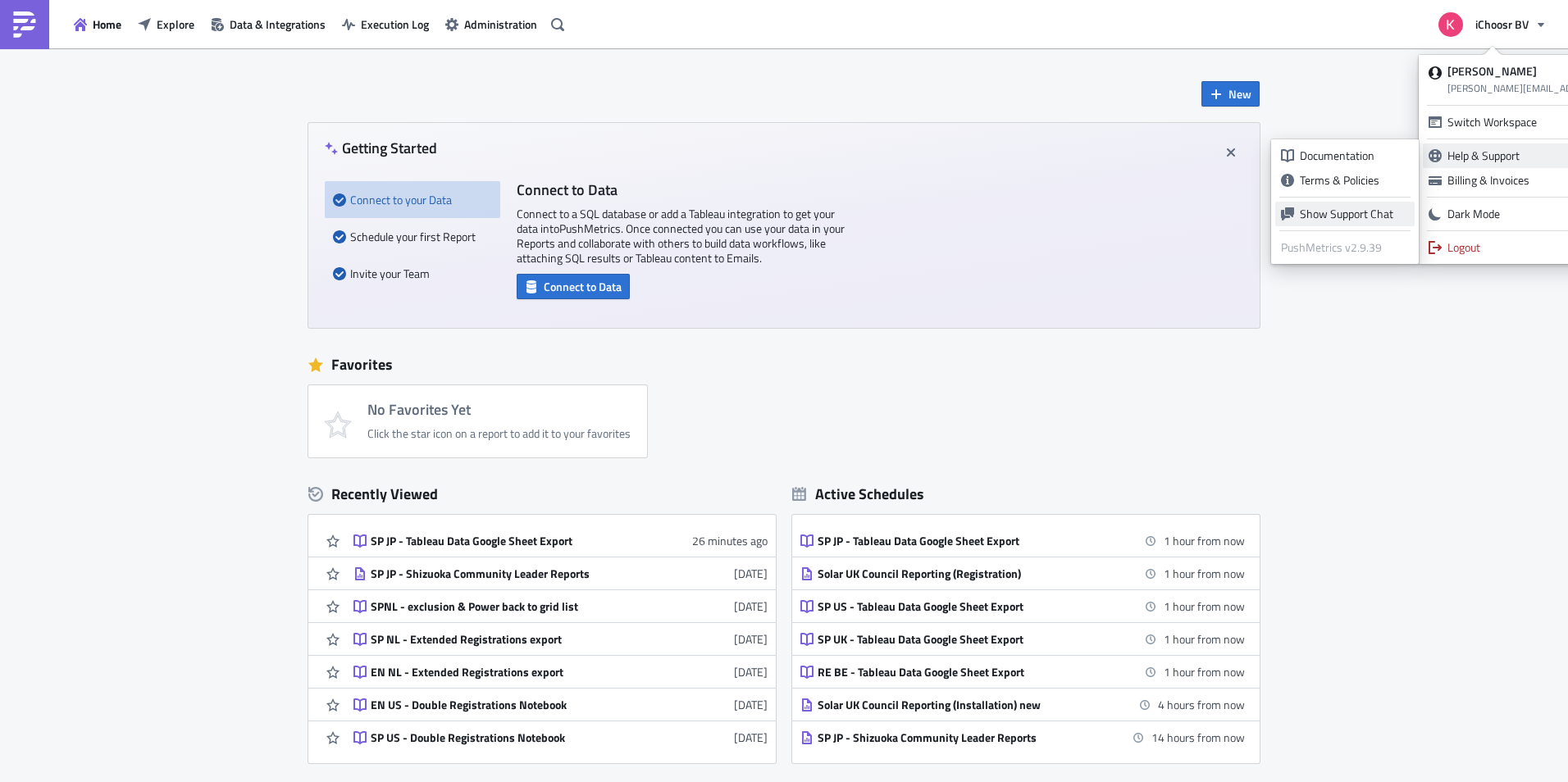
click at [1348, 213] on div "Show Support Chat" at bounding box center [1354, 215] width 109 height 17
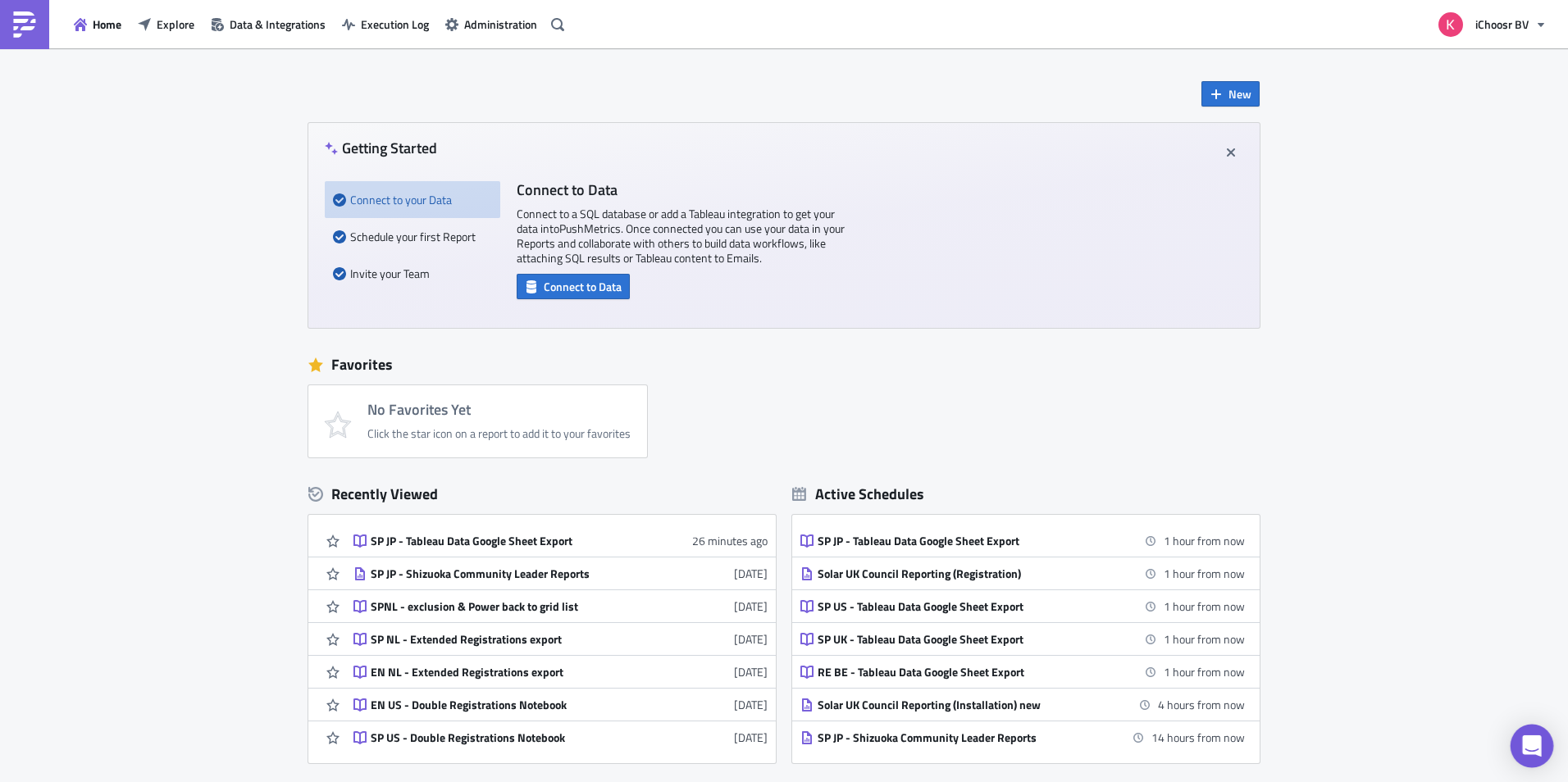
click at [1533, 758] on div "Open Intercom Messenger" at bounding box center [1533, 747] width 44 height 44
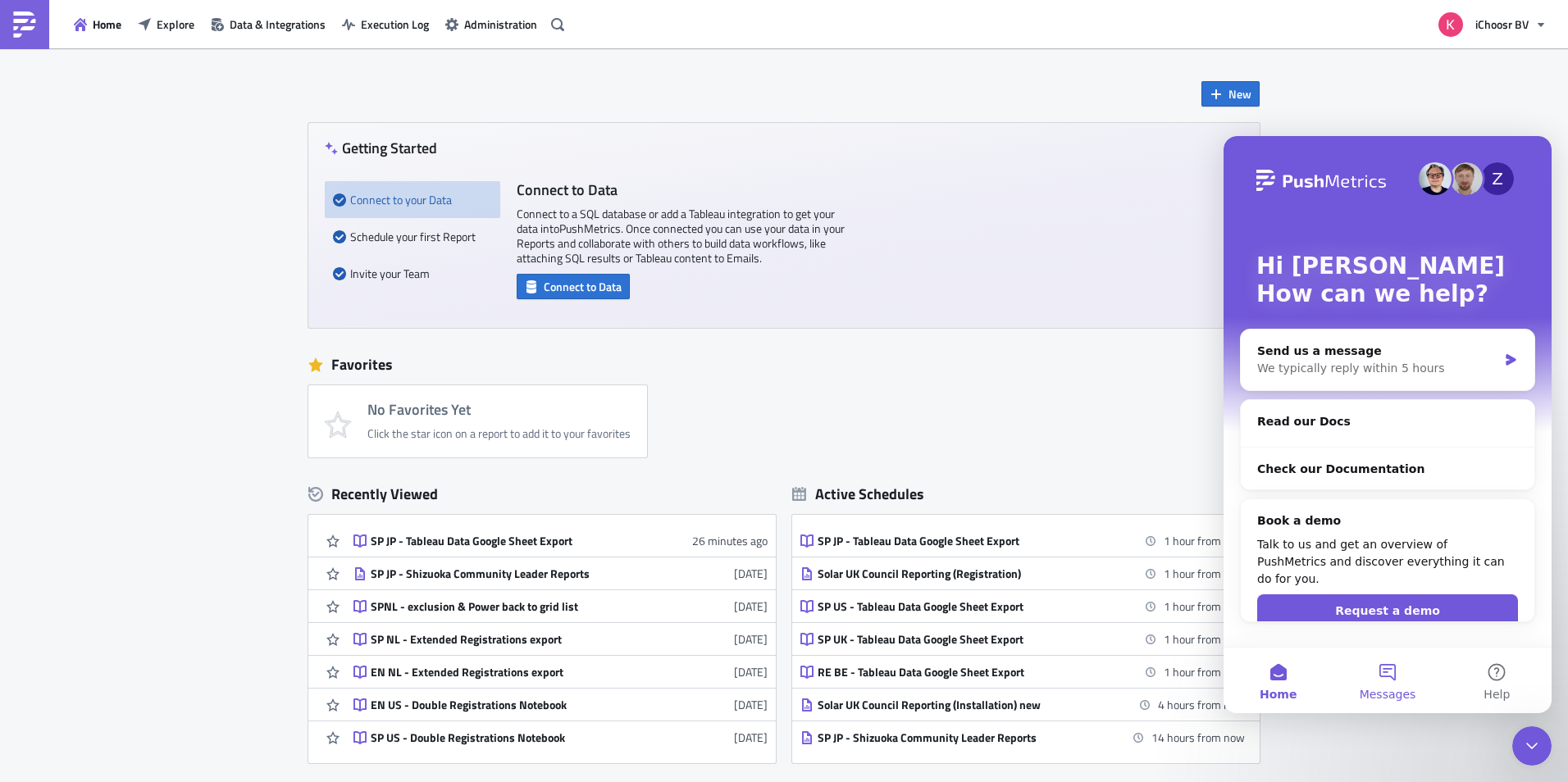
click at [1379, 676] on button "Messages" at bounding box center [1387, 680] width 109 height 65
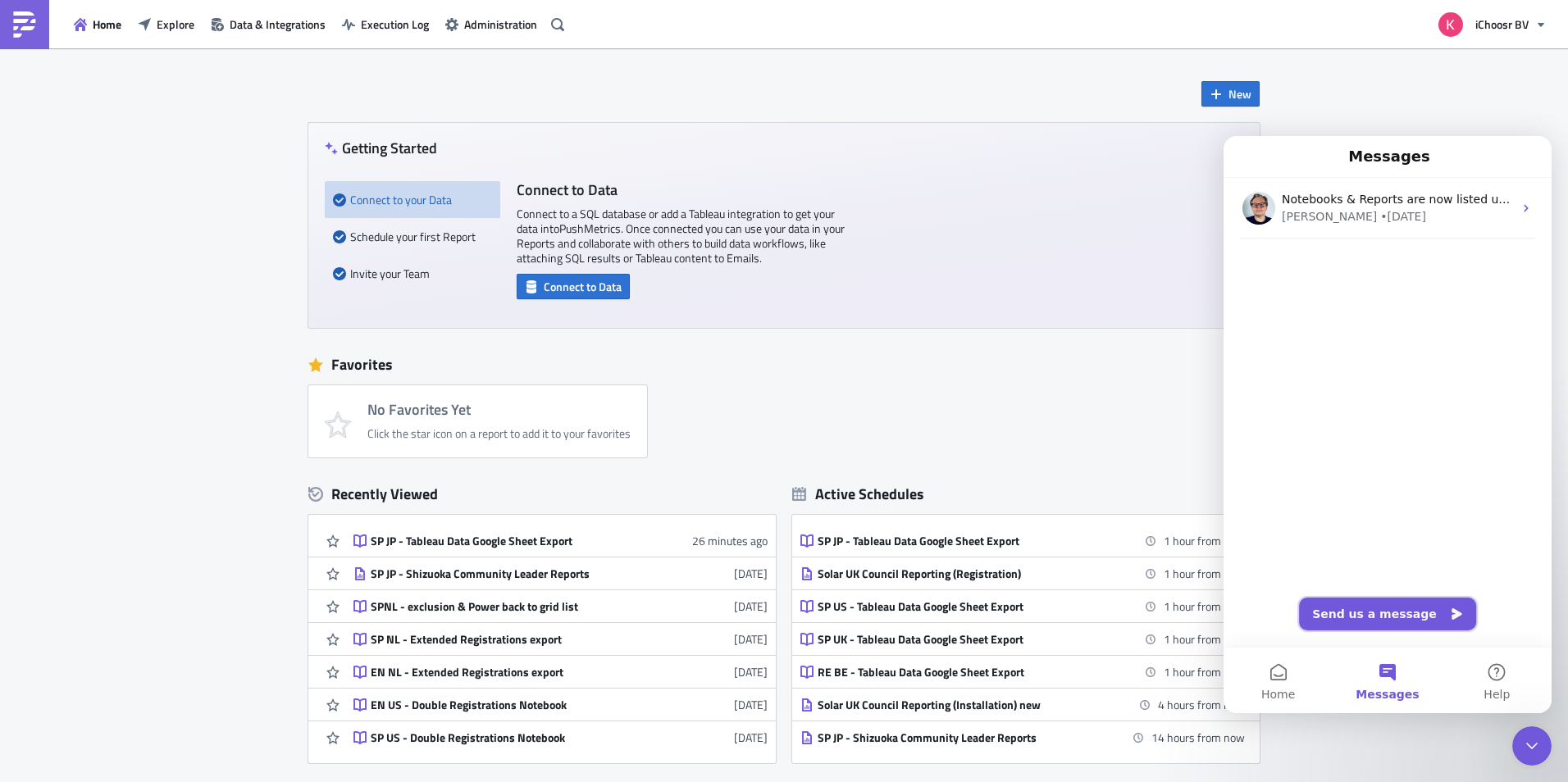
click at [1428, 620] on button "Send us a message" at bounding box center [1388, 614] width 177 height 33
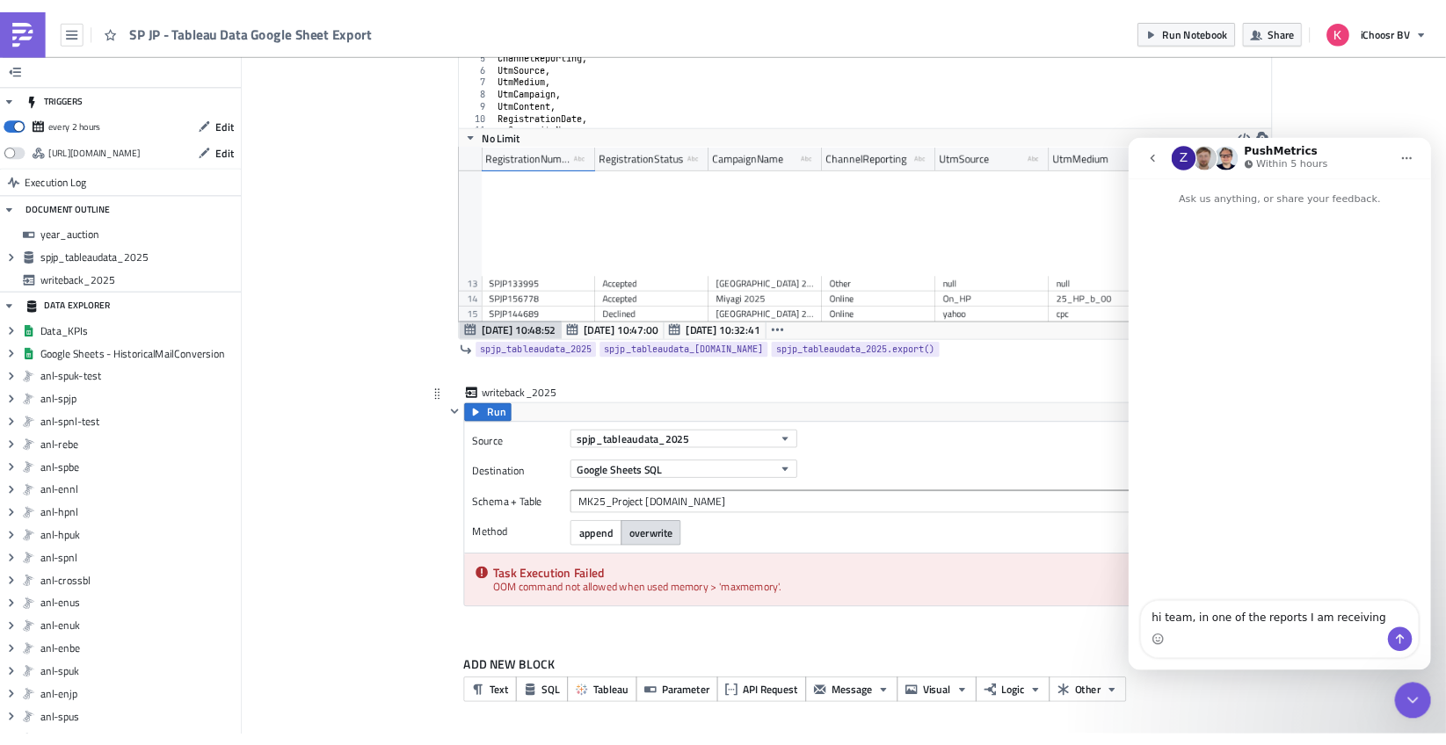
scroll to position [264, 0]
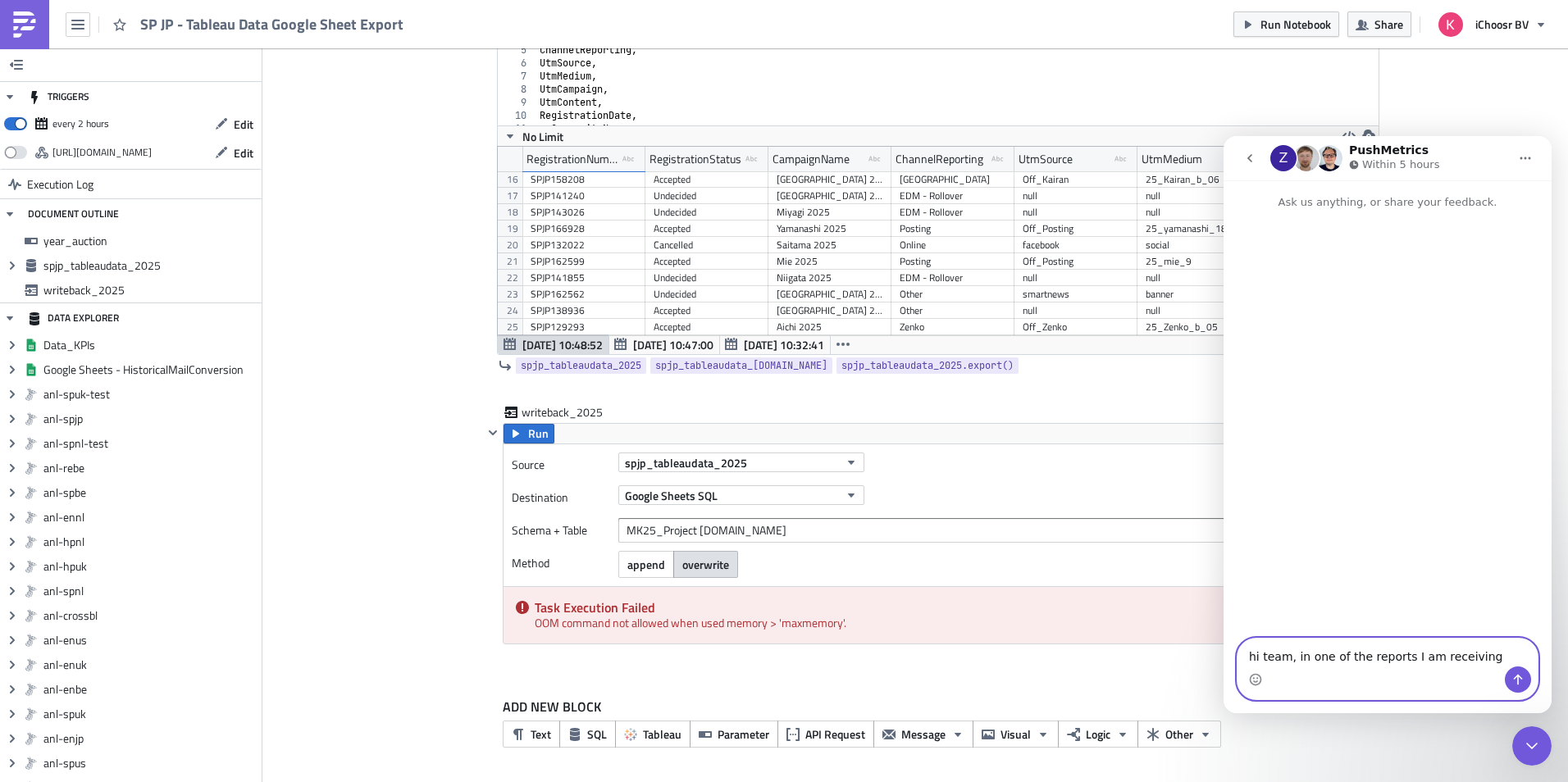
click at [1488, 660] on textarea "hi team, in one of the reports I am receiving" at bounding box center [1388, 653] width 301 height 28
paste textarea "https://pushmetrics.io/r/n/edit/2joykq7LDq"
click at [1246, 653] on textarea "hi team, in one of the reports I am receiving https://pushmetrics.io/r/n/edit/2…" at bounding box center [1388, 644] width 301 height 44
click at [1479, 657] on textarea "hi team, in one of the reports I am receiving (https://pushmetrics.io/r/n/edit/…" at bounding box center [1388, 644] width 301 height 44
click at [811, 621] on div "Task Execution Failed OOM command not allowed when used memory > 'maxmemory'." at bounding box center [935, 615] width 862 height 57
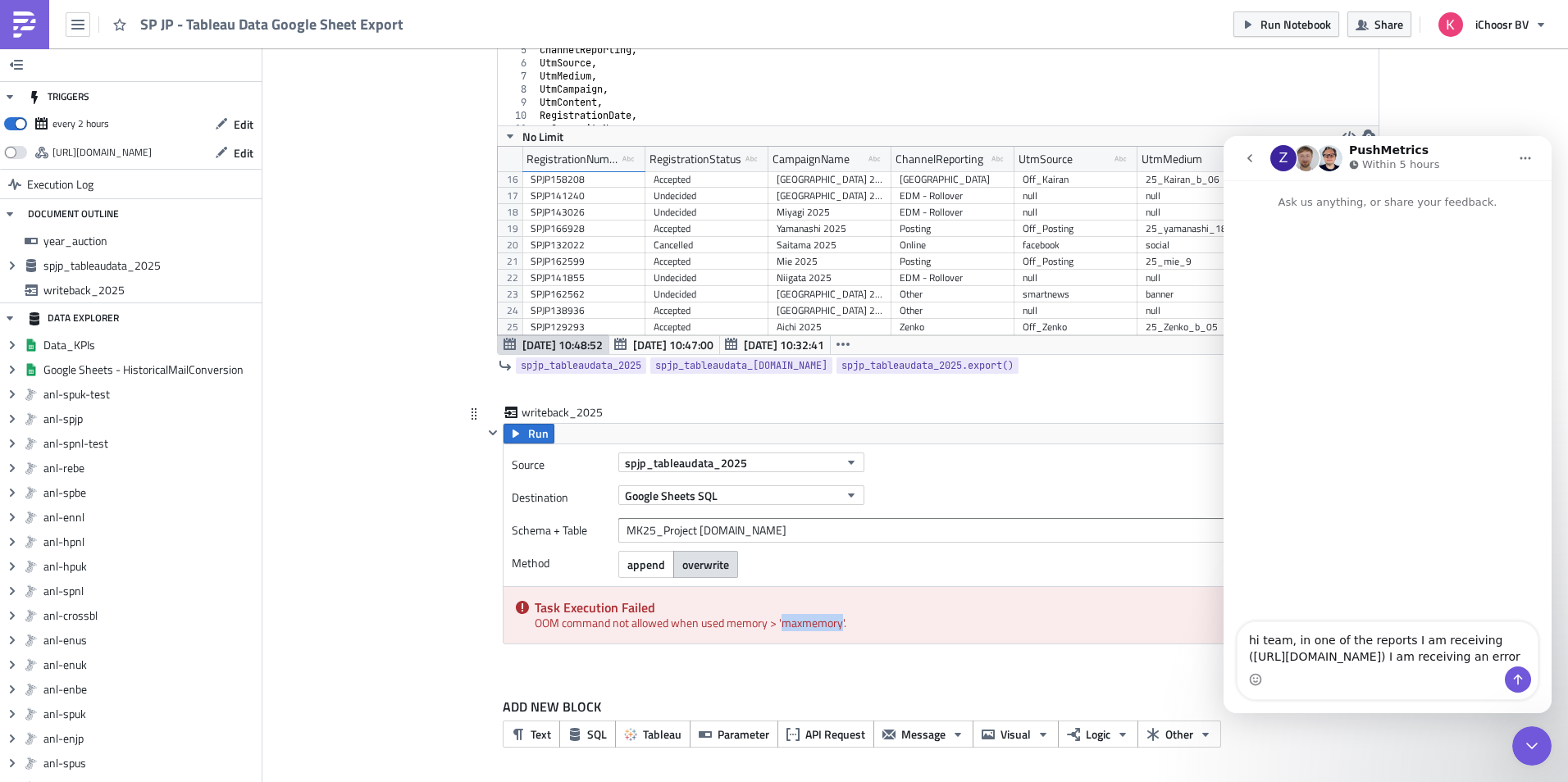
click at [811, 621] on div "Task Execution Failed OOM command not allowed when used memory > 'maxmemory'." at bounding box center [935, 615] width 862 height 57
copy div "OOM command not allowed when used memory > 'maxmemory'."
click at [1392, 663] on textarea "hi team, in one of the reports I am receiving (https://pushmetrics.io/r/n/edit/…" at bounding box center [1388, 644] width 301 height 44
paste textarea "OOM command not allowed when used memory > 'maxmemory'."
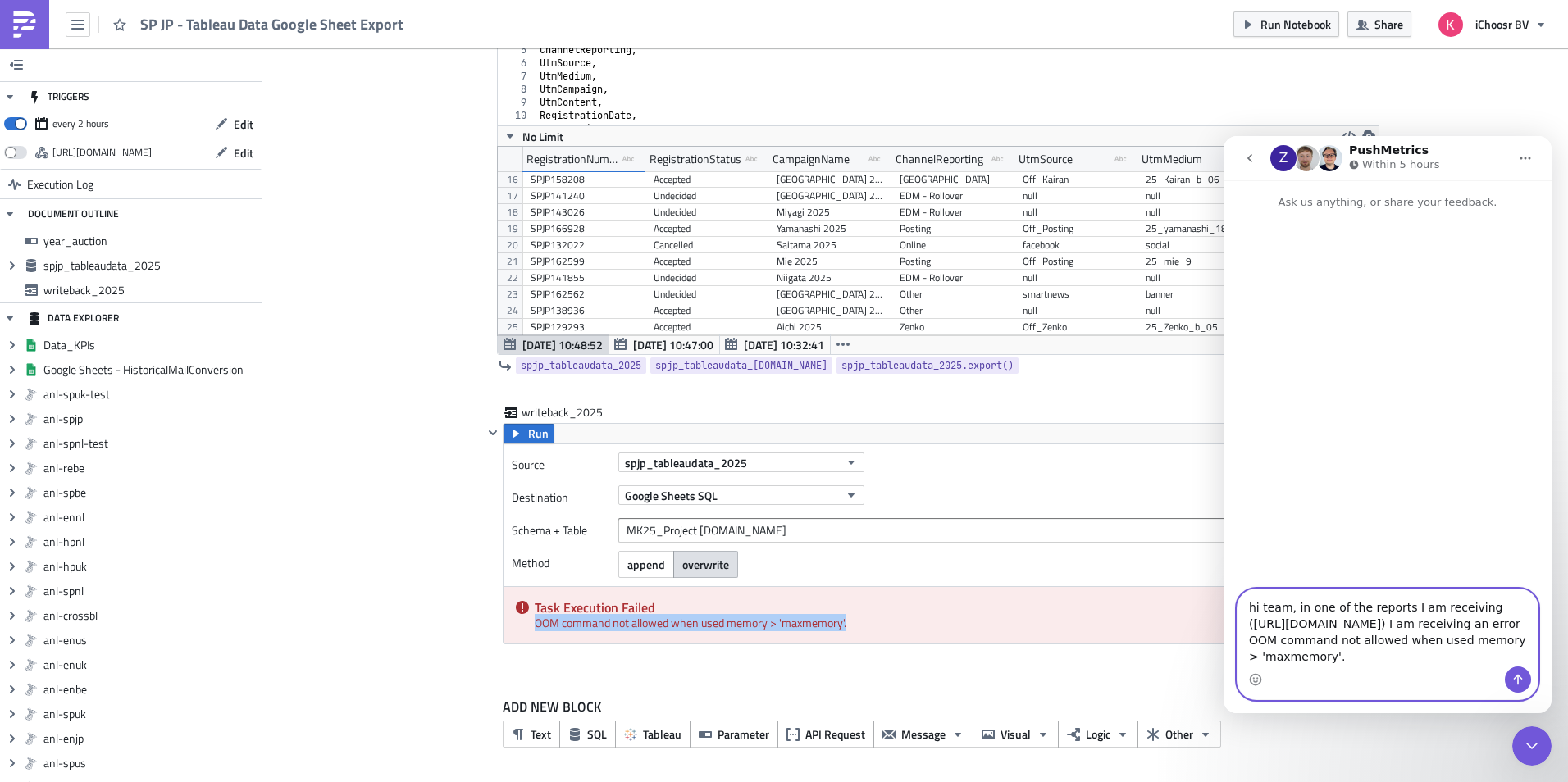
click at [1343, 621] on textarea "hi team, in one of the reports I am receiving (https://pushmetrics.io/r/n/edit/…" at bounding box center [1388, 628] width 301 height 77
click at [1421, 648] on textarea "hi team, in one of the reports I am receiving (https://pushmetrics.io/r/n/edit/…" at bounding box center [1388, 628] width 301 height 77
click at [1340, 622] on textarea "hi team, in one of the reports I am receiving (https://pushmetrics.io/r/n/edit/…" at bounding box center [1388, 628] width 301 height 77
click at [1418, 641] on textarea "hi team, in one of the reports I am receiving (https://pushmetrics.io/r/n/edit/…" at bounding box center [1388, 628] width 301 height 77
click at [1427, 647] on textarea "hi team, in one of the reports I am receiving (https://pushmetrics.io/r/n/edit/…" at bounding box center [1388, 628] width 301 height 77
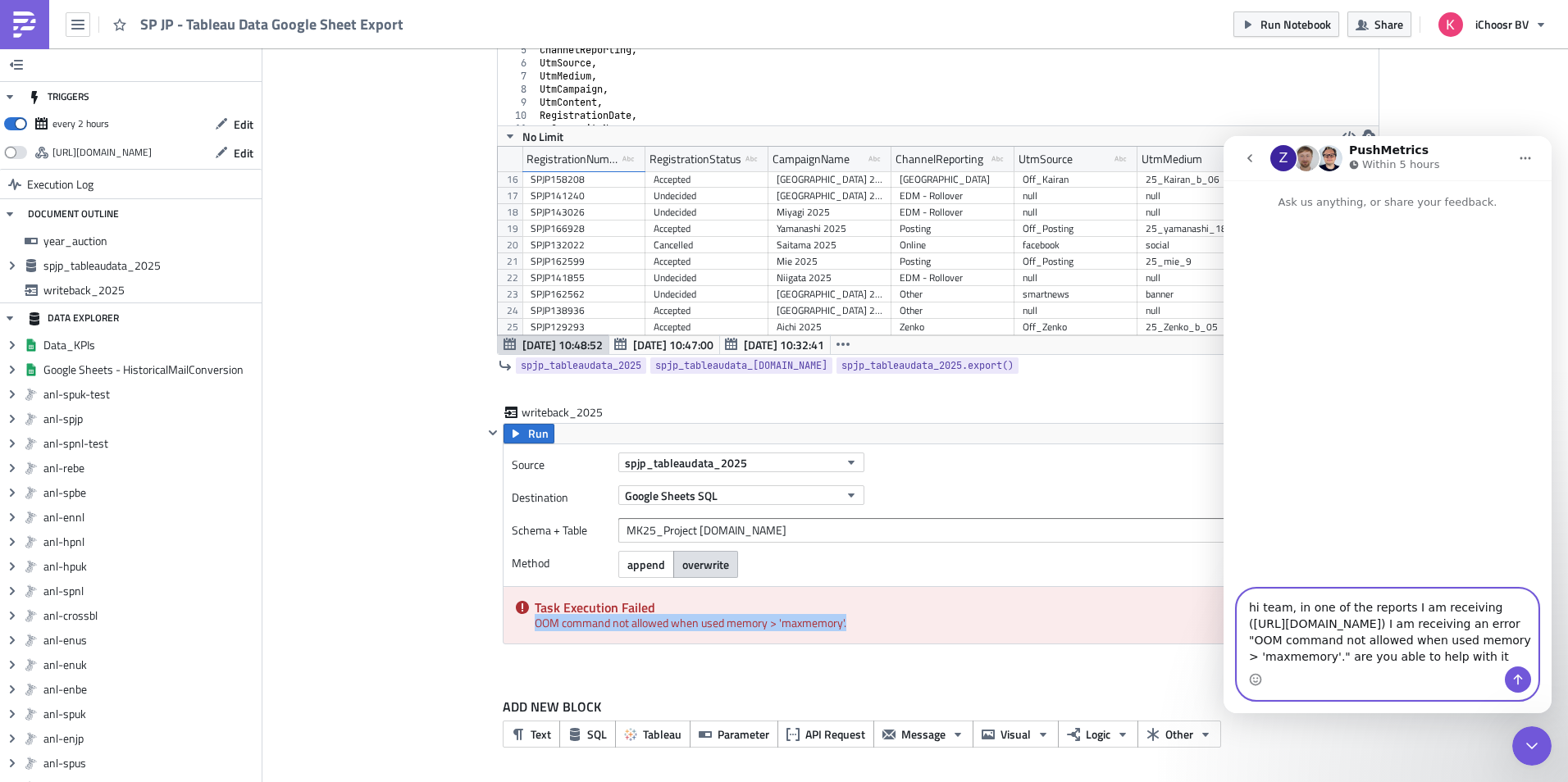
type textarea "hi team, in one of the reports I am receiving (https://pushmetrics.io/r/n/edit/…"
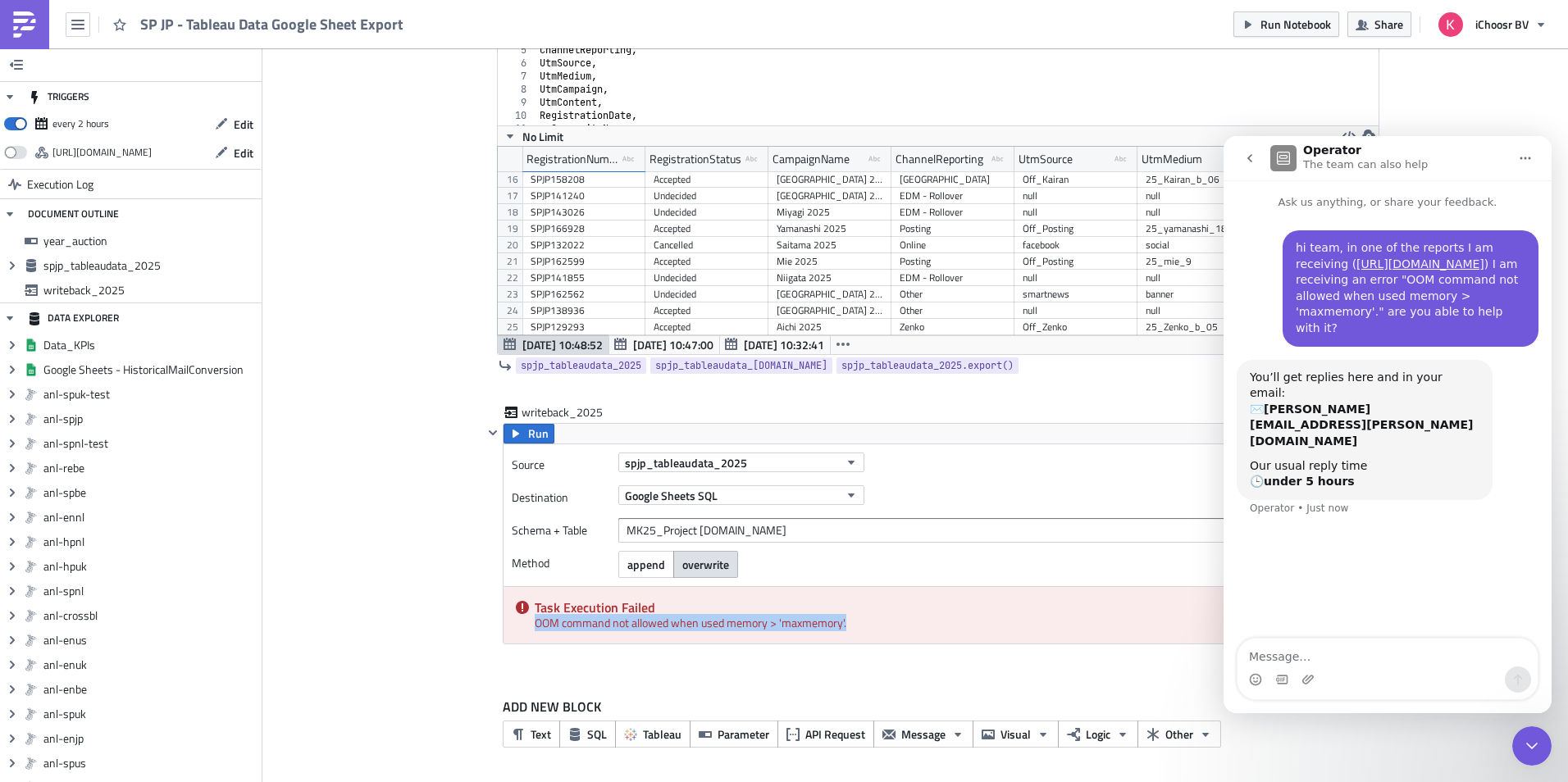
click at [1482, 550] on div "hi team, in one of the reports I am receiving ( https://pushmetrics.io/r/n/edit…" at bounding box center [1388, 426] width 329 height 429
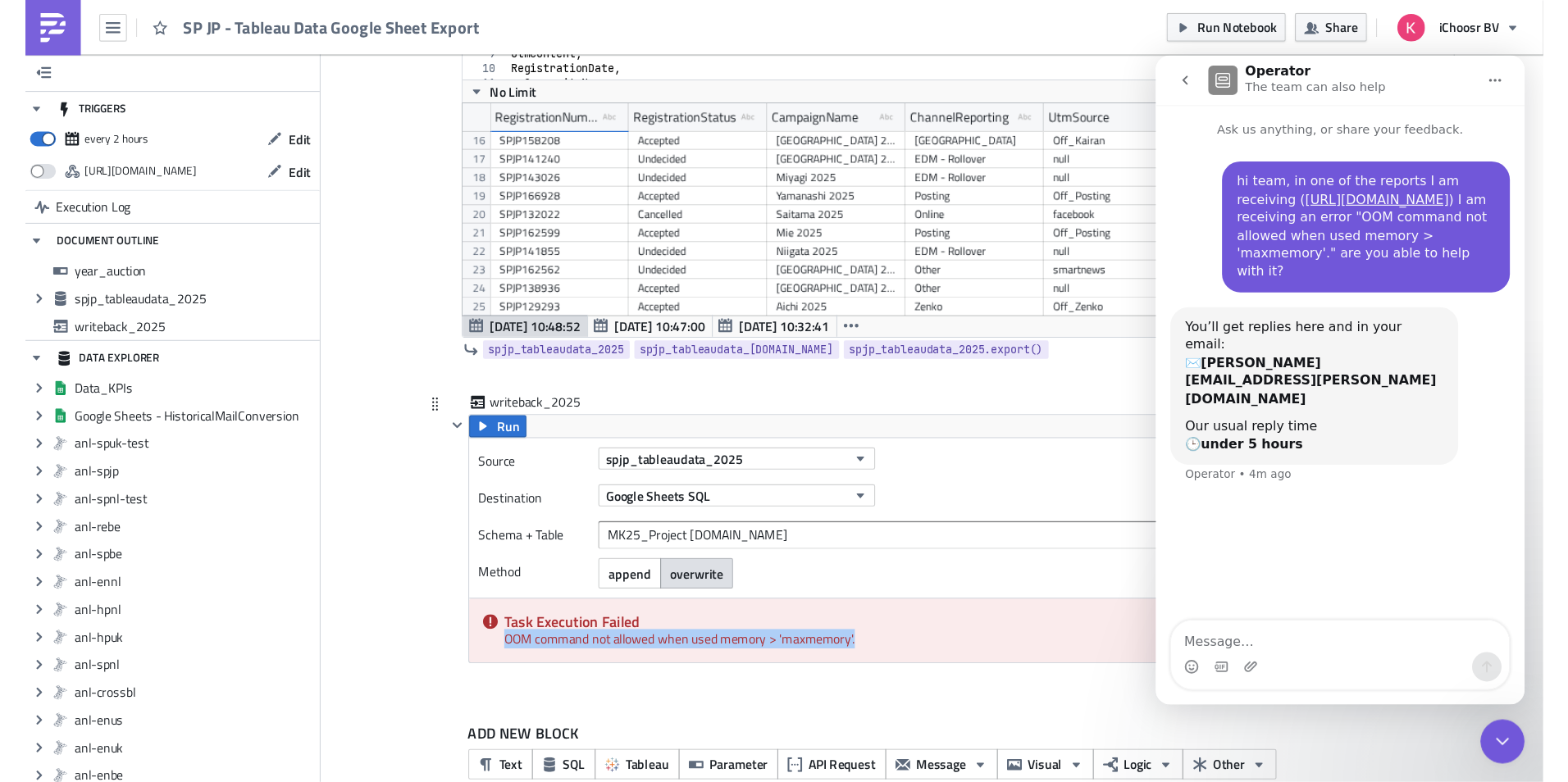
scroll to position [803, 0]
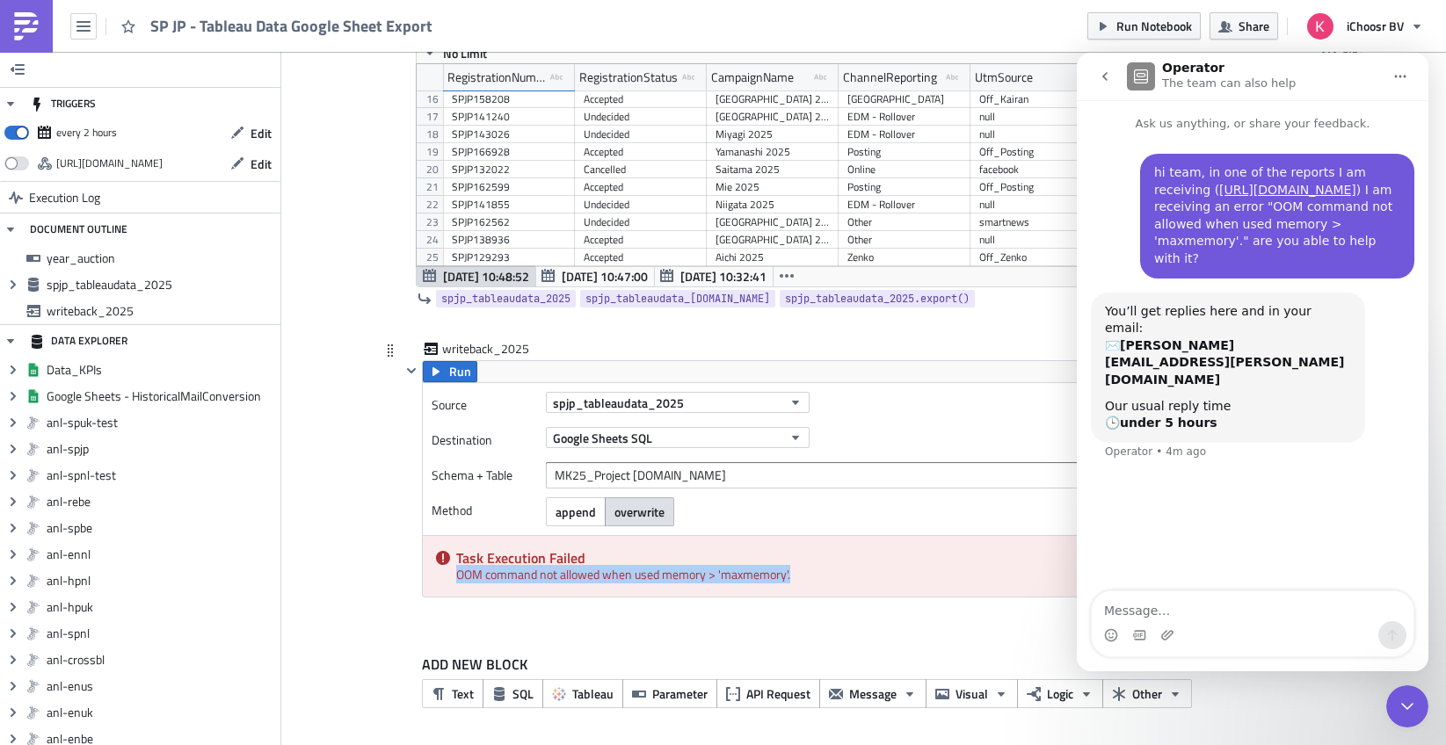
click at [814, 582] on div "Task Execution Failed OOM command not allowed when used memory > 'maxmemory'." at bounding box center [885, 566] width 924 height 61
drag, startPoint x: 814, startPoint y: 571, endPoint x: 431, endPoint y: 547, distance: 383.9
click at [431, 547] on div "Task Execution Failed OOM command not allowed when used memory > 'maxmemory'." at bounding box center [885, 566] width 924 height 61
copy div "Task Execution Failed OOM command not allowed when used memory > 'maxmemory'."
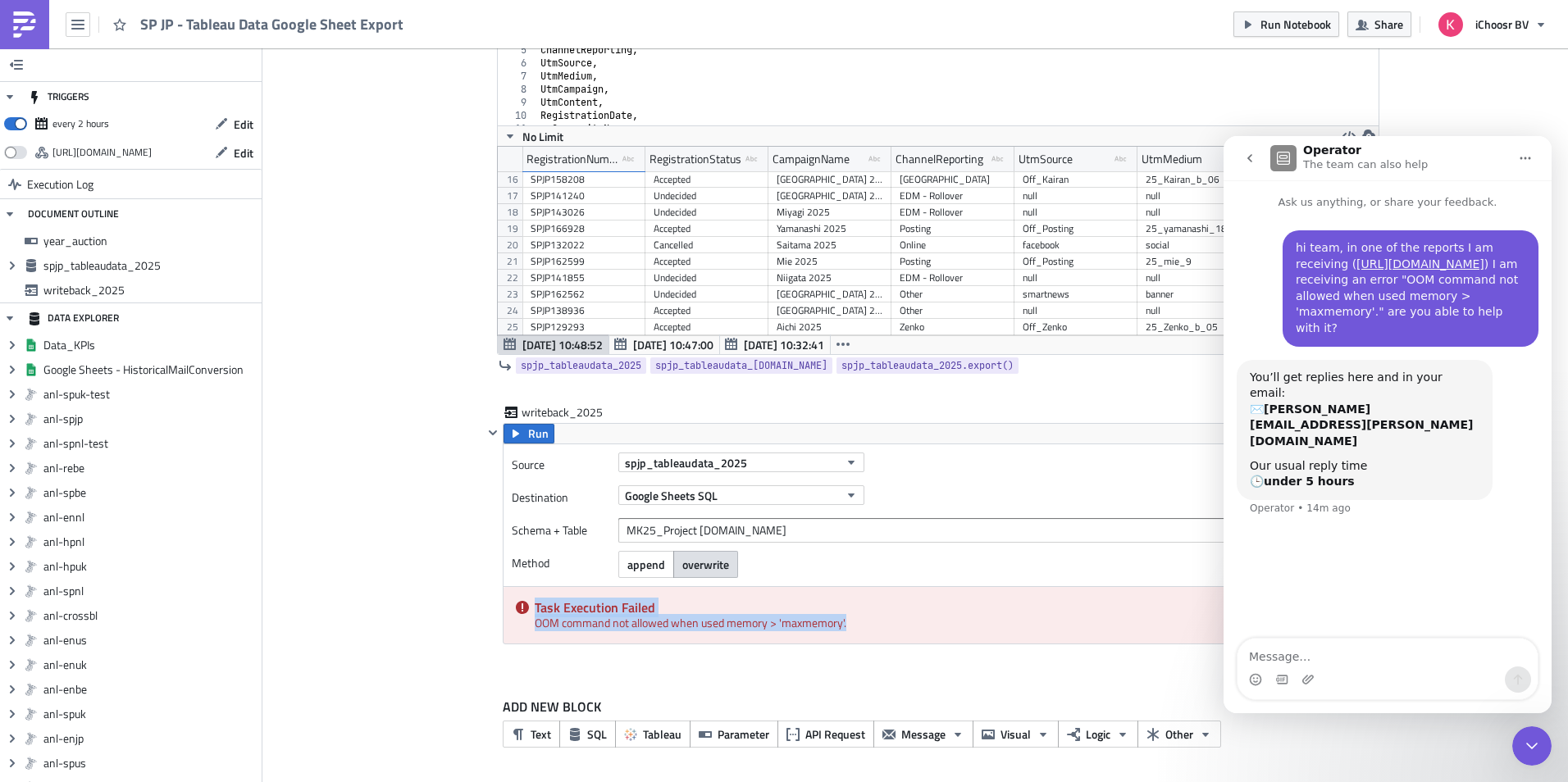
scroll to position [189, 881]
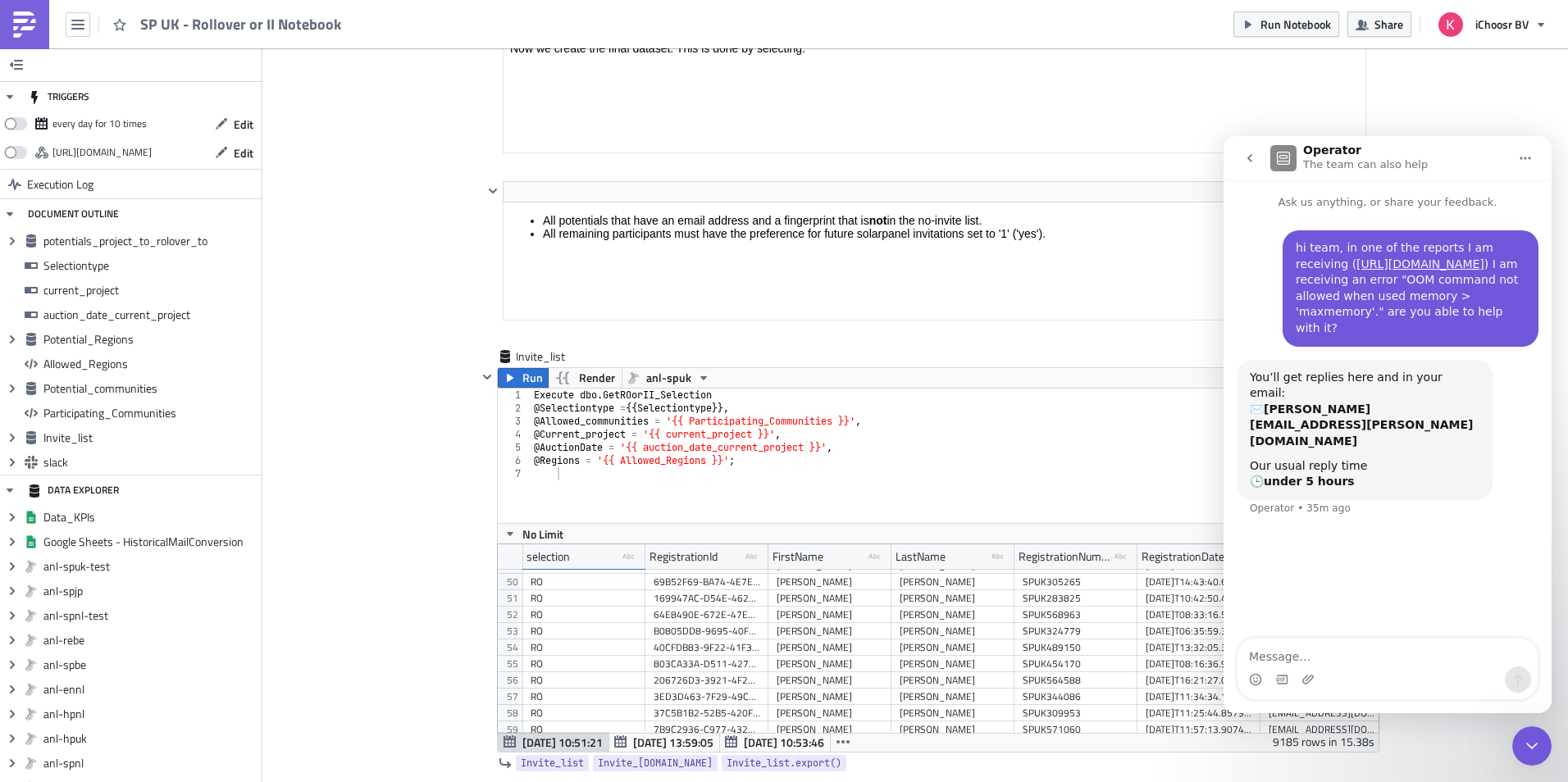
scroll to position [5101, 0]
